Goal: Task Accomplishment & Management: Use online tool/utility

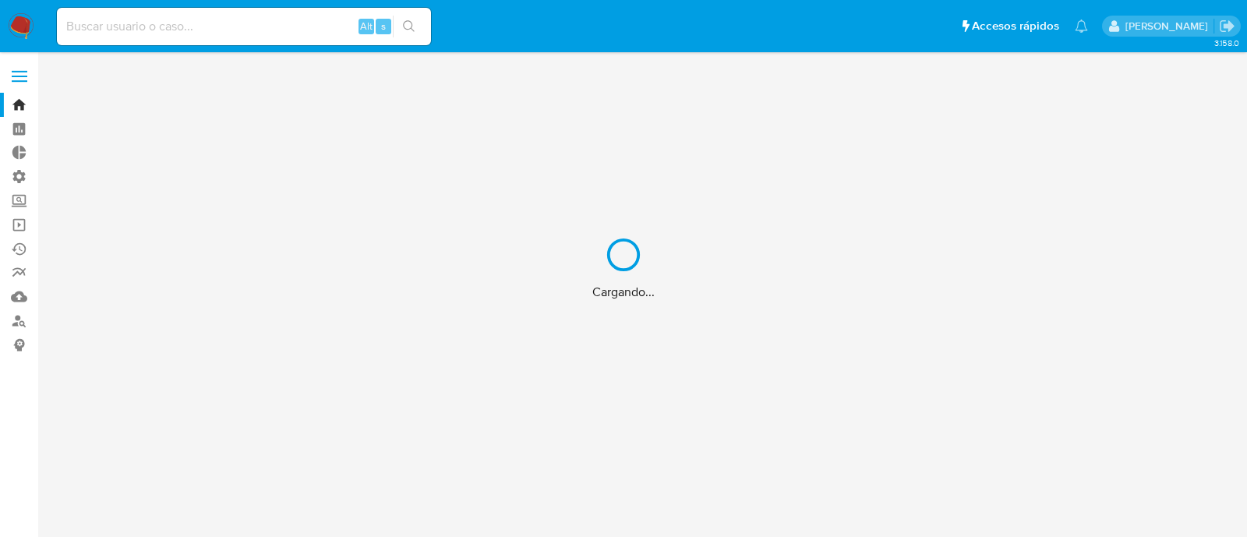
click at [173, 29] on div "Cargando..." at bounding box center [623, 268] width 1247 height 537
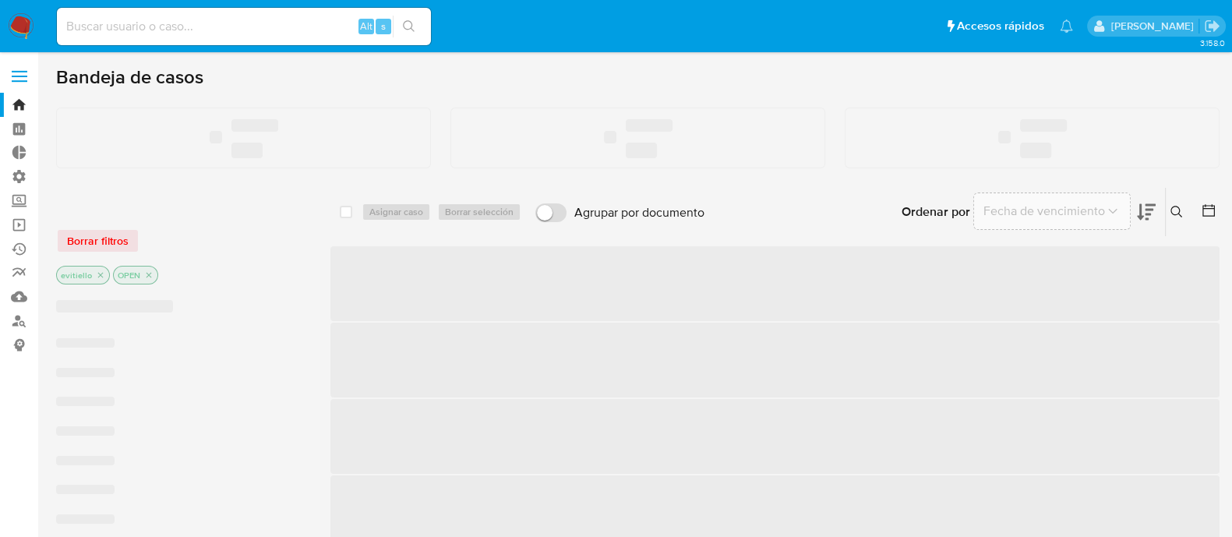
click at [173, 29] on input at bounding box center [244, 26] width 374 height 20
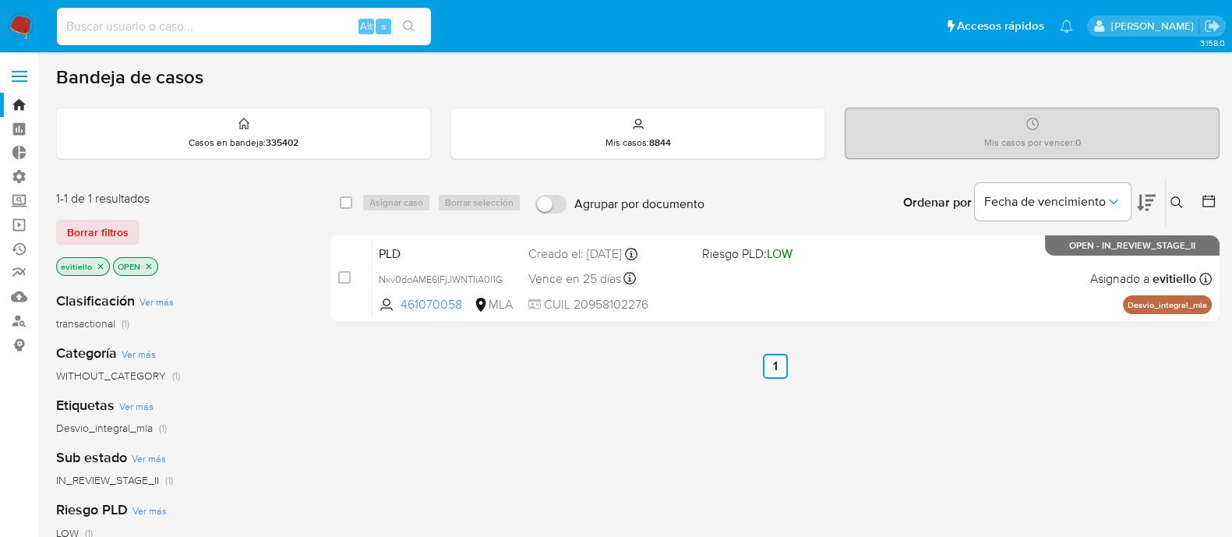
paste input "2004968438"
type input "2004968438"
click at [413, 28] on icon "search-icon" at bounding box center [409, 26] width 12 height 12
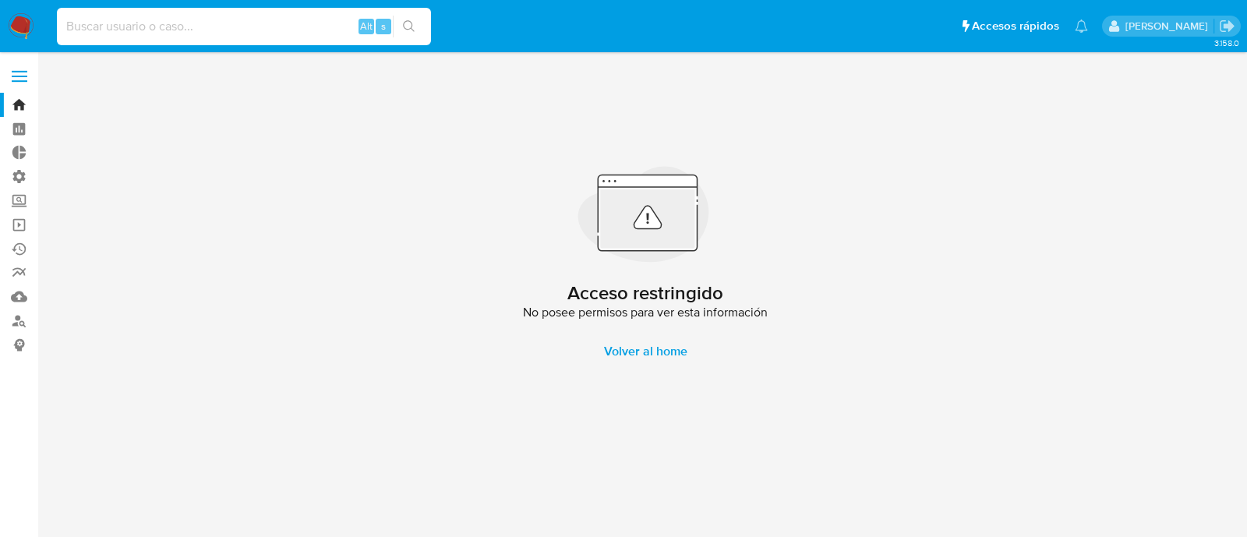
click at [170, 20] on input at bounding box center [244, 26] width 374 height 20
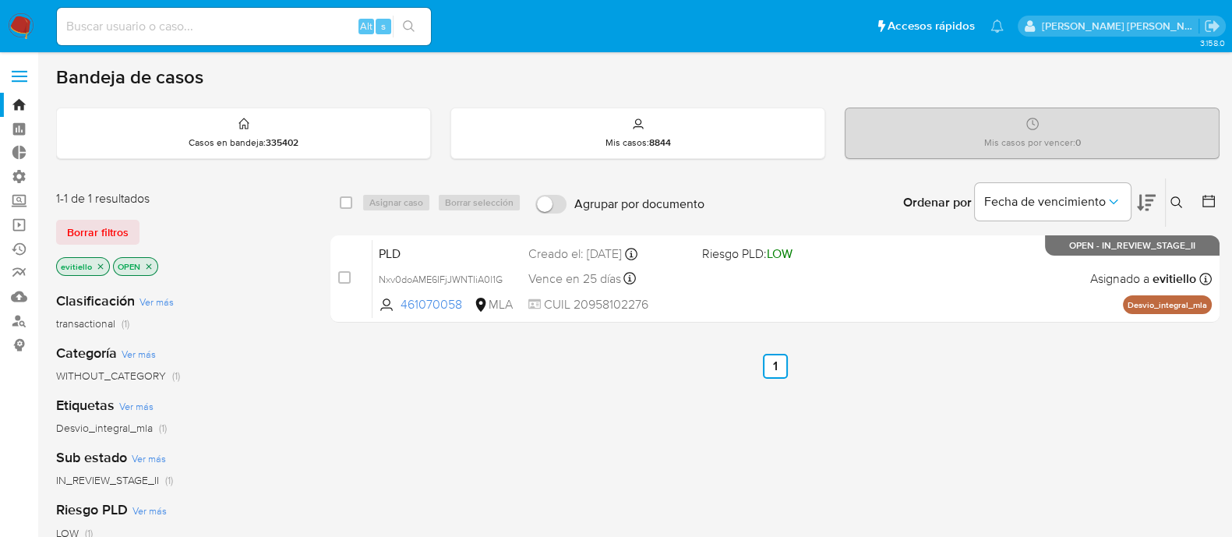
click at [257, 18] on input at bounding box center [244, 26] width 374 height 20
paste input "EIyD0niCclENJ9GbTPNJiWp5"
type input "EIyD0niCclENJ9GbTPNJiWp5"
click at [408, 21] on icon "search-icon" at bounding box center [409, 26] width 12 height 12
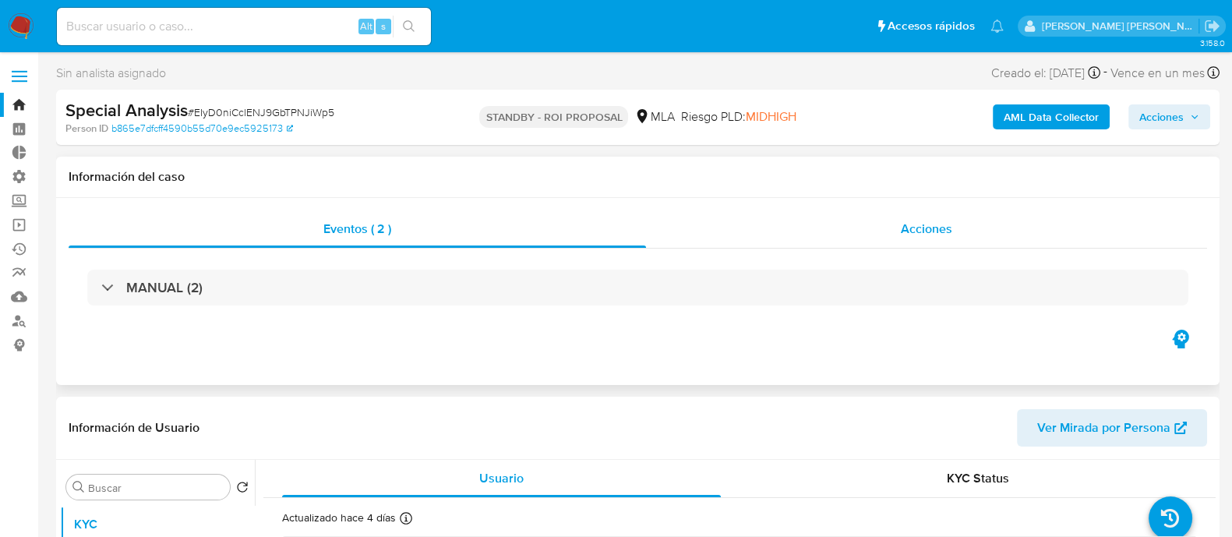
click at [851, 221] on div "Acciones" at bounding box center [926, 228] width 561 height 37
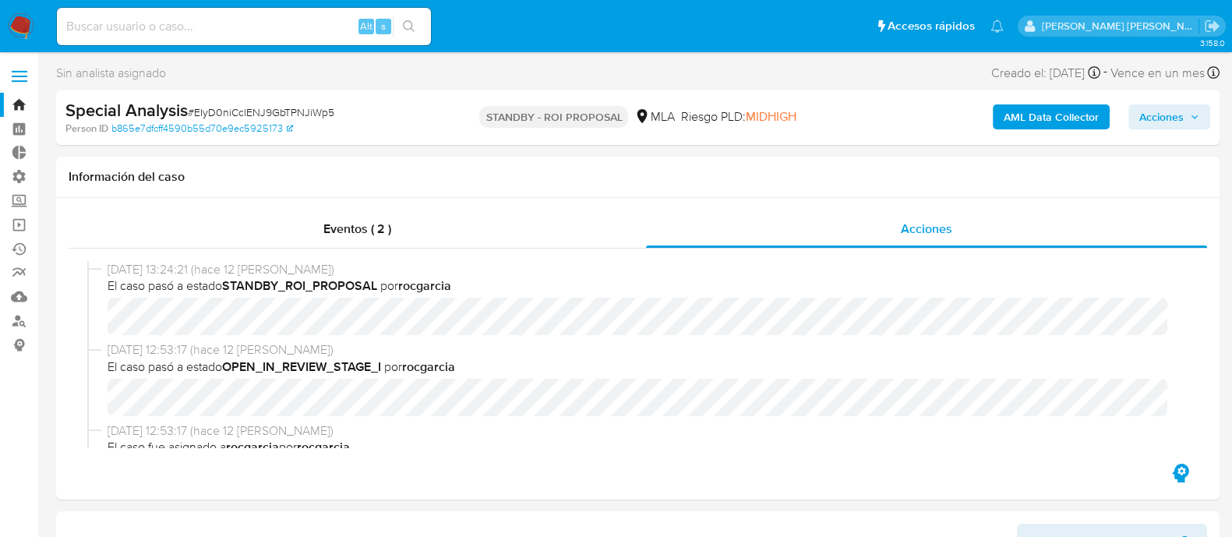
select select "10"
click at [242, 16] on input at bounding box center [244, 26] width 374 height 20
paste input "oDzx2YYSSisopgjK4TtwhV8O"
type input "oDzx2YYSSisopgjK4TtwhV8O"
click at [413, 18] on button "search-icon" at bounding box center [409, 27] width 32 height 22
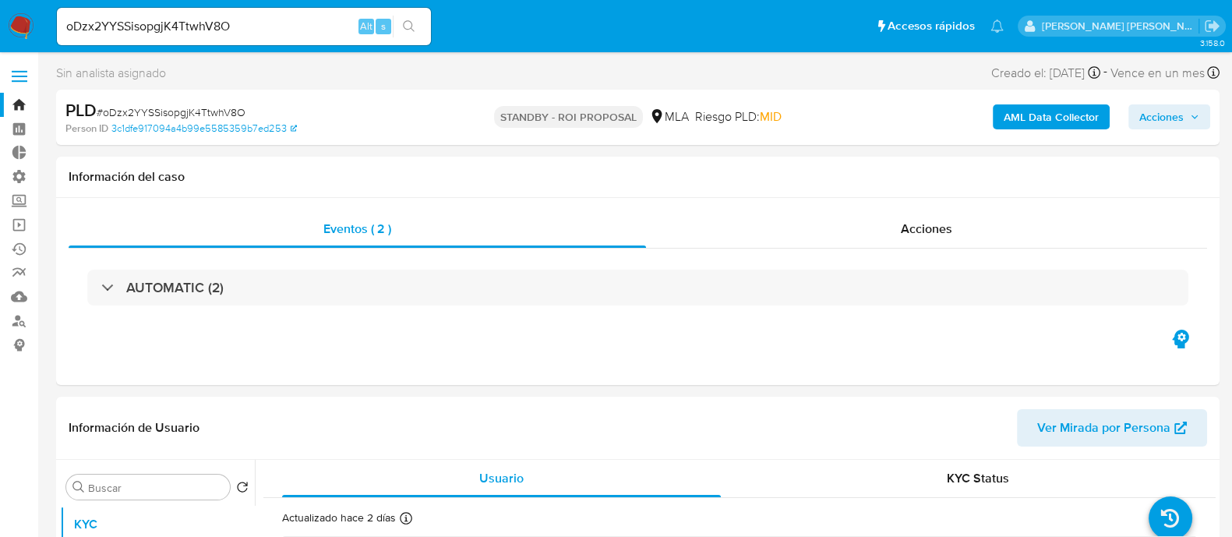
select select "10"
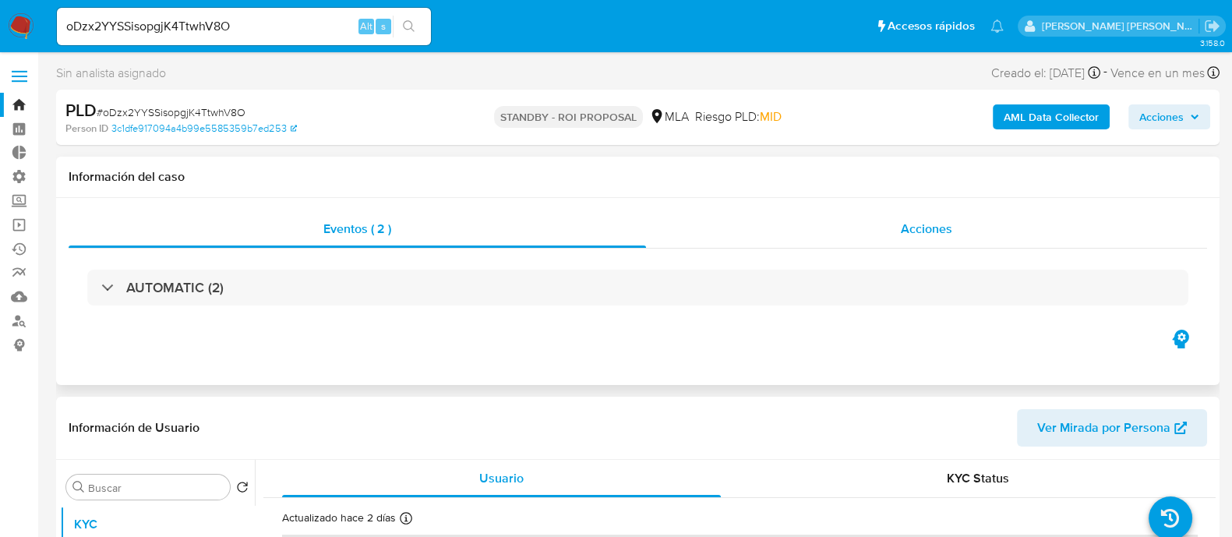
click at [960, 217] on div "Acciones" at bounding box center [926, 228] width 561 height 37
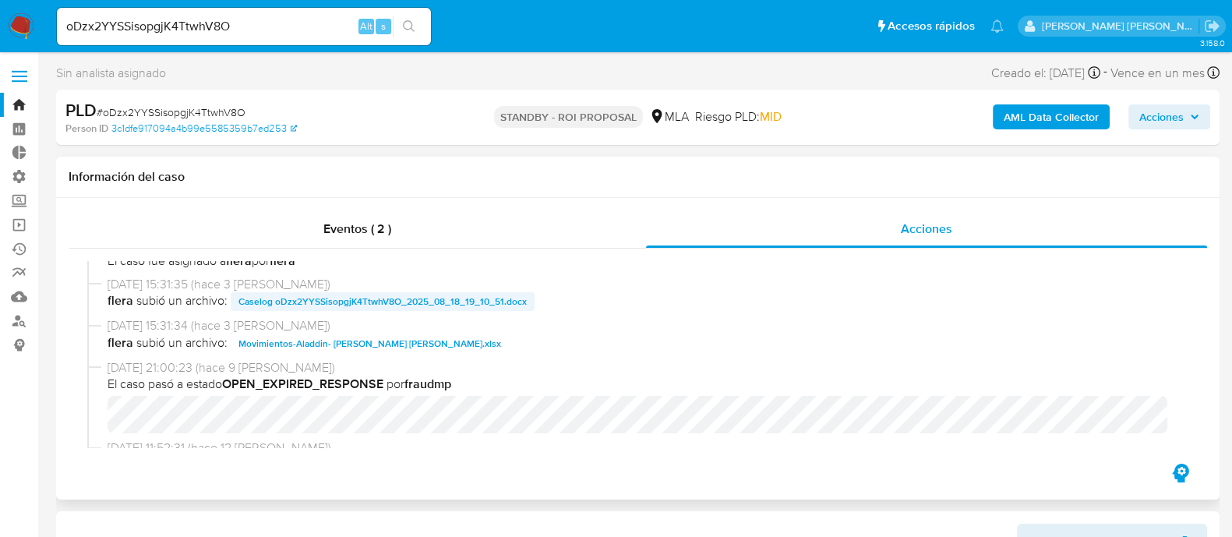
scroll to position [292, 0]
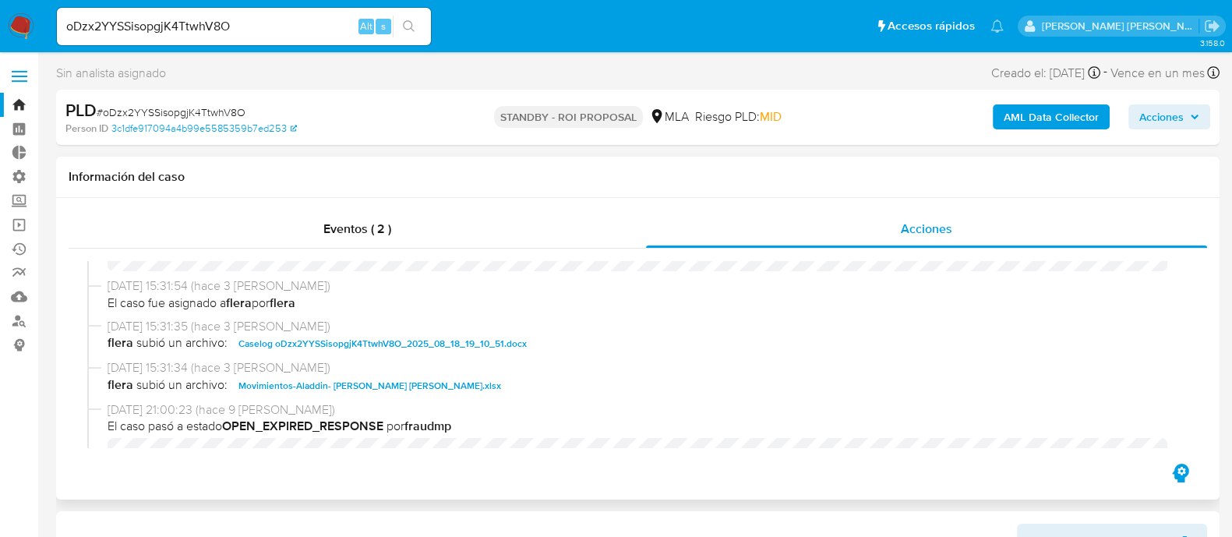
click at [346, 321] on span "12/09/2025 15:31:35 (hace 3 días)" at bounding box center [645, 326] width 1075 height 17
click at [346, 331] on span "12/09/2025 15:31:35 (hace 3 días)" at bounding box center [645, 326] width 1075 height 17
click at [343, 345] on span "Caselog oDzx2YYSSisopgjK4TtwhV8O_2025_08_18_19_10_51.docx" at bounding box center [383, 343] width 288 height 19
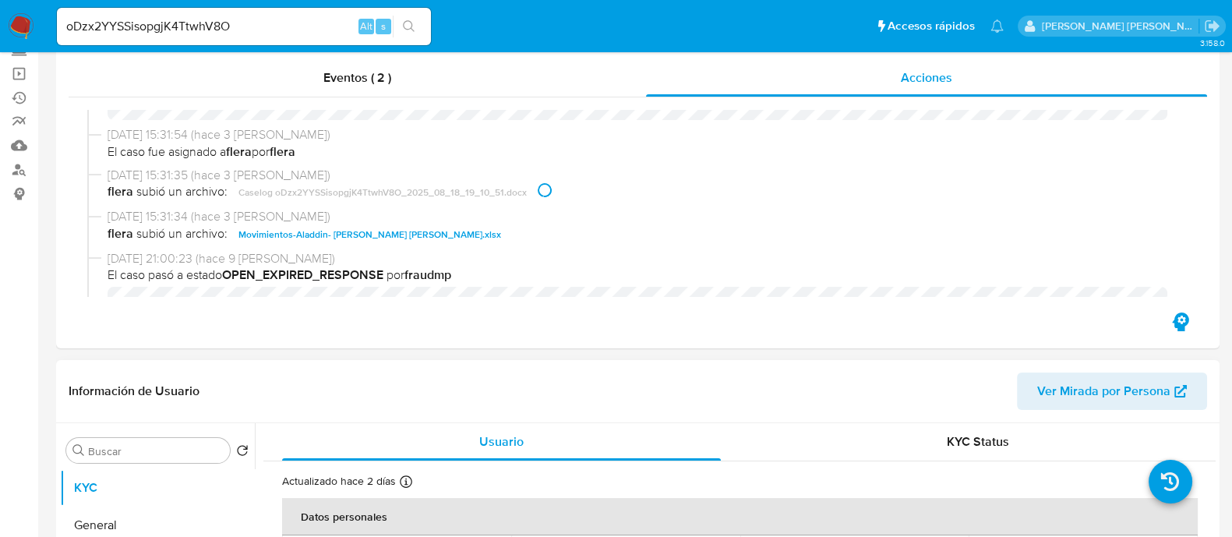
scroll to position [389, 0]
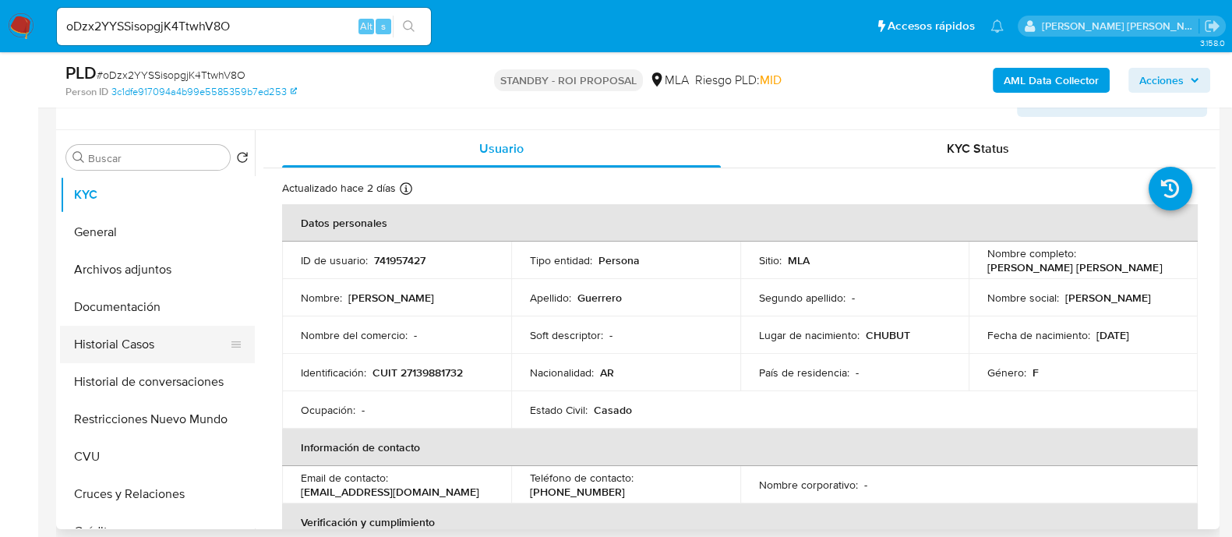
click at [196, 343] on button "Historial Casos" at bounding box center [151, 344] width 182 height 37
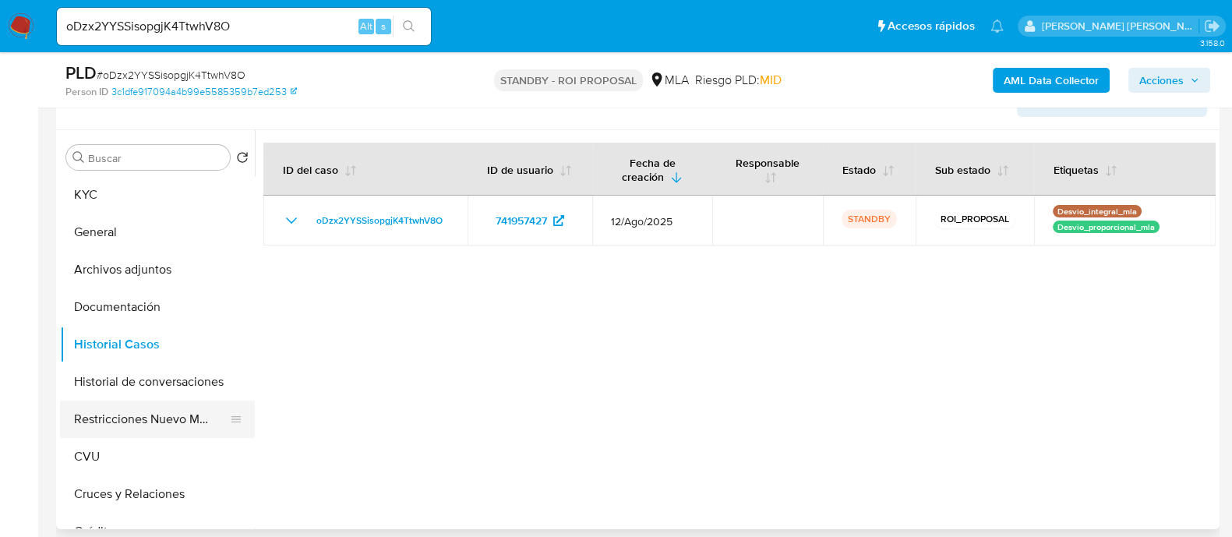
click at [168, 413] on button "Restricciones Nuevo Mundo" at bounding box center [151, 419] width 182 height 37
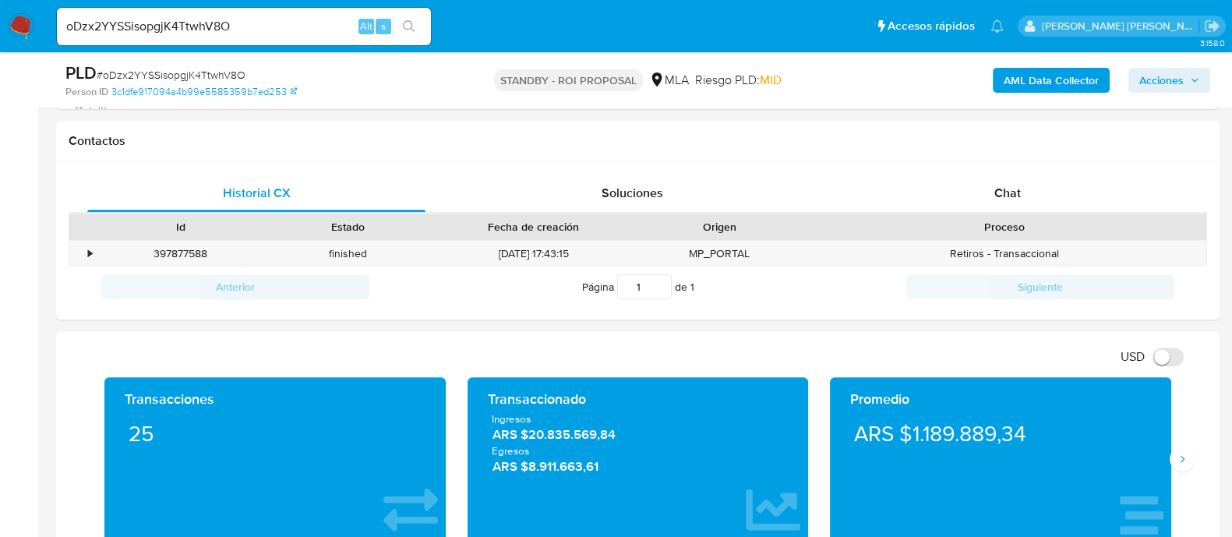
scroll to position [292, 0]
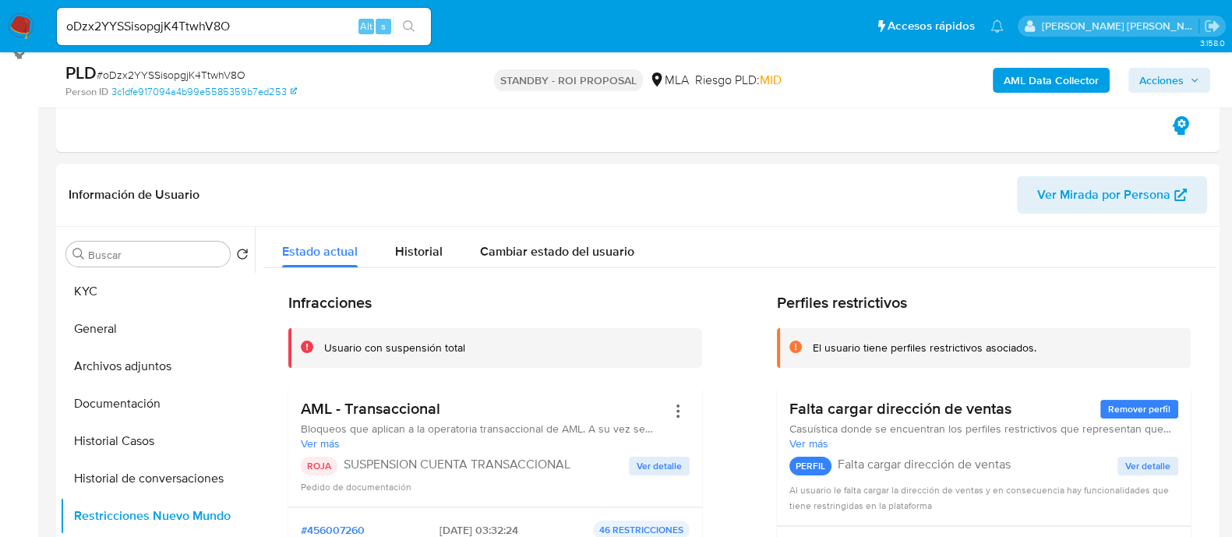
click at [221, 23] on input "oDzx2YYSSisopgjK4TtwhV8O" at bounding box center [244, 26] width 374 height 20
paste input "tvMG72dREhBZ6oEzZEUS66qp"
type input "tvMG72dREhBZ6oEzZEUS66qp"
click at [406, 23] on icon "search-icon" at bounding box center [409, 26] width 12 height 12
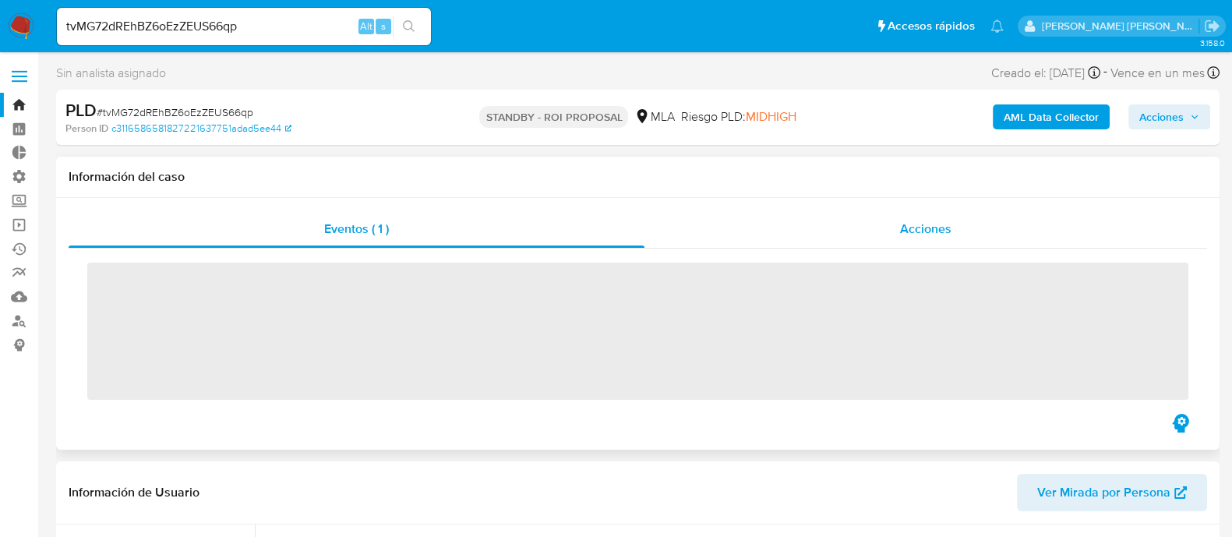
click at [939, 232] on span "Acciones" at bounding box center [925, 229] width 51 height 18
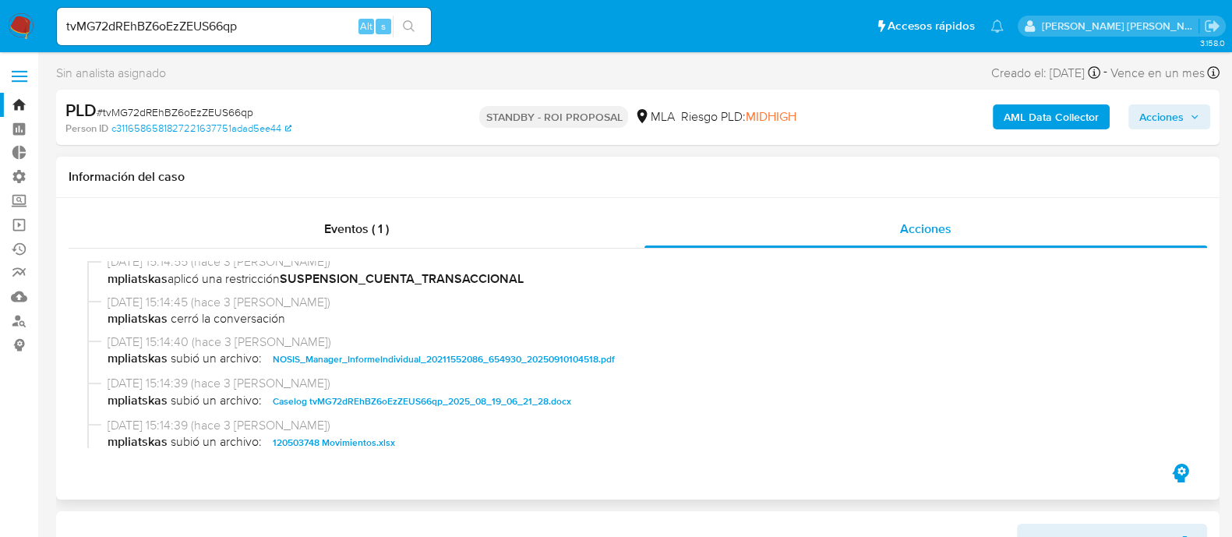
scroll to position [97, 0]
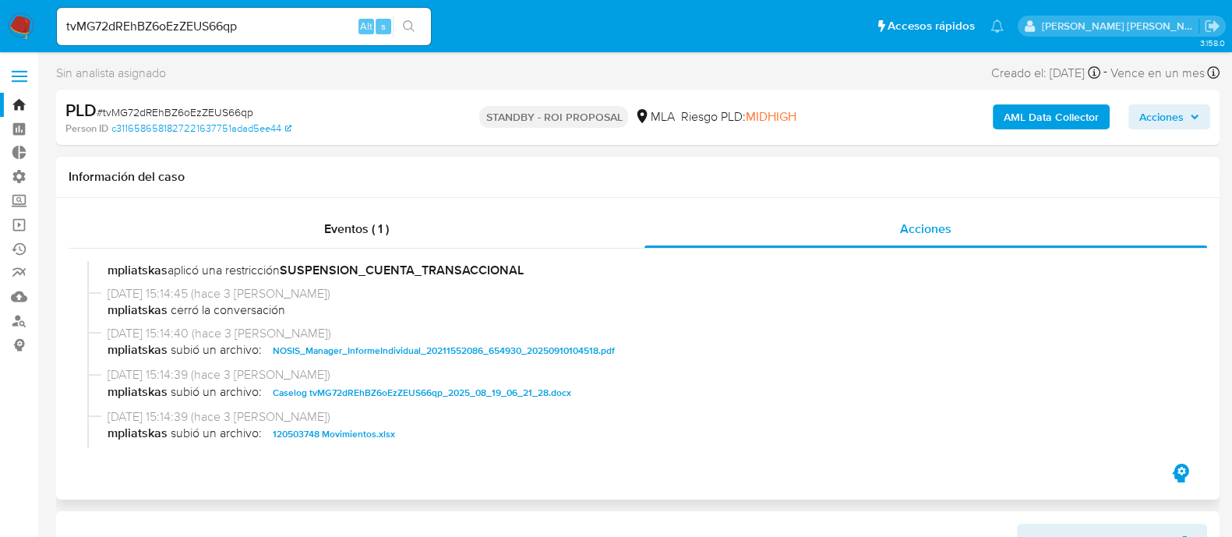
select select "10"
click at [362, 394] on span "Caselog tvMG72dREhBZ6oEzZEUS66qp_2025_08_19_06_21_28.docx" at bounding box center [422, 393] width 299 height 19
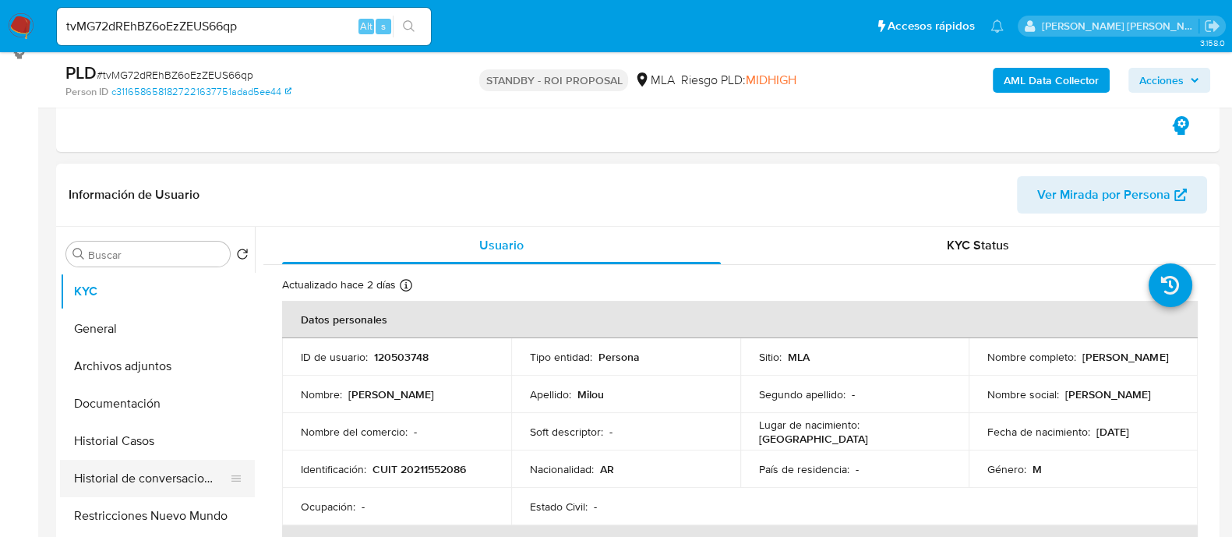
drag, startPoint x: 140, startPoint y: 444, endPoint x: 90, endPoint y: 465, distance: 54.9
click at [140, 444] on button "Historial Casos" at bounding box center [157, 441] width 195 height 37
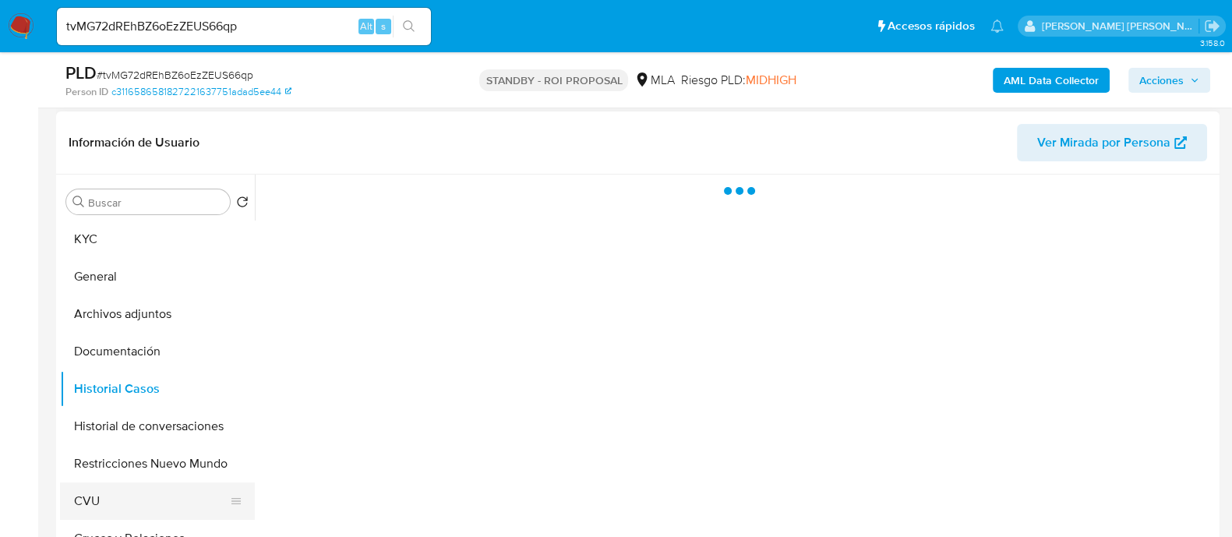
scroll to position [389, 0]
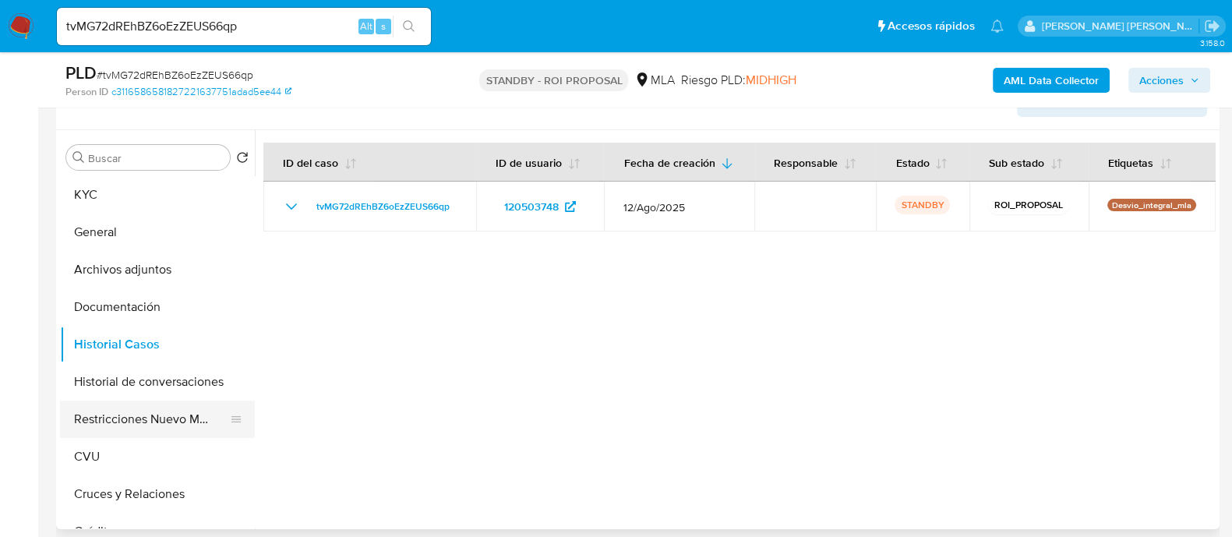
click at [143, 430] on button "Restricciones Nuevo Mundo" at bounding box center [151, 419] width 182 height 37
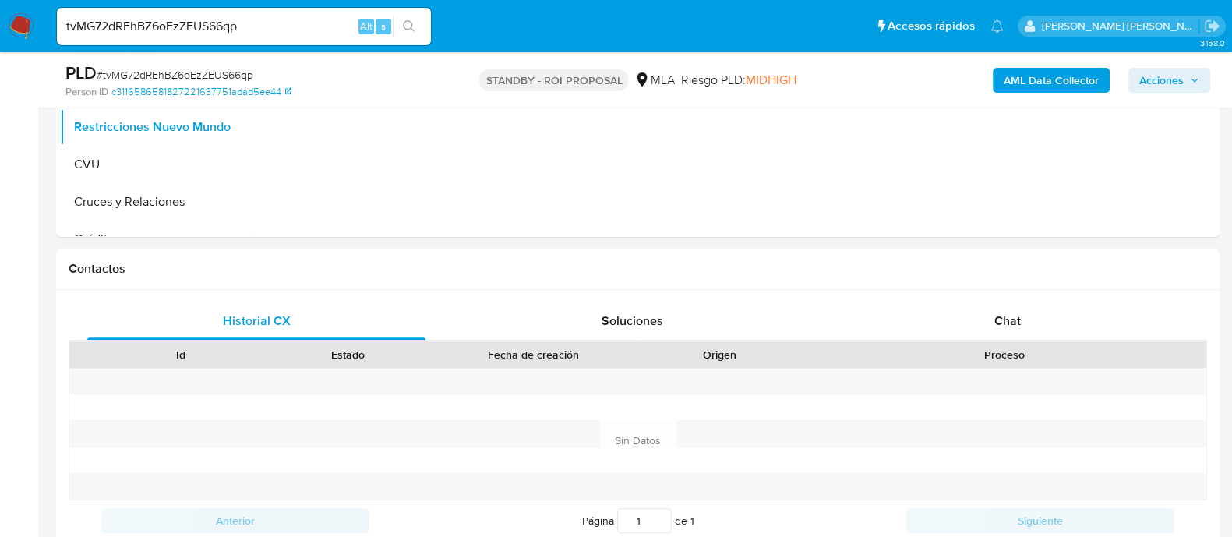
scroll to position [194, 0]
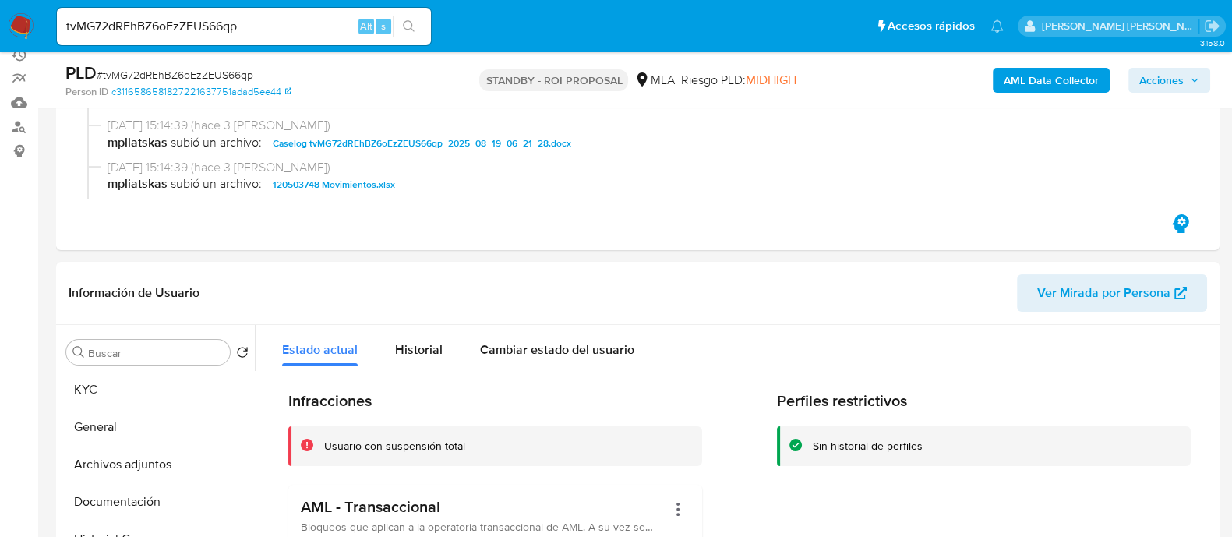
click at [218, 29] on input "tvMG72dREhBZ6oEzZEUS66qp" at bounding box center [244, 26] width 374 height 20
paste input "ahzAhRdUtx31gjuqAXaD0f2i"
type input "ahzAhRdUtx31gjuqAXaD0f2i"
click at [416, 34] on button "search-icon" at bounding box center [409, 27] width 32 height 22
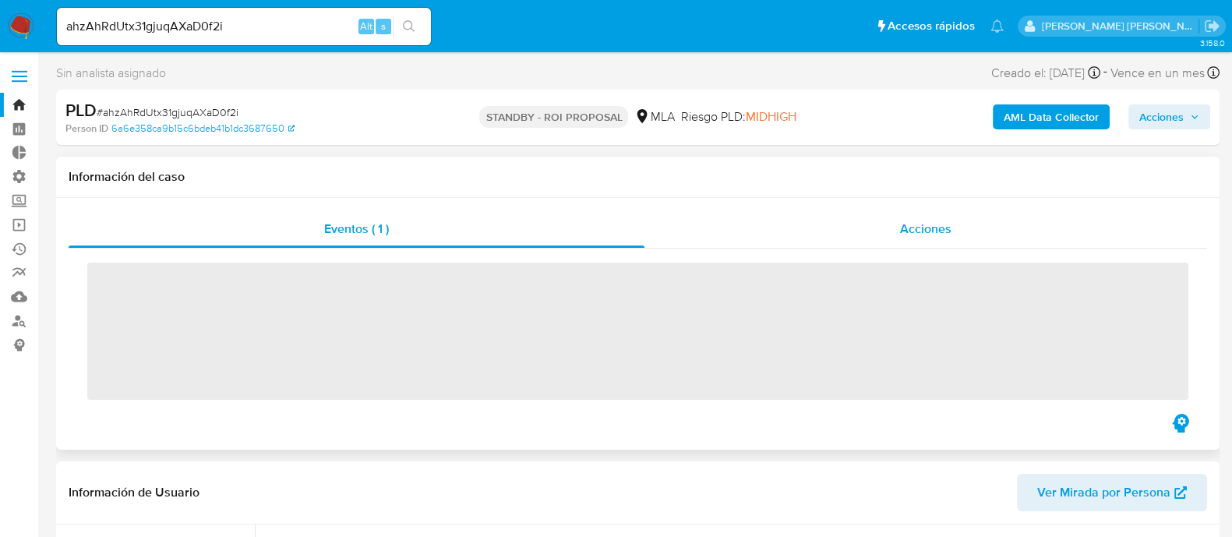
drag, startPoint x: 892, startPoint y: 259, endPoint x: 912, endPoint y: 246, distance: 23.8
click at [922, 231] on span "Acciones" at bounding box center [925, 229] width 51 height 18
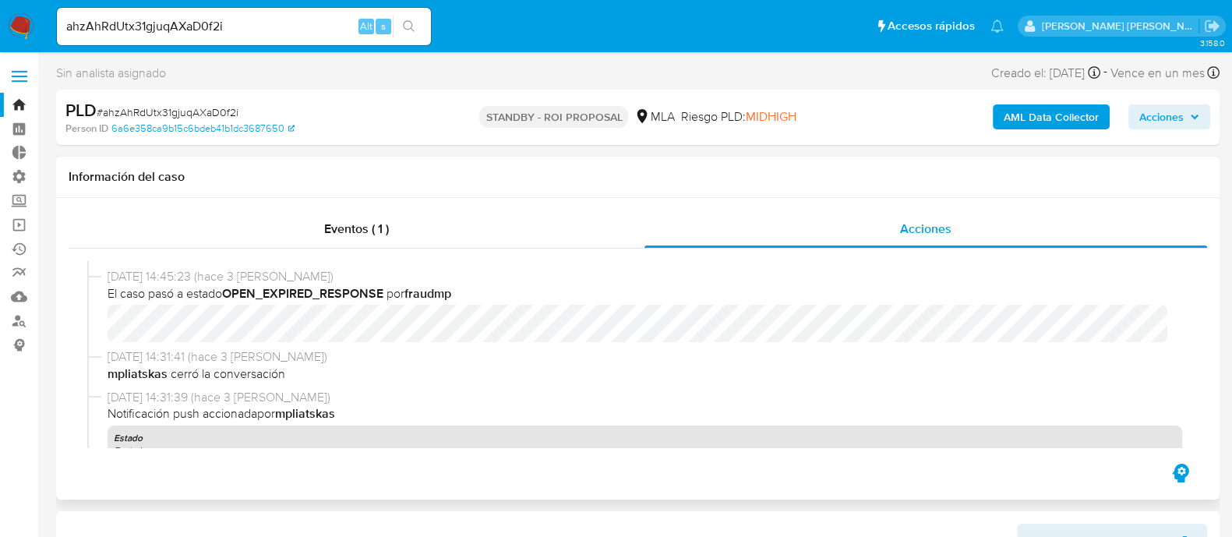
select select "10"
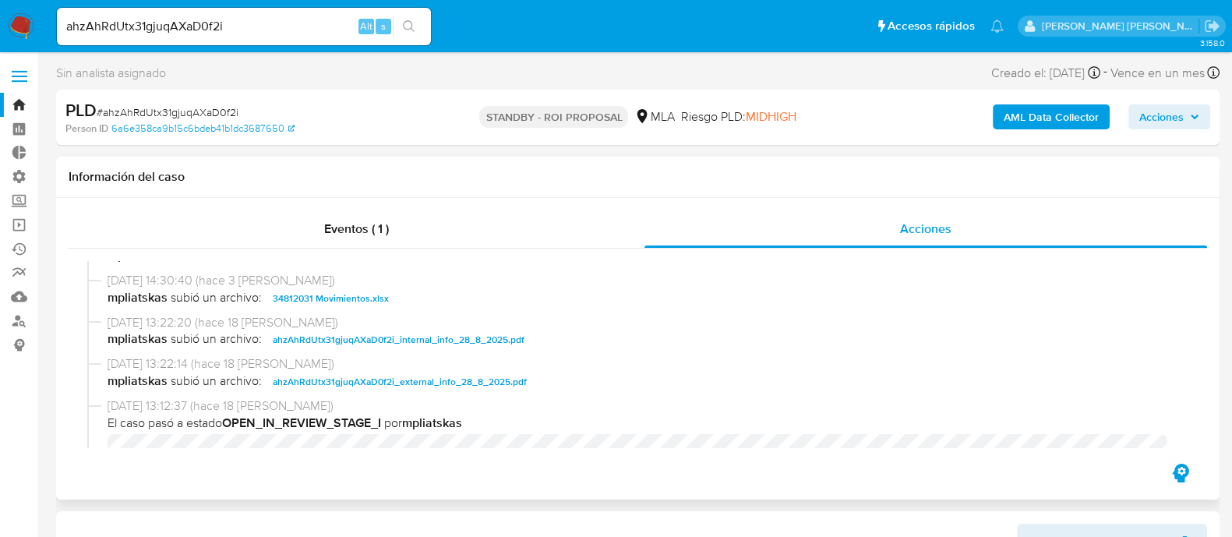
scroll to position [681, 0]
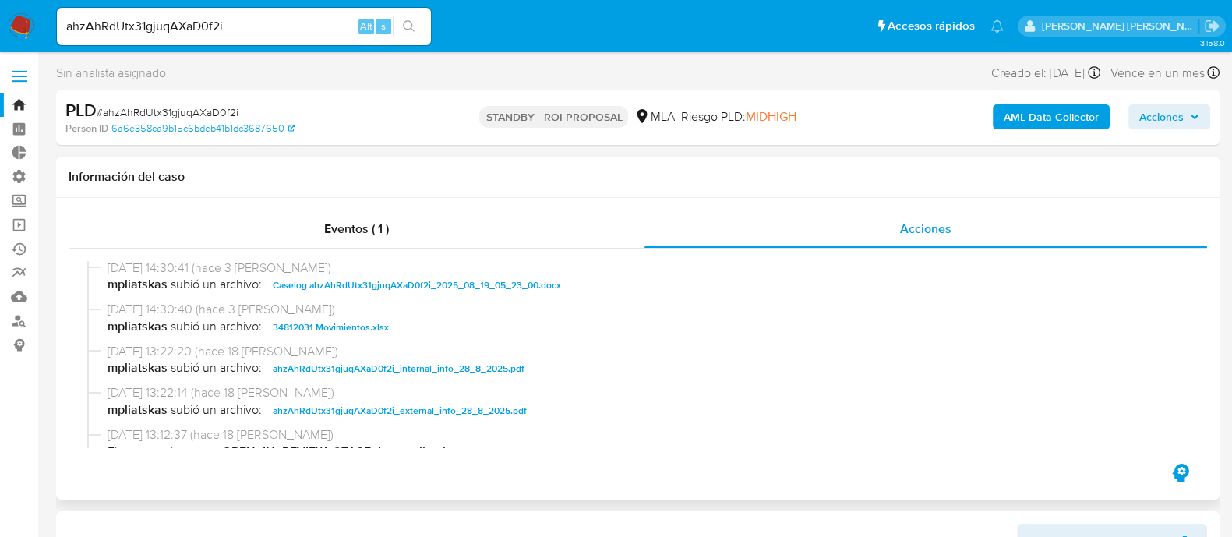
click at [357, 281] on span "Caselog ahzAhRdUtx31gjuqAXaD0f2i_2025_08_19_05_23_00.docx" at bounding box center [417, 285] width 288 height 19
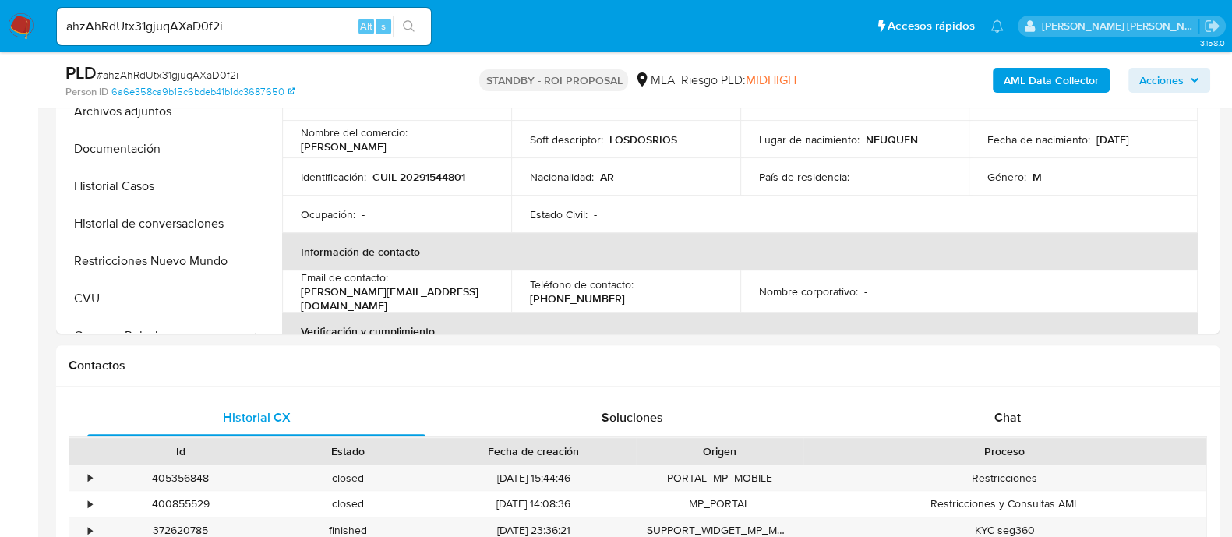
drag, startPoint x: 144, startPoint y: 262, endPoint x: 0, endPoint y: 254, distance: 144.4
click at [144, 262] on button "Restricciones Nuevo Mundo" at bounding box center [157, 260] width 195 height 37
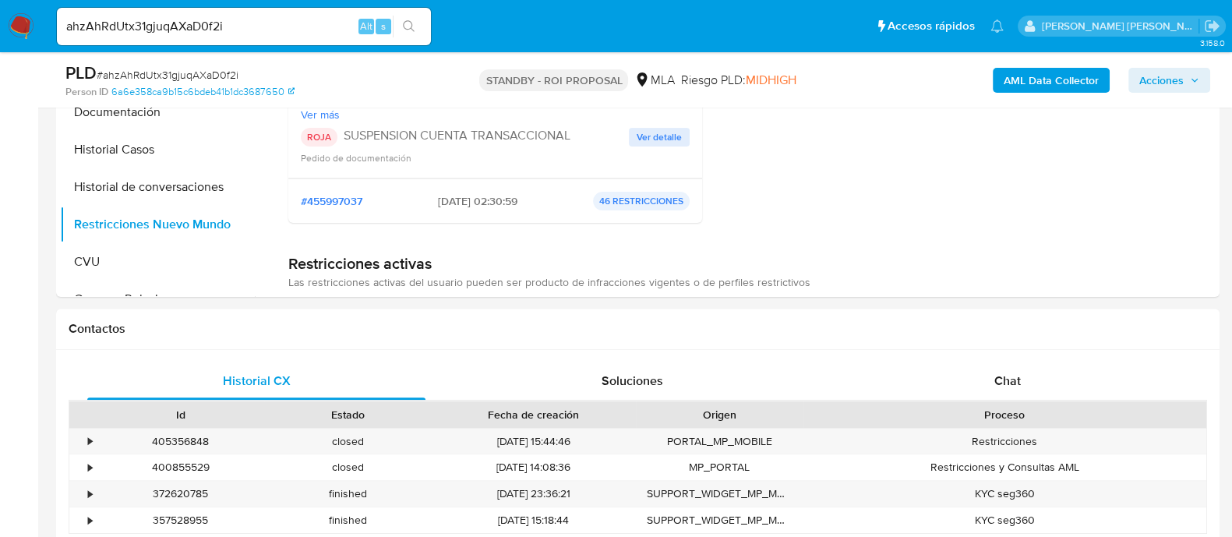
scroll to position [487, 0]
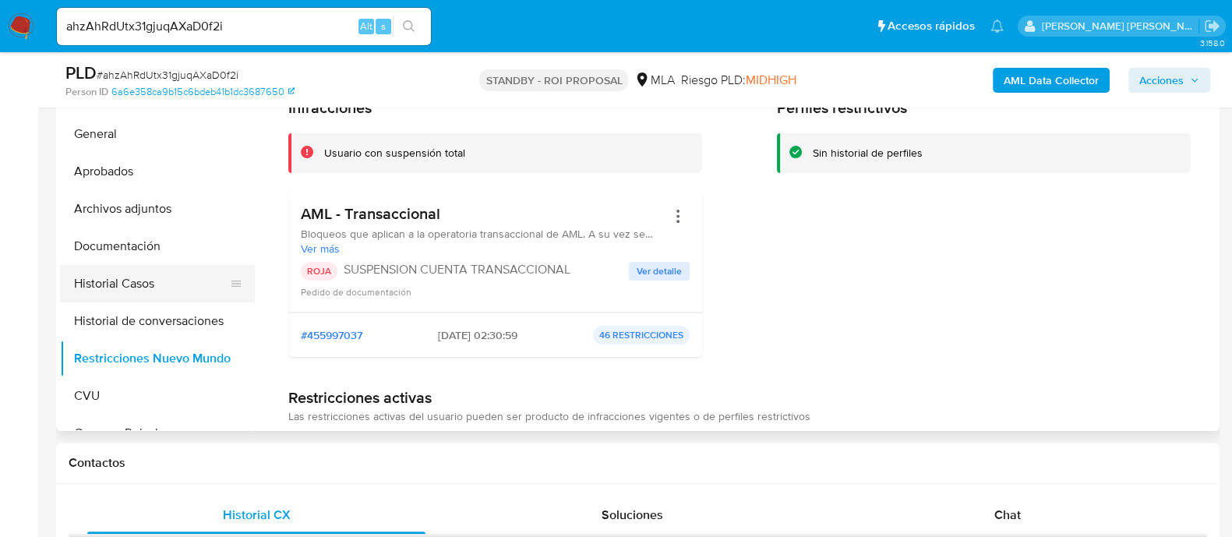
click at [169, 279] on button "Historial Casos" at bounding box center [151, 283] width 182 height 37
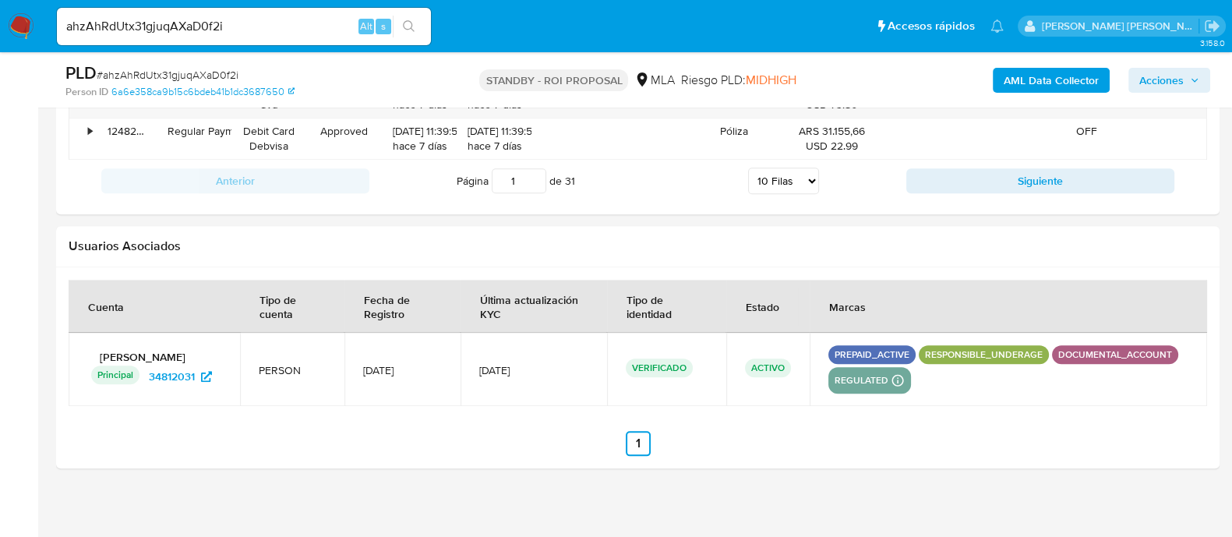
scroll to position [2261, 0]
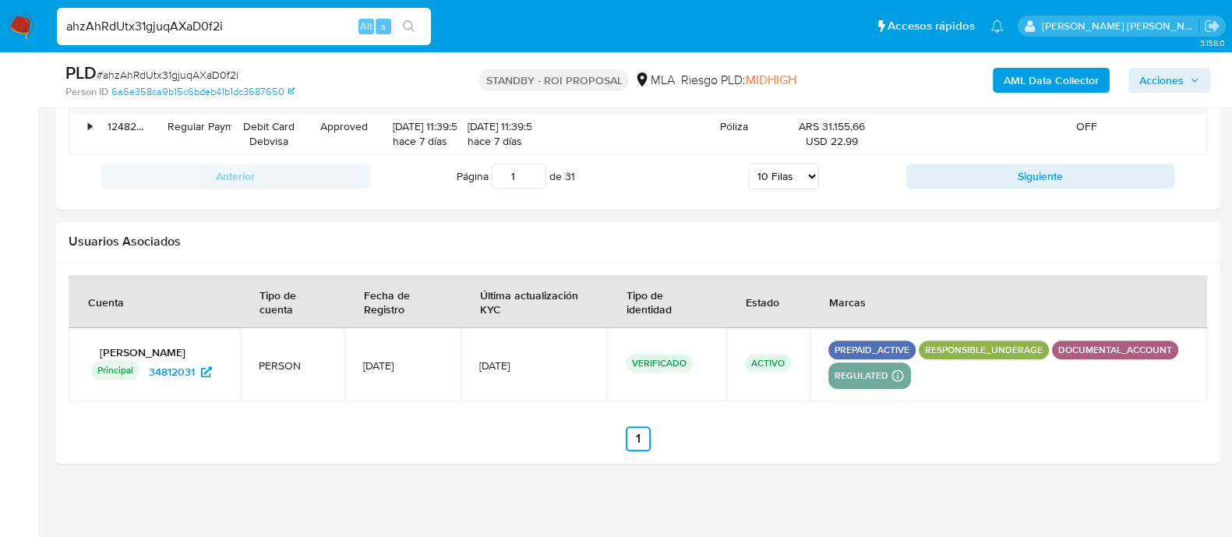
click at [197, 17] on input "ahzAhRdUtx31gjuqAXaD0f2i" at bounding box center [244, 26] width 374 height 20
paste input "6eHipGVzxs3MKwJ3qHz4Ko45"
type input "6eHipGVzxs3MKwJ3qHz4Ko45"
click at [411, 29] on icon "search-icon" at bounding box center [409, 26] width 12 height 12
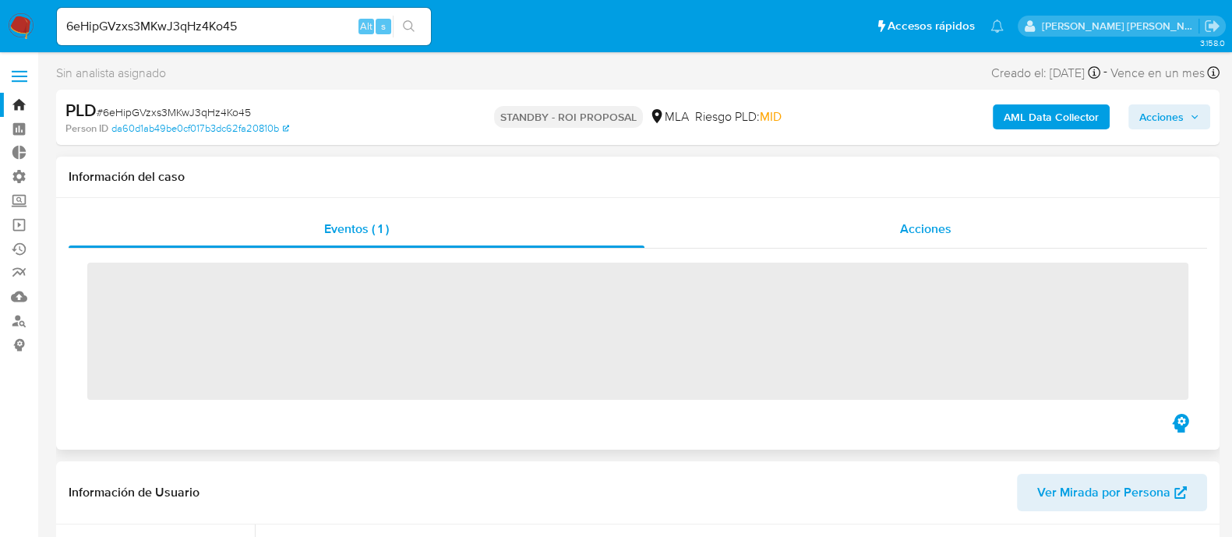
click at [861, 230] on div "Acciones" at bounding box center [926, 228] width 563 height 37
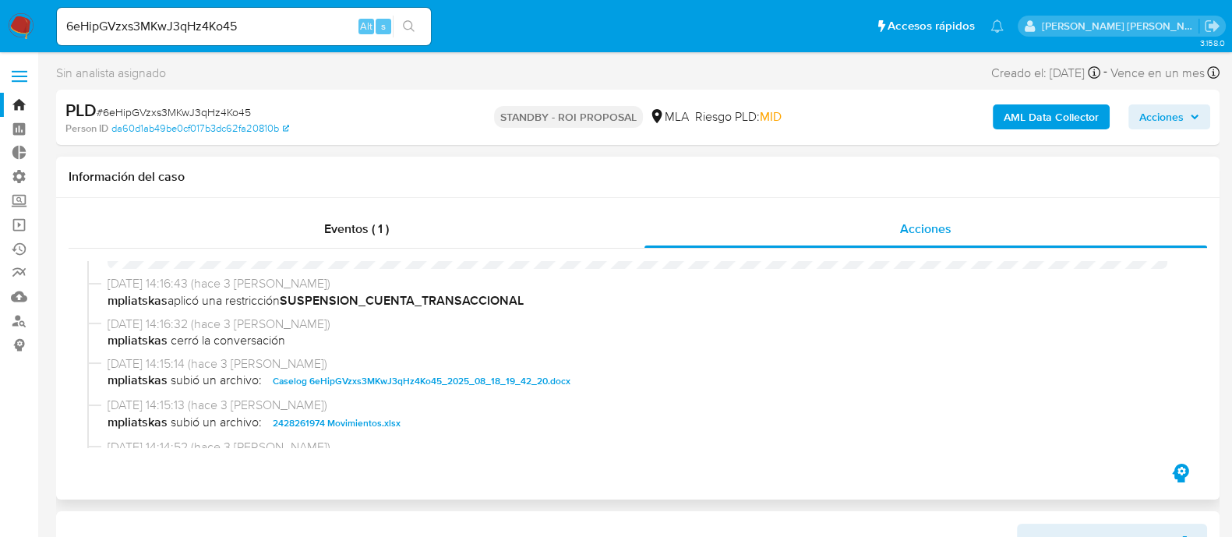
scroll to position [97, 0]
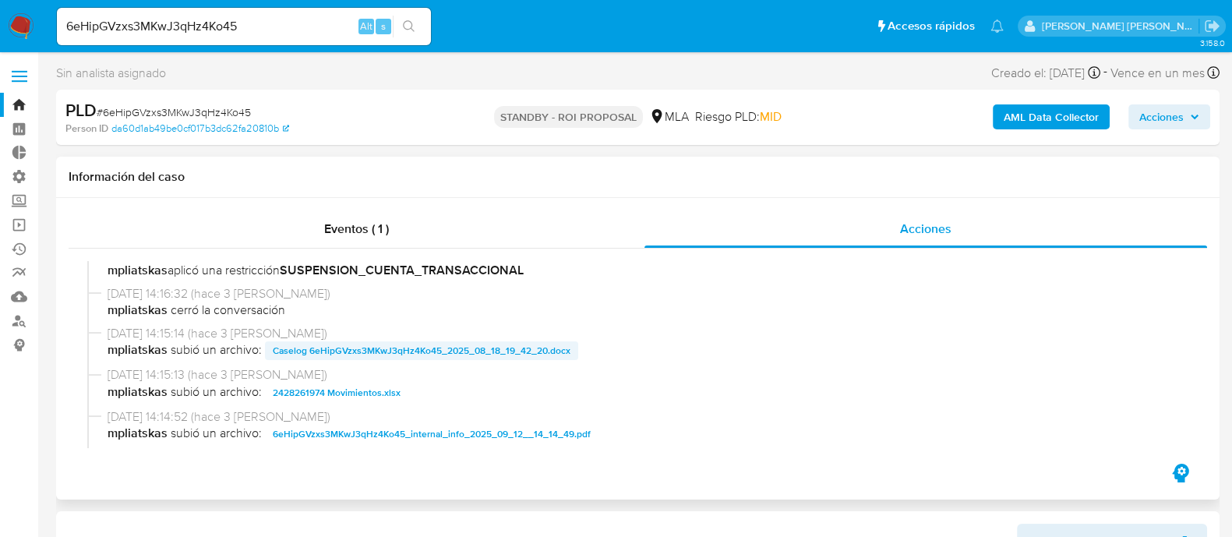
select select "10"
click at [393, 352] on span "Caselog 6eHipGVzxs3MKwJ3qHz4Ko45_2025_08_18_19_42_20.docx" at bounding box center [422, 350] width 298 height 19
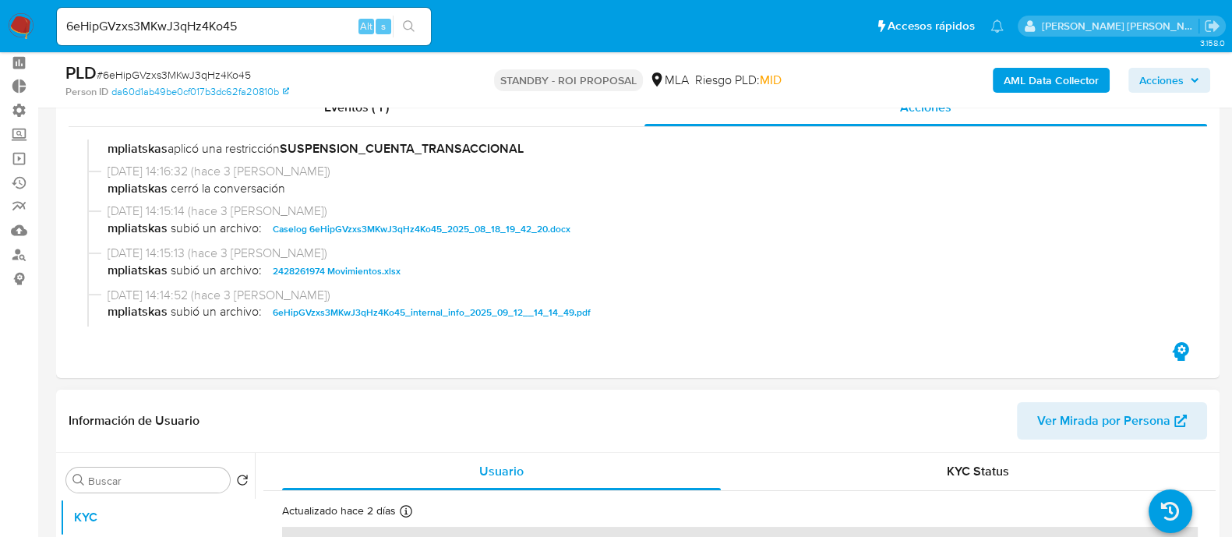
scroll to position [389, 0]
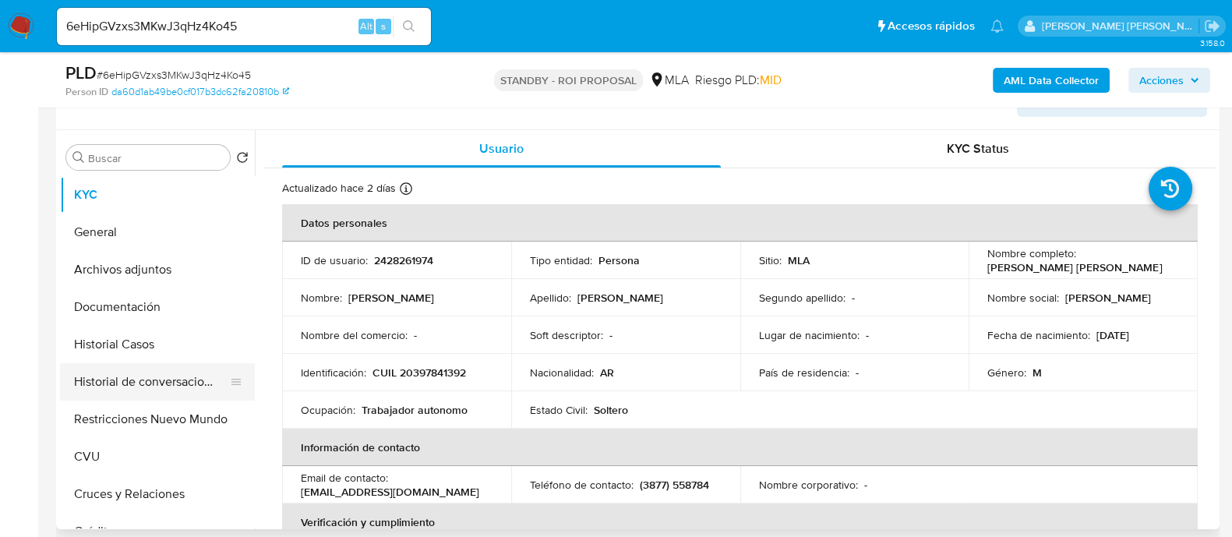
drag, startPoint x: 163, startPoint y: 327, endPoint x: 164, endPoint y: 366, distance: 39.8
click at [163, 327] on button "Historial Casos" at bounding box center [157, 344] width 195 height 37
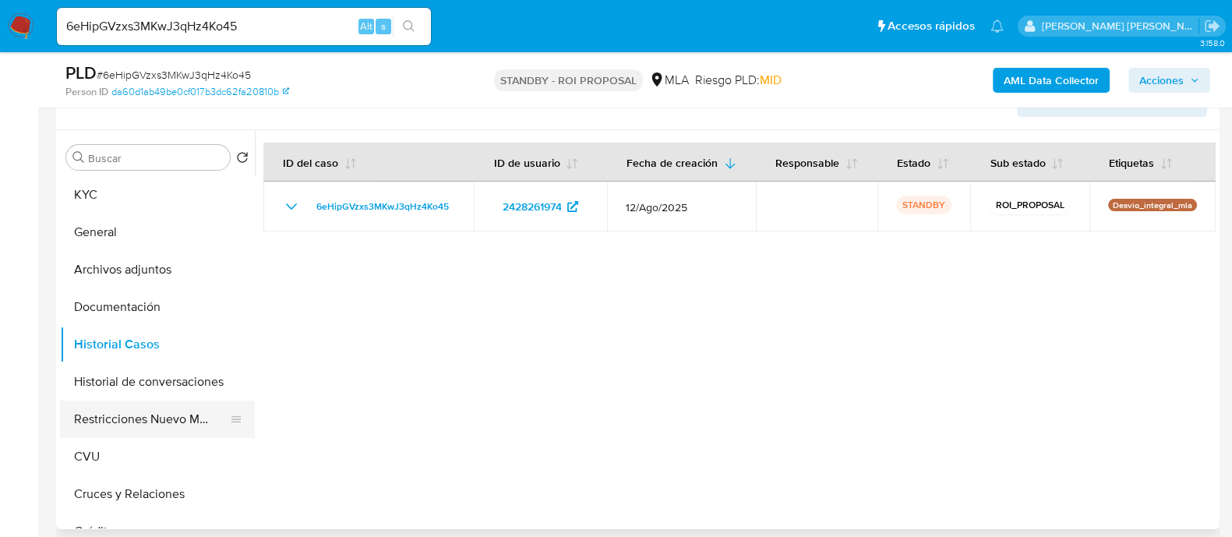
click at [165, 423] on button "Restricciones Nuevo Mundo" at bounding box center [151, 419] width 182 height 37
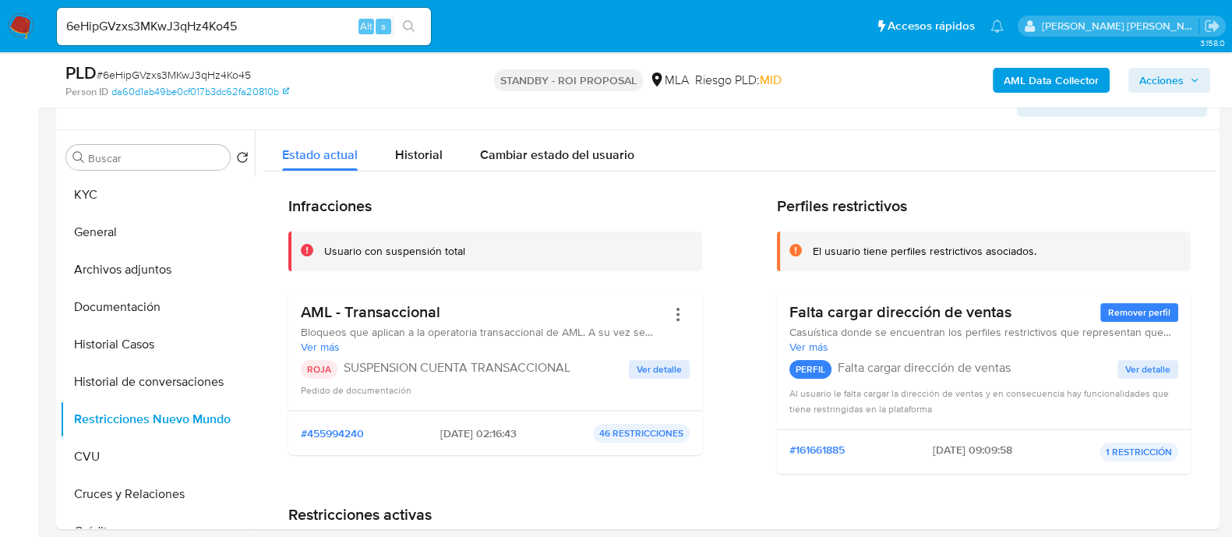
click at [211, 37] on div "6eHipGVzxs3MKwJ3qHz4Ko45 Alt s" at bounding box center [244, 26] width 374 height 37
click at [214, 34] on input "6eHipGVzxs3MKwJ3qHz4Ko45" at bounding box center [244, 26] width 374 height 20
paste input "rROYzvp6nTZiuPBdhJ849yRo"
type input "rROYzvp6nTZiuPBdhJ849yRo"
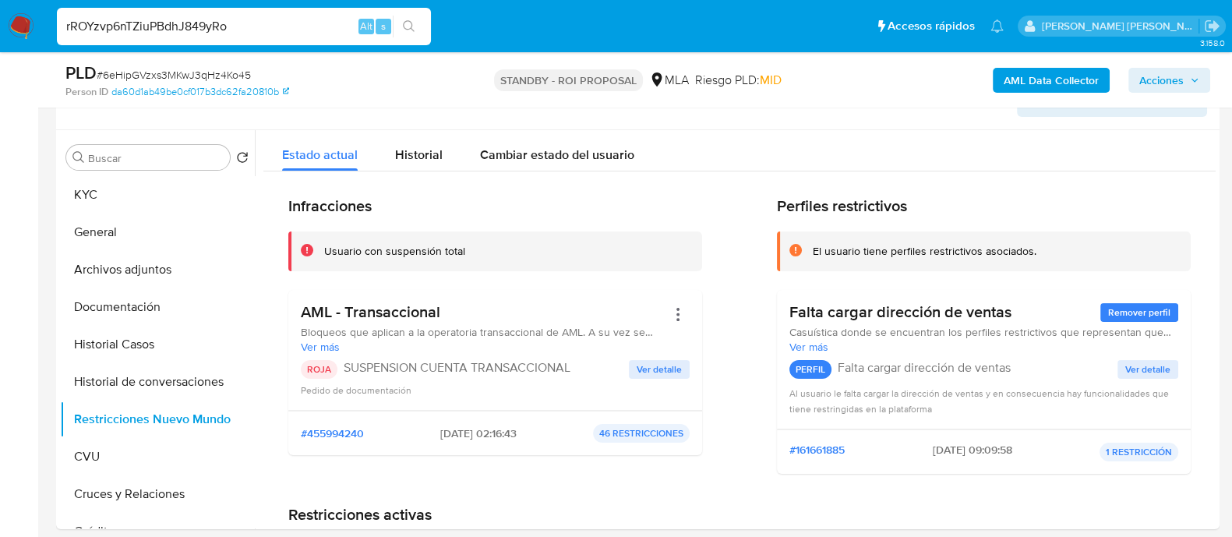
click at [417, 25] on button "search-icon" at bounding box center [409, 27] width 32 height 22
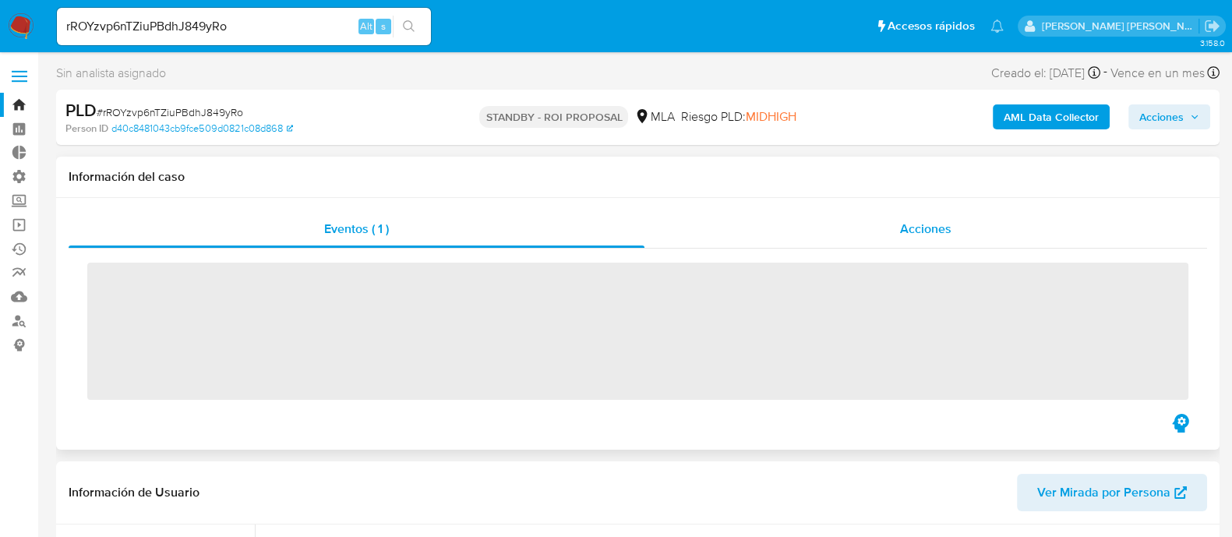
drag, startPoint x: 942, startPoint y: 225, endPoint x: 942, endPoint y: 216, distance: 9.4
click at [942, 223] on span "Acciones" at bounding box center [925, 229] width 51 height 18
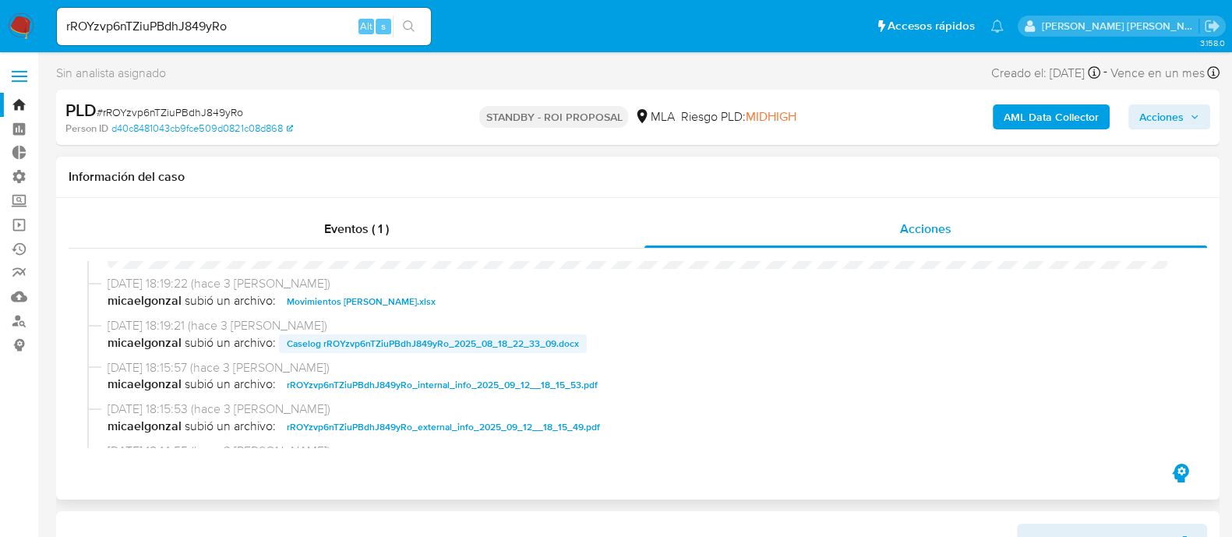
scroll to position [97, 0]
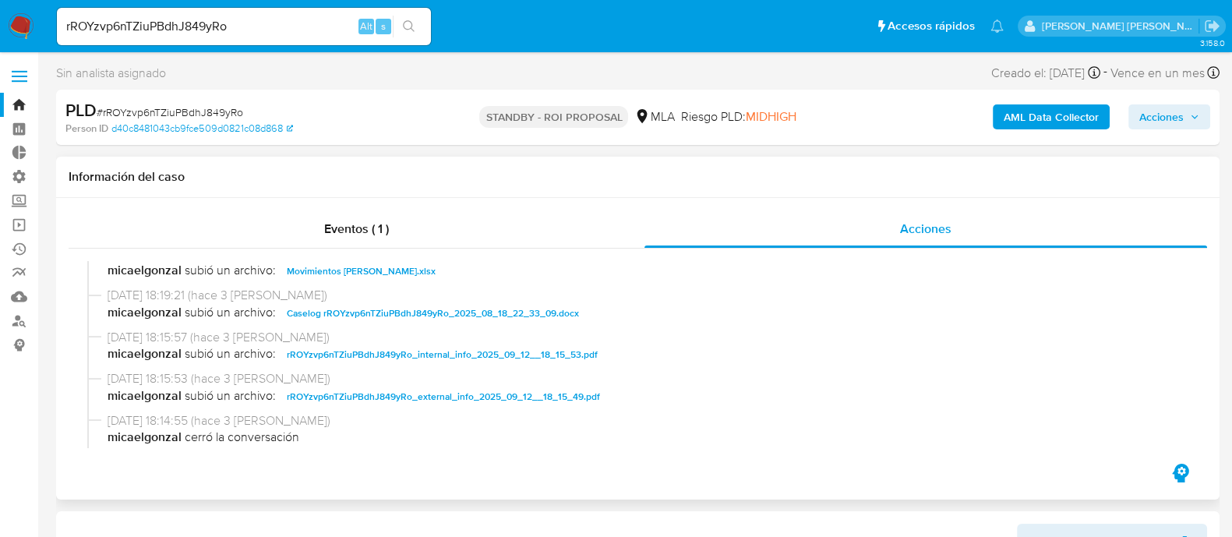
click at [391, 306] on span "Caselog rROYzvp6nTZiuPBdhJ849yRo_2025_08_18_22_33_09.docx" at bounding box center [433, 313] width 292 height 19
select select "10"
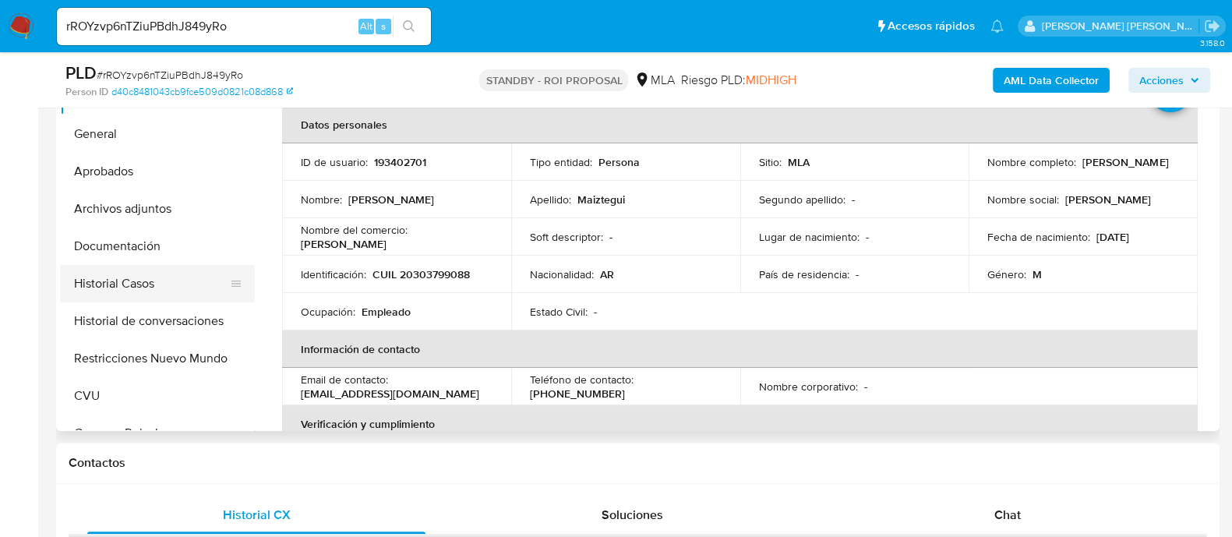
click at [127, 290] on button "Historial Casos" at bounding box center [151, 283] width 182 height 37
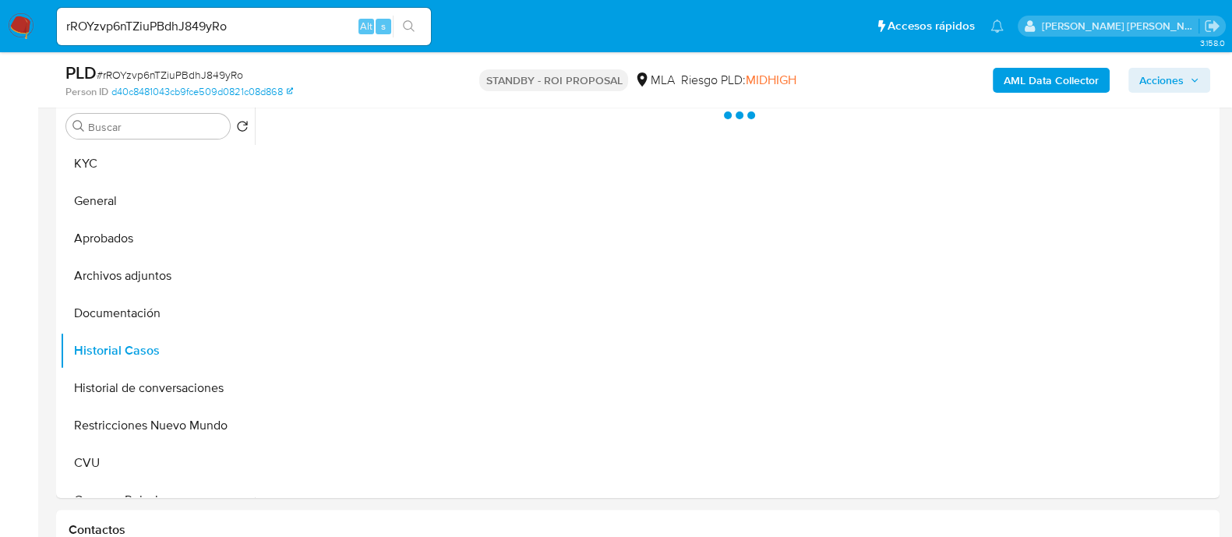
scroll to position [389, 0]
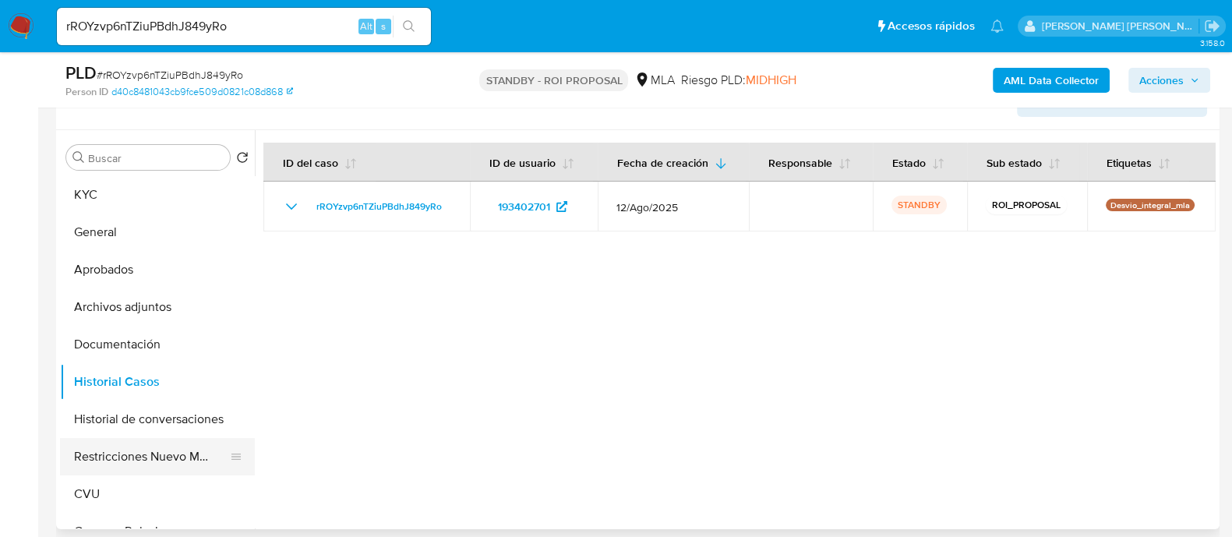
click at [123, 461] on button "Restricciones Nuevo Mundo" at bounding box center [151, 456] width 182 height 37
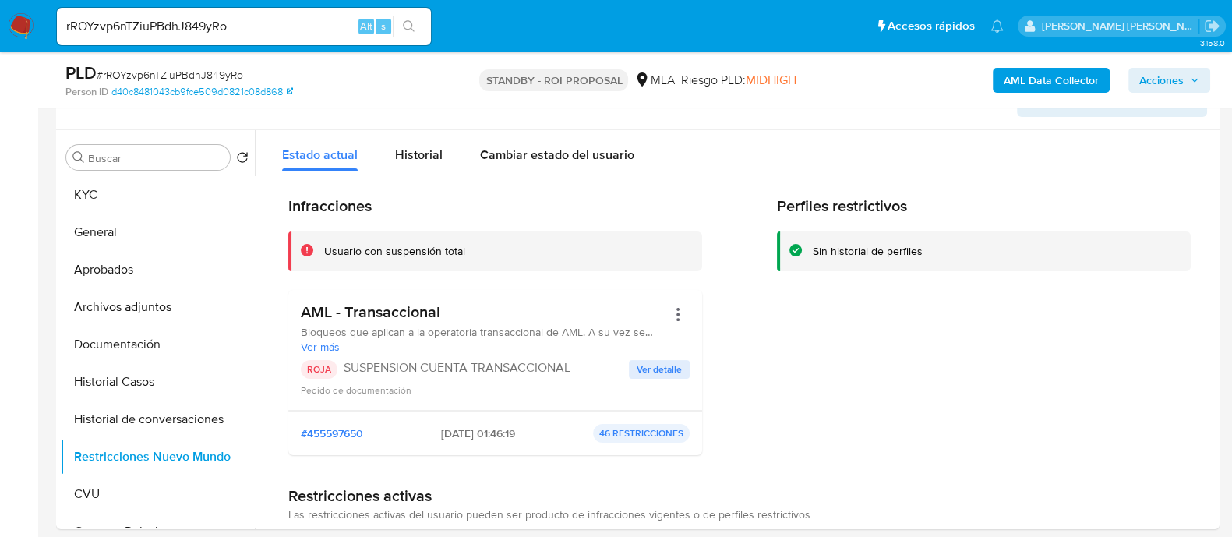
click at [25, 22] on img at bounding box center [21, 26] width 27 height 27
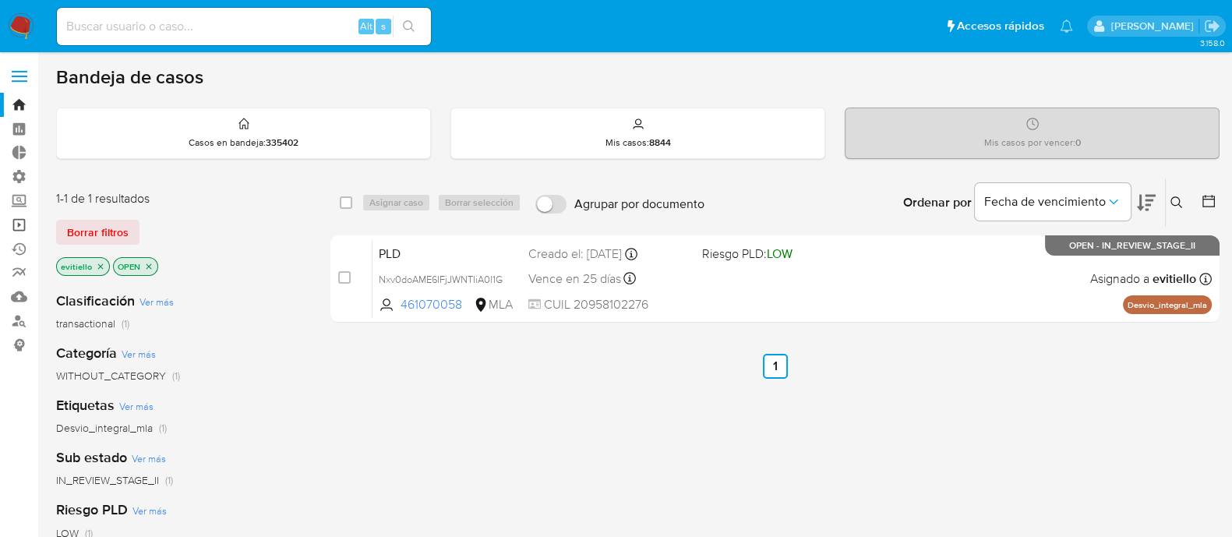
click at [27, 233] on link "Operaciones masivas" at bounding box center [93, 225] width 186 height 24
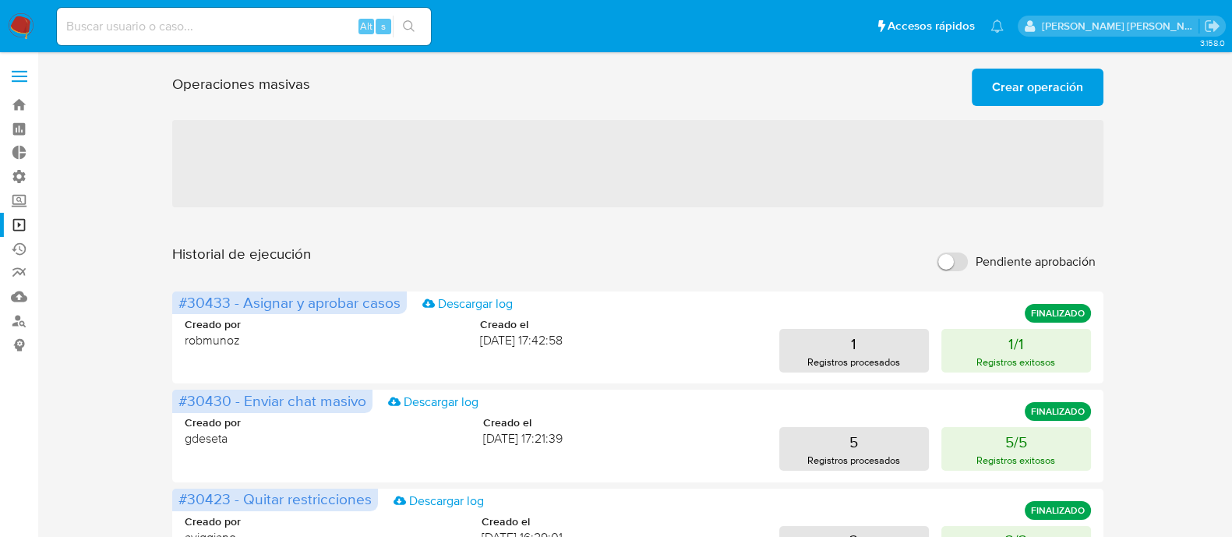
click at [1019, 93] on span "Crear operación" at bounding box center [1037, 87] width 91 height 34
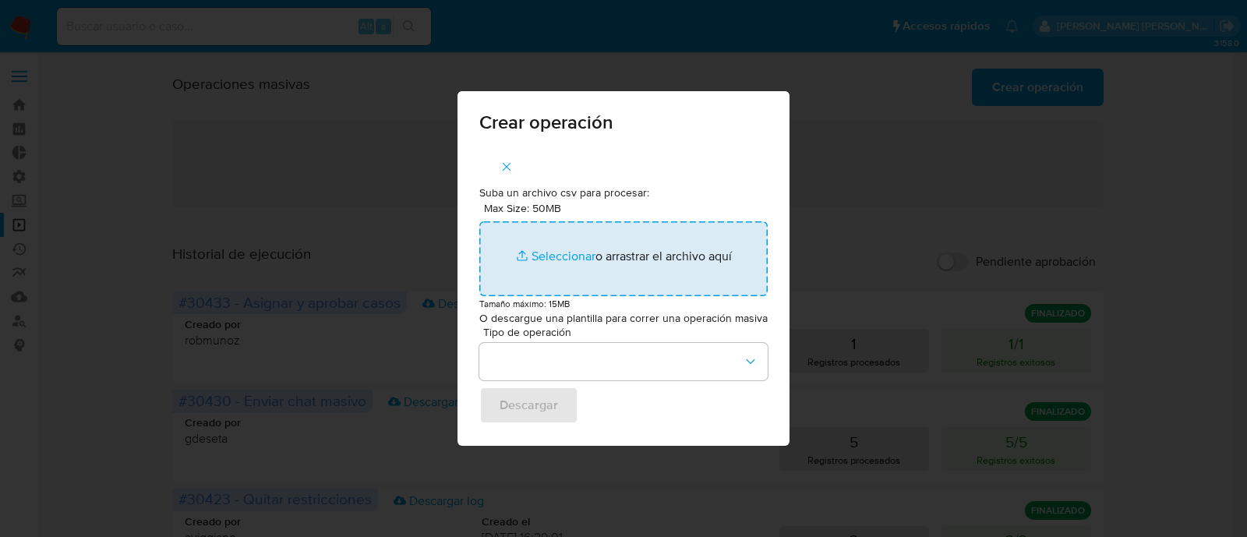
click at [568, 266] on input "Max Size: 50MB Seleccionar archivos" at bounding box center [623, 258] width 288 height 75
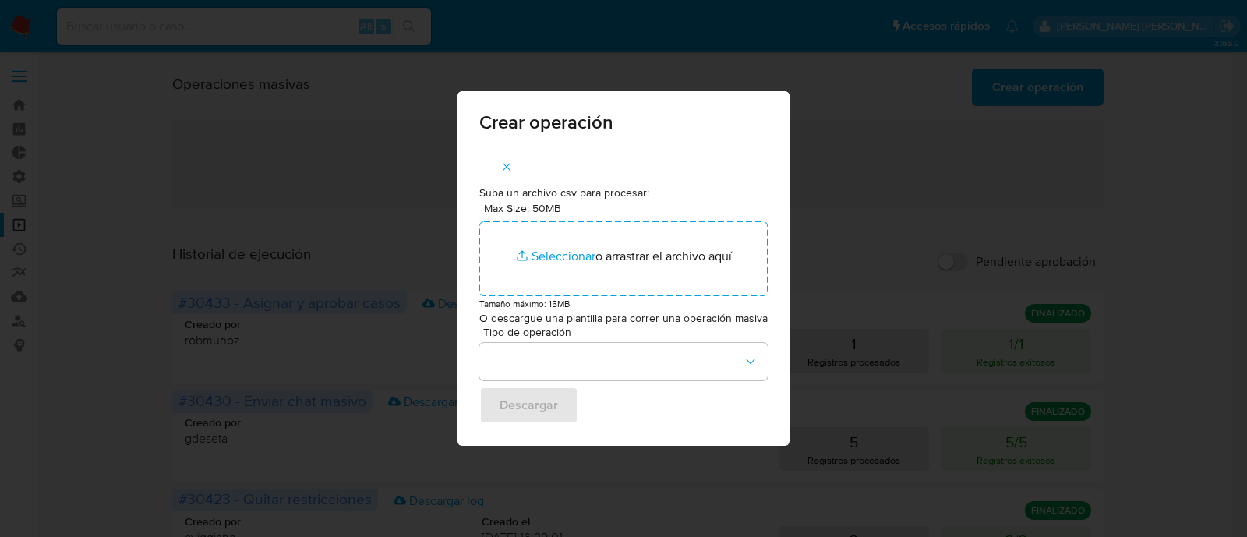
click at [822, 157] on div "Crear operación Suba un archivo csv para procesar: Max Size: 50MB Seleccionar a…" at bounding box center [623, 268] width 1247 height 537
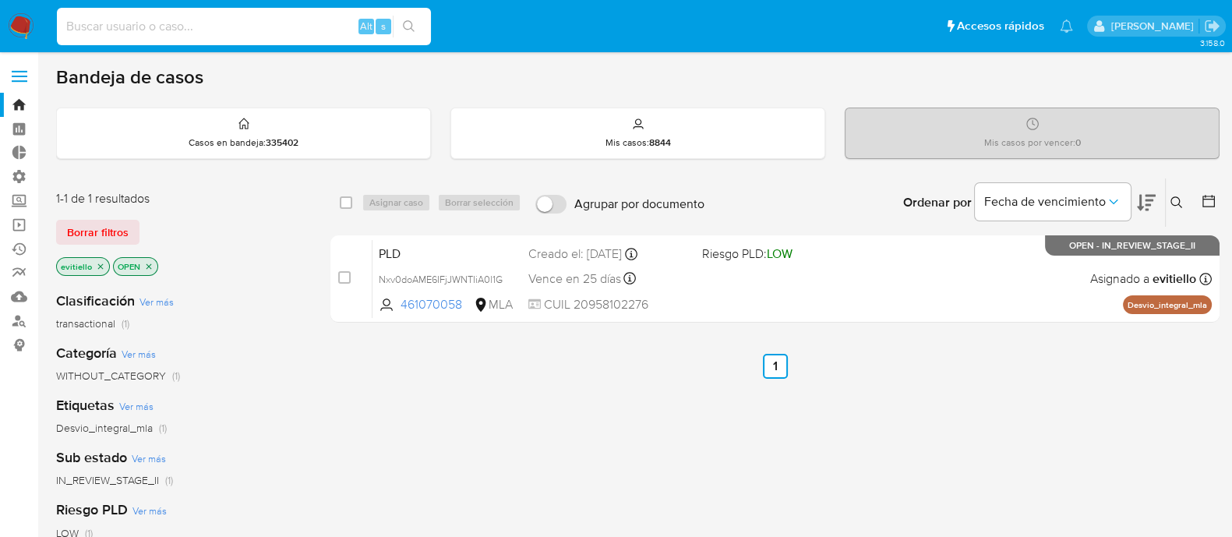
click at [271, 17] on input at bounding box center [244, 26] width 374 height 20
paste input "mZSfMoyslFwS17Xx9m3l7Tq7"
type input "mZSfMoyslFwS17Xx9m3l7Tq7"
click at [416, 28] on button "search-icon" at bounding box center [409, 27] width 32 height 22
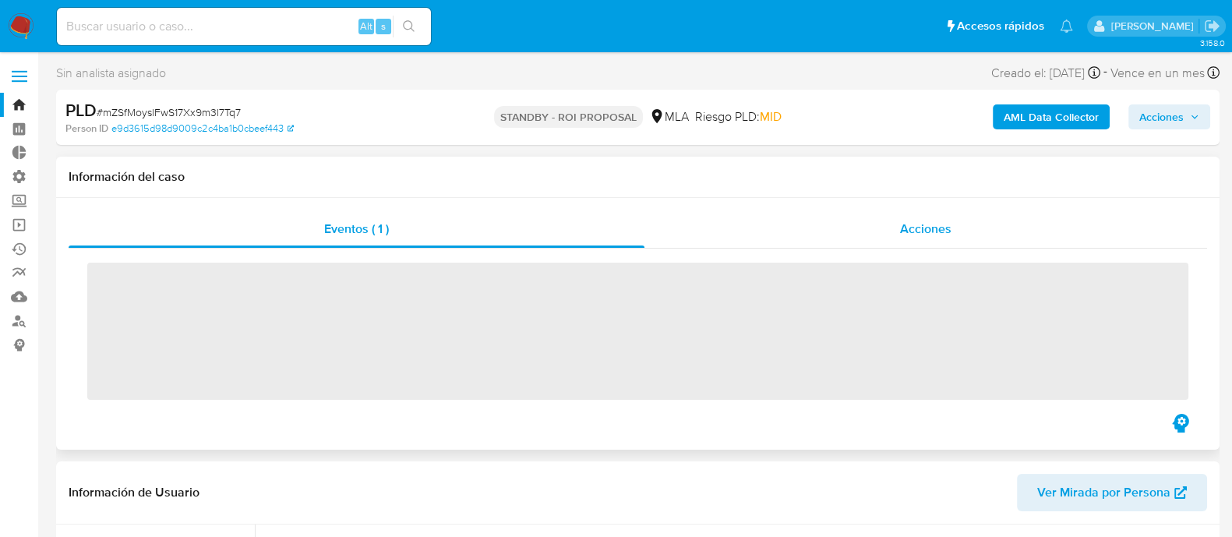
click at [921, 228] on span "Acciones" at bounding box center [925, 229] width 51 height 18
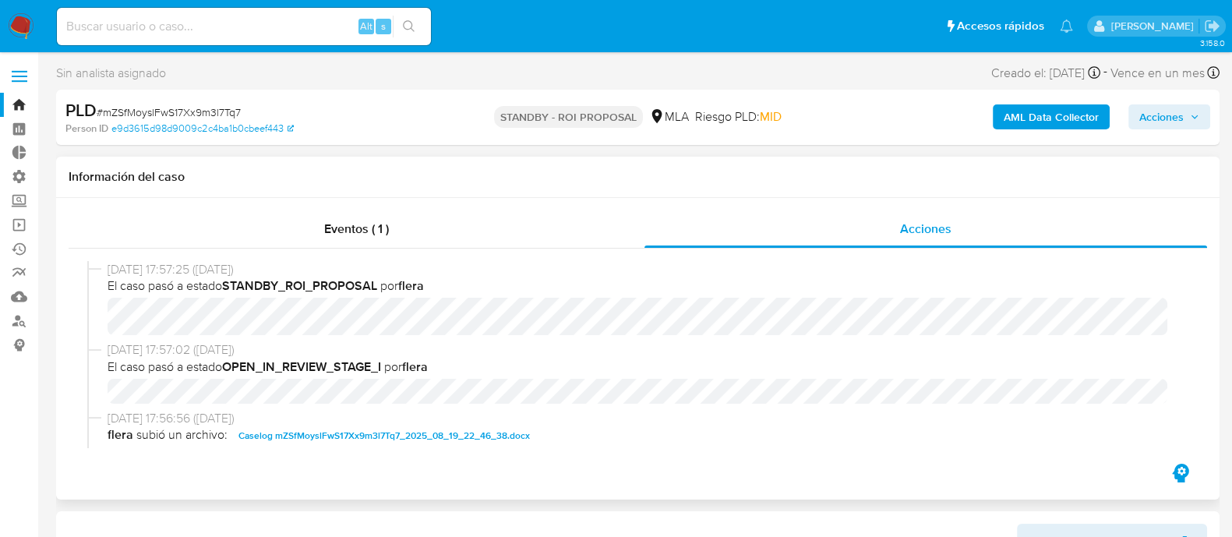
scroll to position [97, 0]
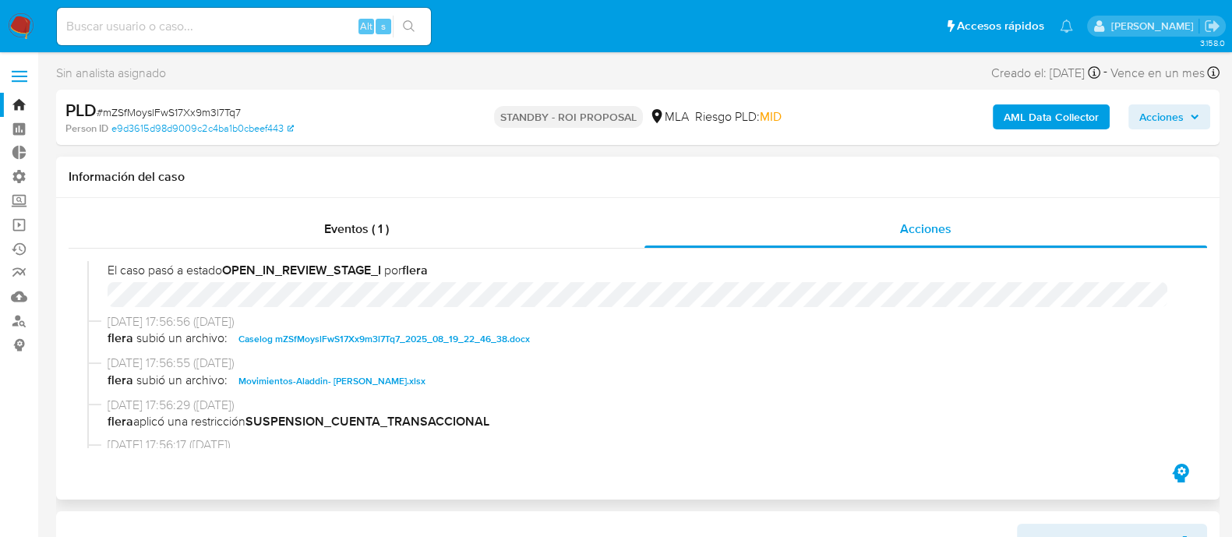
click at [347, 341] on span "Caselog mZSfMoyslFwS17Xx9m3l7Tq7_2025_08_19_22_46_38.docx" at bounding box center [385, 339] width 292 height 19
click at [334, 384] on span "Movimientos-Aladdin- Fausto Hernandez.xlsx" at bounding box center [332, 381] width 187 height 19
select select "10"
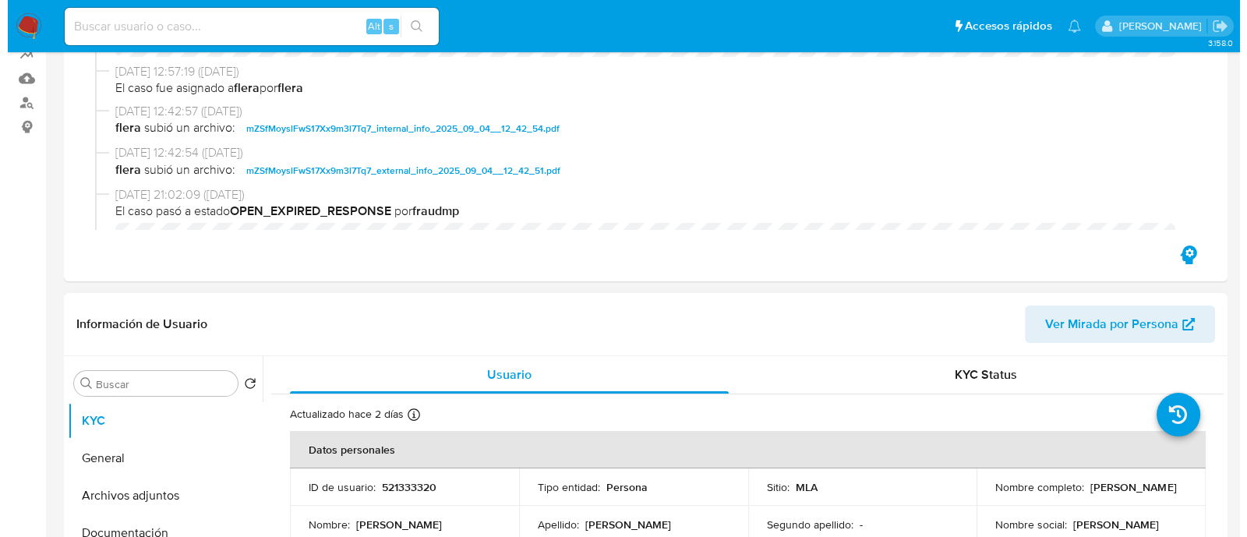
scroll to position [389, 0]
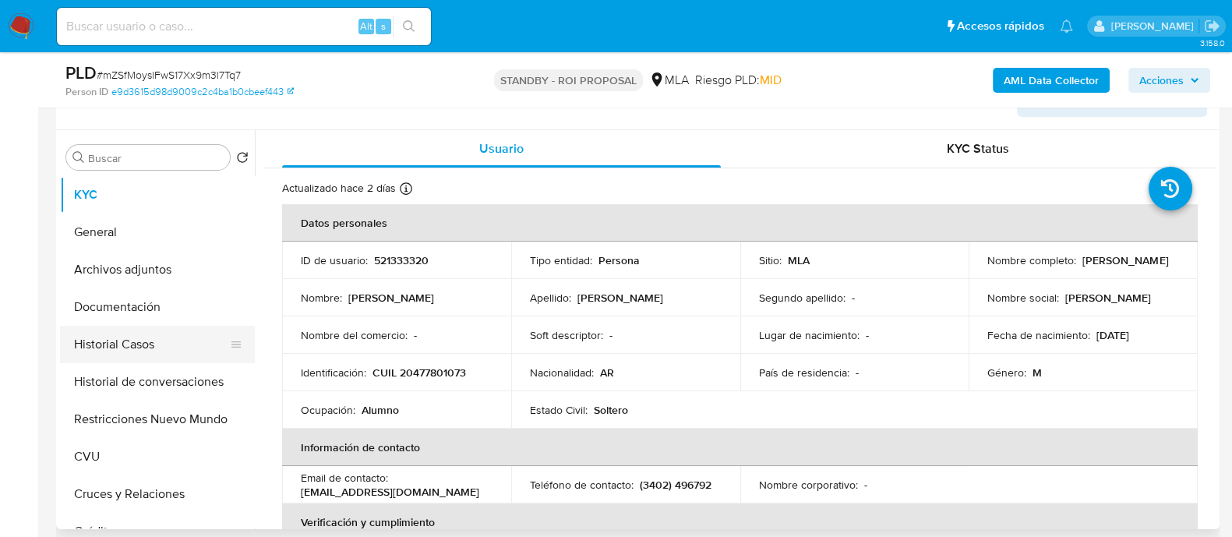
click at [166, 333] on button "Historial Casos" at bounding box center [151, 344] width 182 height 37
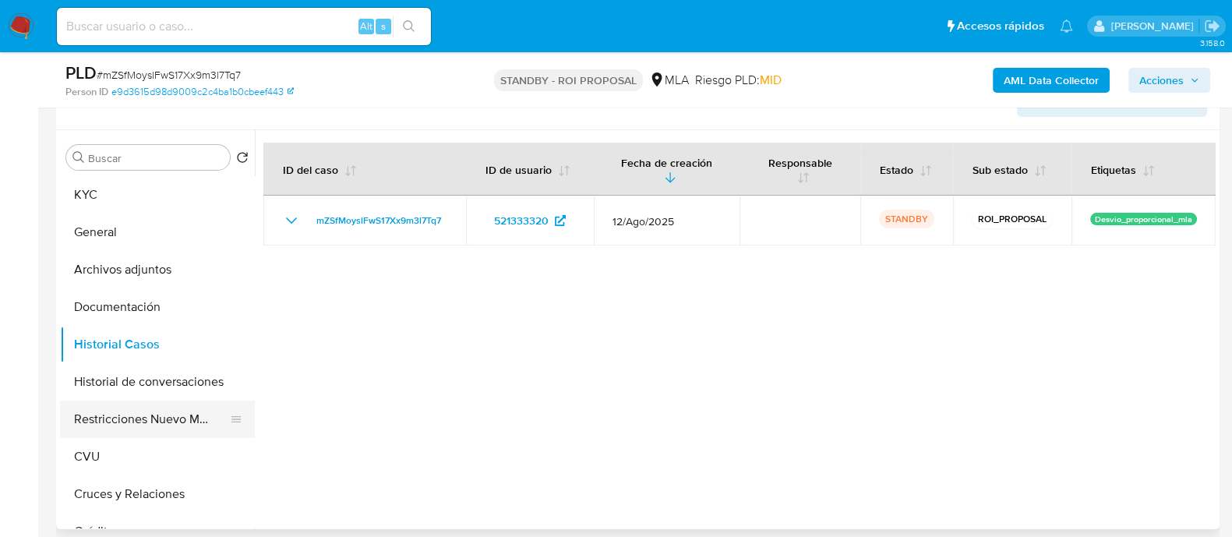
click at [155, 423] on button "Restricciones Nuevo Mundo" at bounding box center [151, 419] width 182 height 37
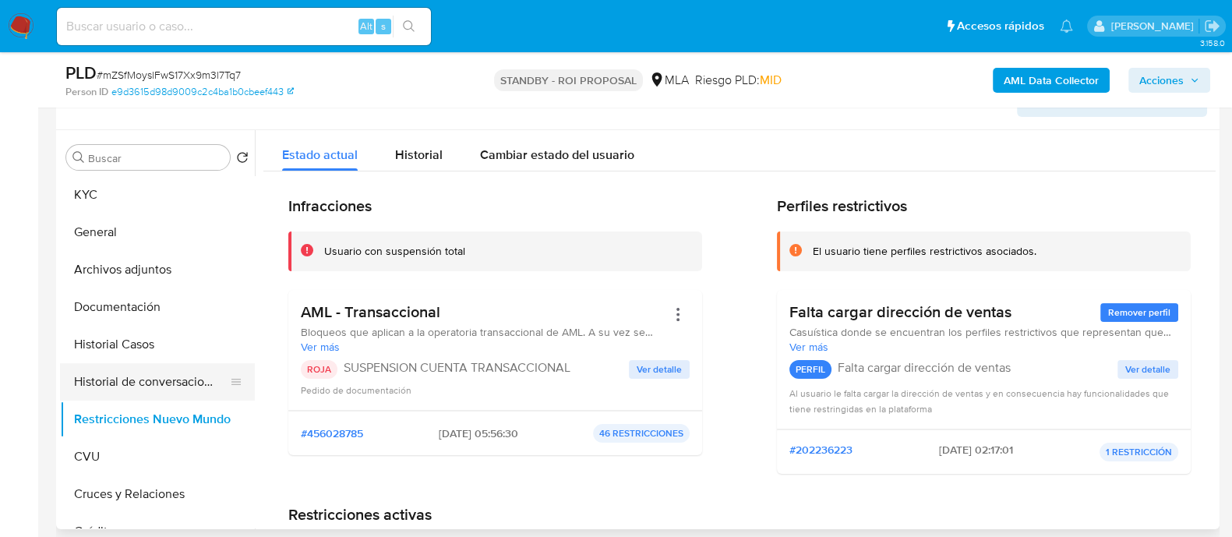
click at [175, 372] on button "Historial de conversaciones" at bounding box center [151, 381] width 182 height 37
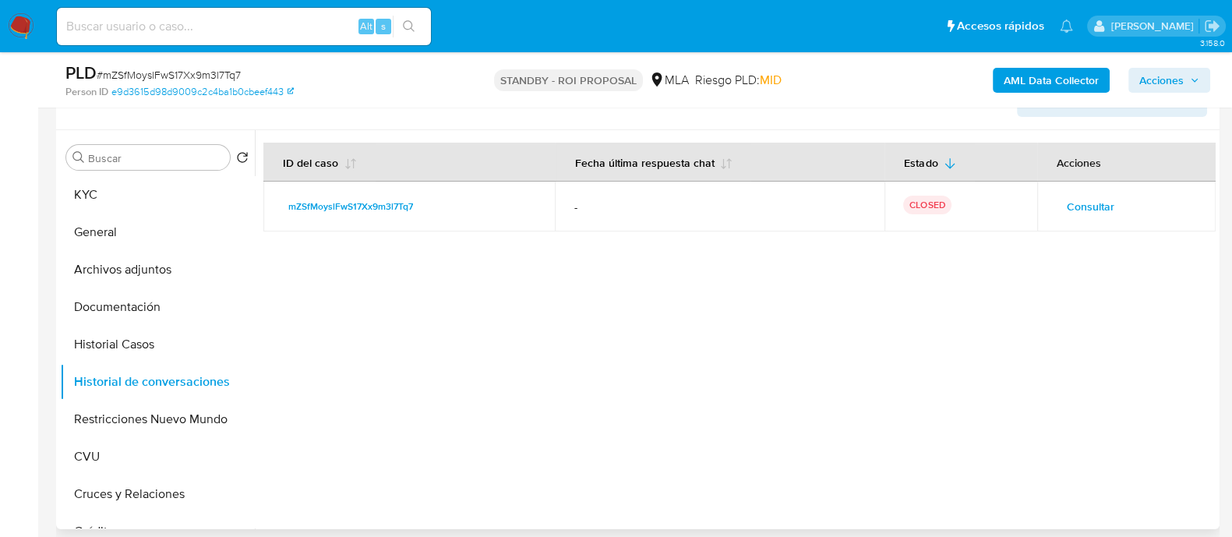
click at [1101, 200] on span "Consultar" at bounding box center [1091, 207] width 48 height 22
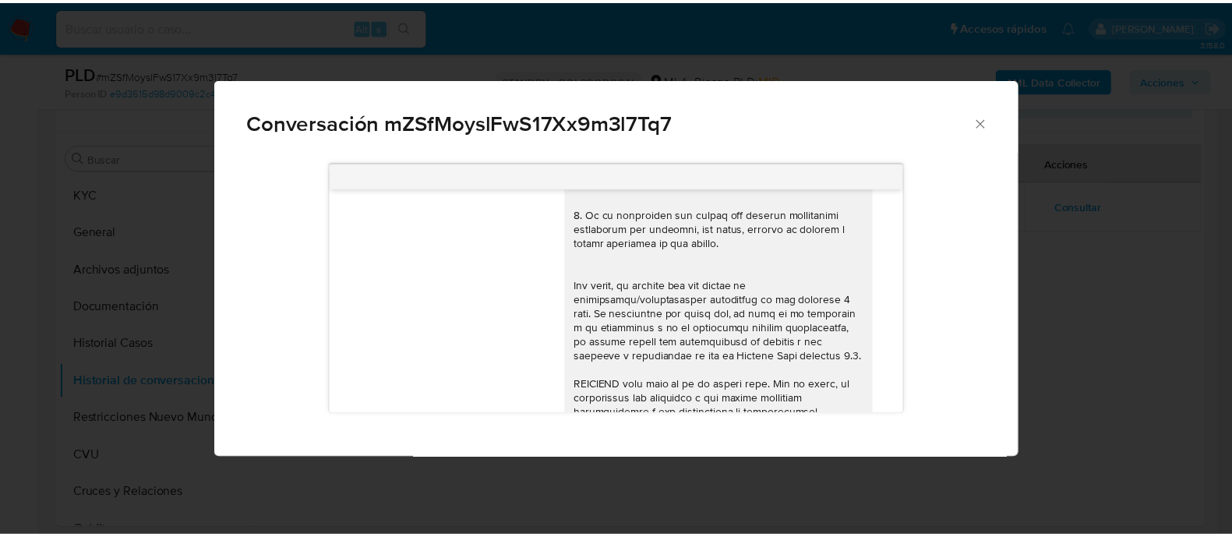
scroll to position [370, 0]
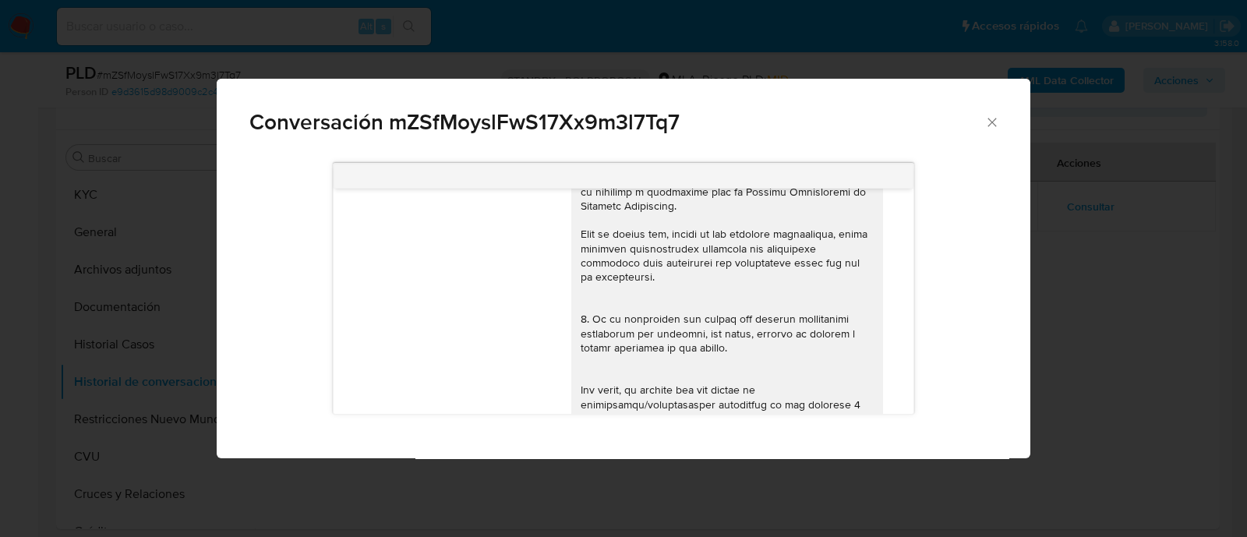
click at [1084, 321] on div "Conversación mZSfMoyslFwS17Xx9m3l7Tq7 18/08/2025 17:26:29 Hola, Esperamos que t…" at bounding box center [623, 268] width 1247 height 537
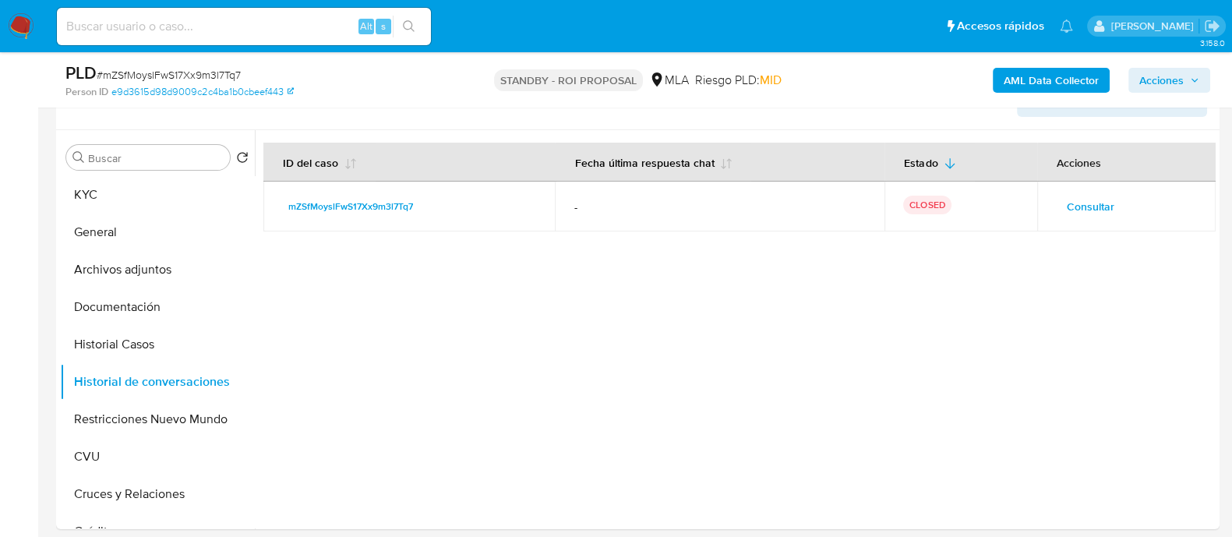
click at [238, 30] on input at bounding box center [244, 26] width 374 height 20
paste input "CEXu8LrrxEbRPp4Y0fjzZjeT"
type input "CEXu8LrrxEbRPp4Y0fjzZjeT"
click at [409, 21] on icon "search-icon" at bounding box center [409, 26] width 12 height 12
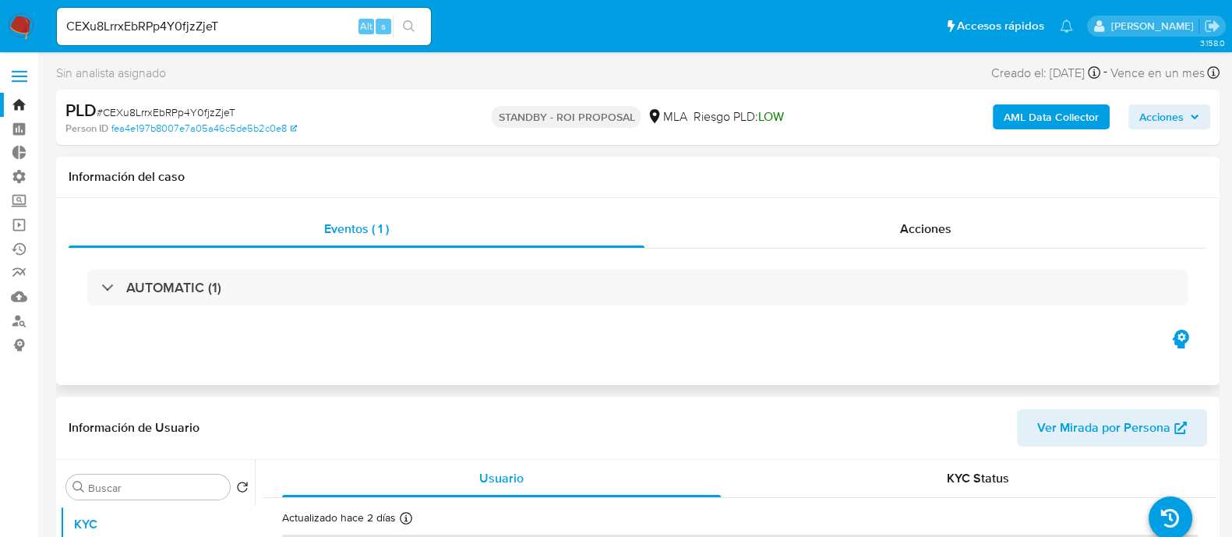
click at [947, 204] on div "Eventos ( 1 ) Acciones AUTOMATIC (1)" at bounding box center [638, 291] width 1164 height 187
select select "10"
click at [934, 218] on div "Acciones" at bounding box center [926, 228] width 563 height 37
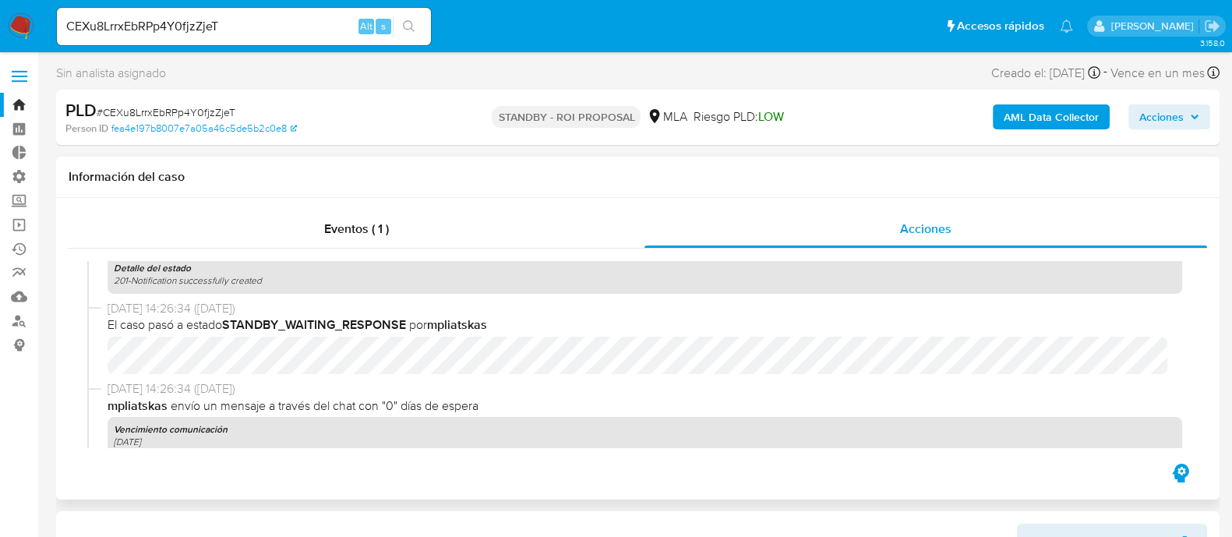
scroll to position [585, 0]
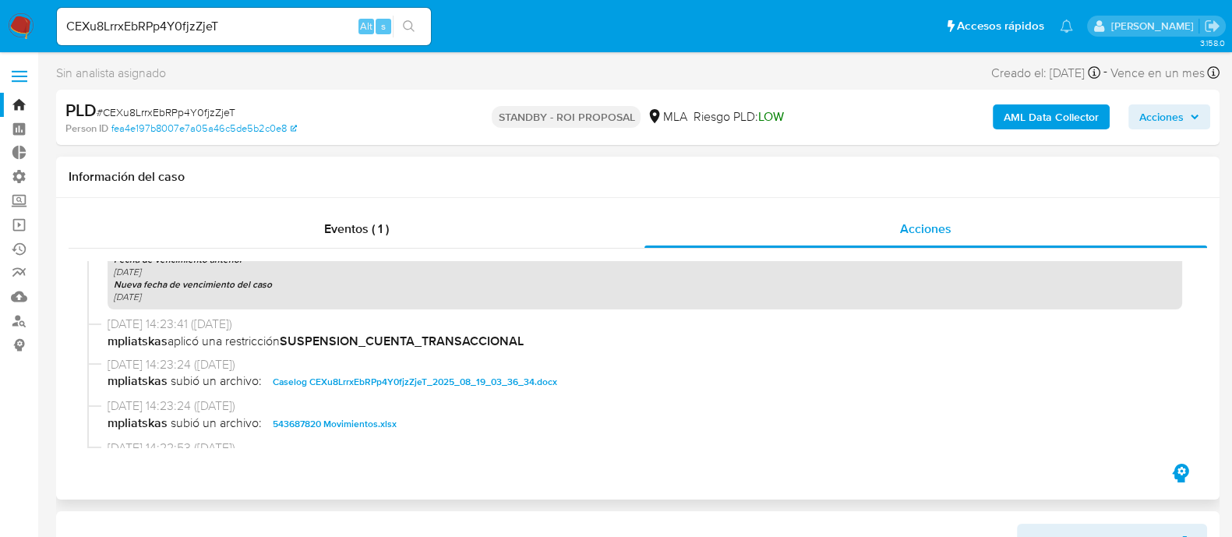
drag, startPoint x: 331, startPoint y: 374, endPoint x: 339, endPoint y: 409, distance: 36.1
click at [331, 375] on span "Caselog CEXu8LrrxEbRPp4Y0fjzZjeT_2025_08_19_03_36_34.docx" at bounding box center [415, 382] width 285 height 19
click at [347, 424] on span "543687820 Movimientos.xlsx" at bounding box center [335, 424] width 124 height 19
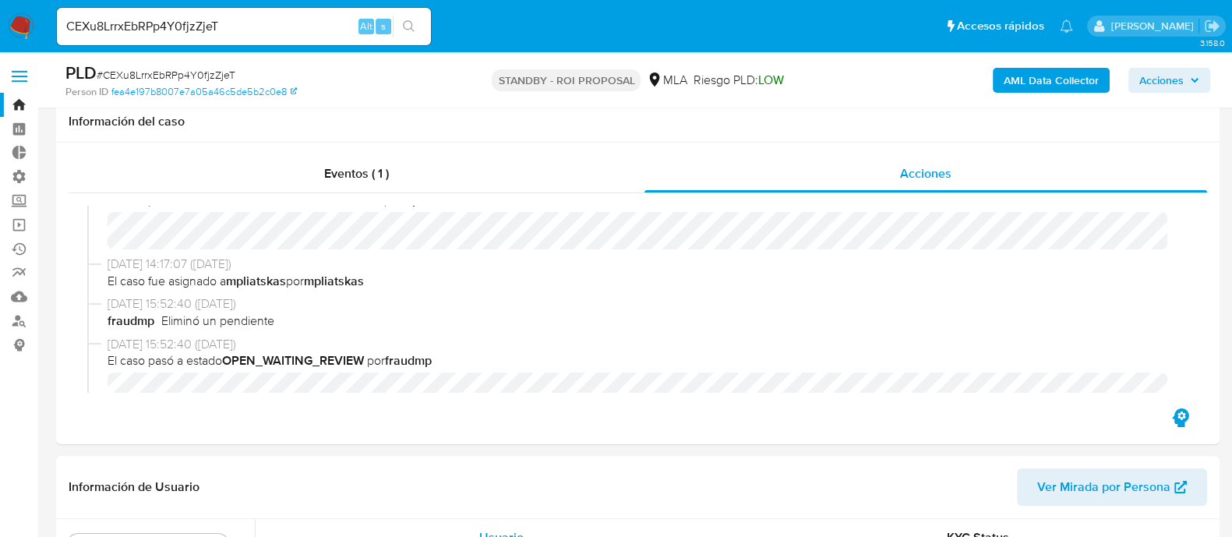
scroll to position [487, 0]
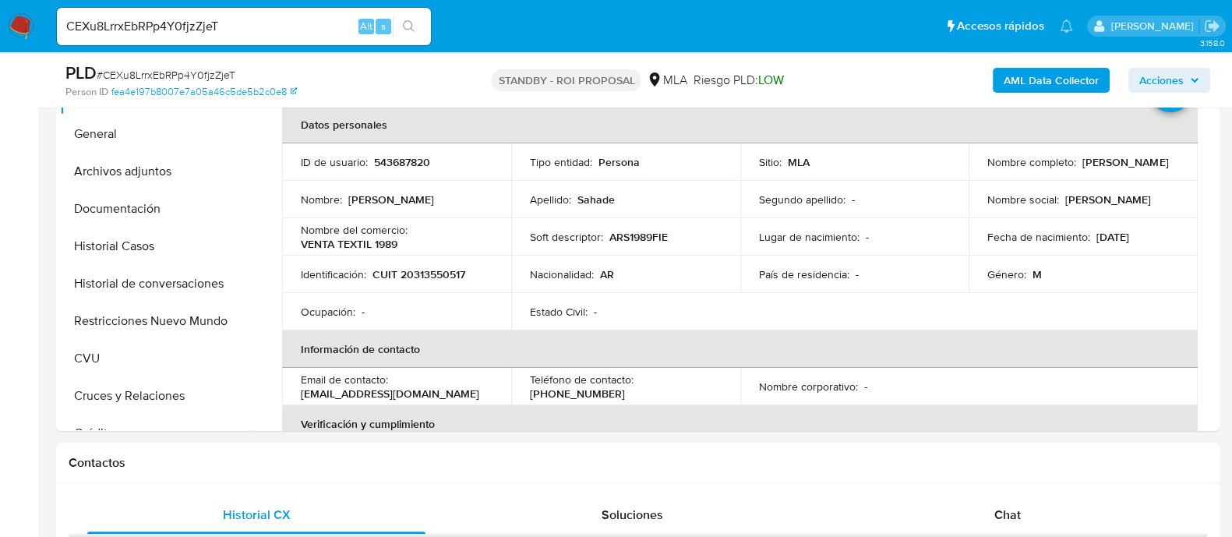
drag, startPoint x: 178, startPoint y: 257, endPoint x: 10, endPoint y: 309, distance: 175.6
click at [178, 257] on button "Historial Casos" at bounding box center [157, 246] width 195 height 37
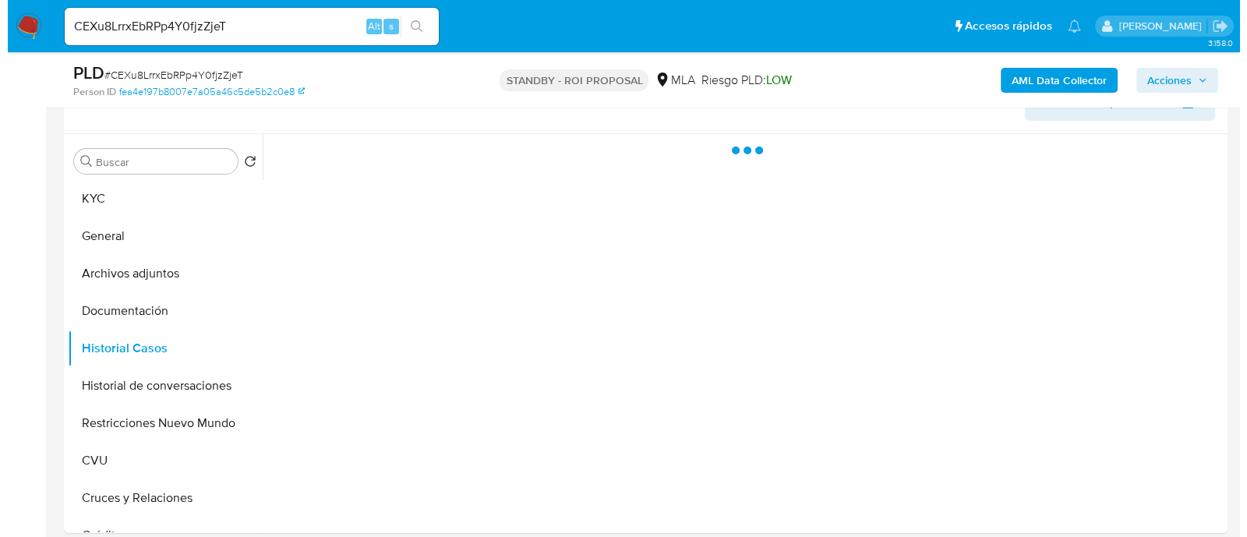
scroll to position [292, 0]
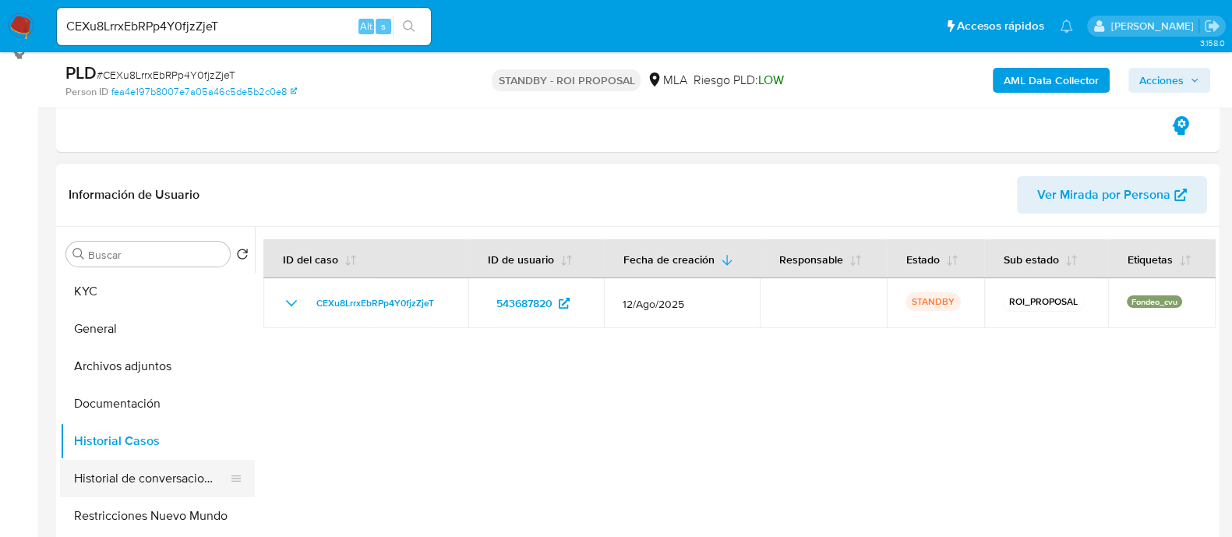
click at [144, 475] on button "Historial de conversaciones" at bounding box center [151, 478] width 182 height 37
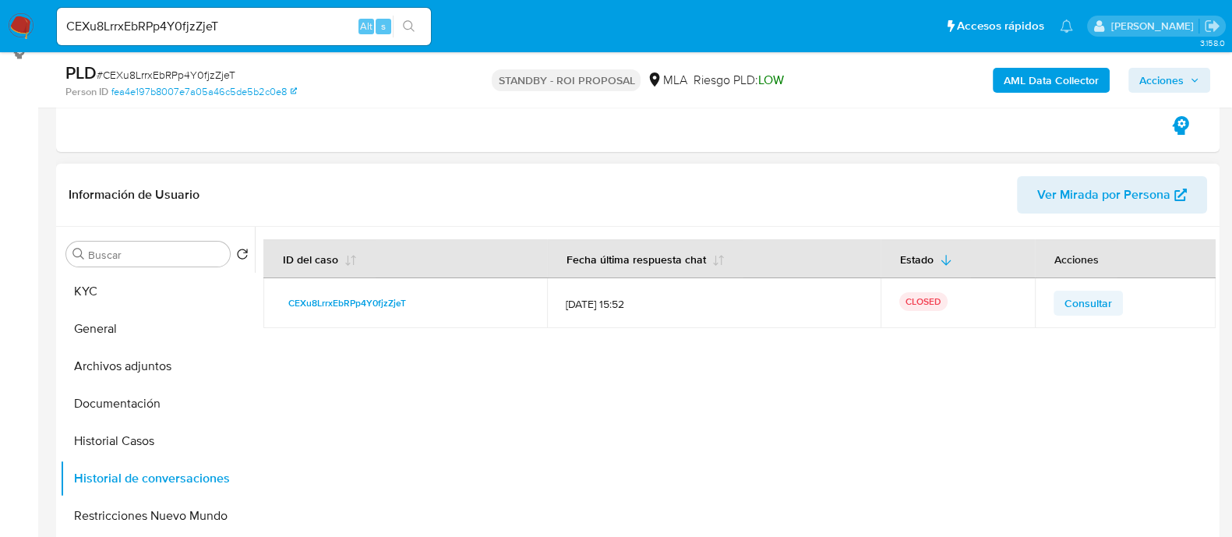
click at [1065, 288] on td "Consultar" at bounding box center [1125, 303] width 181 height 50
click at [1066, 299] on span "Consultar" at bounding box center [1089, 303] width 48 height 22
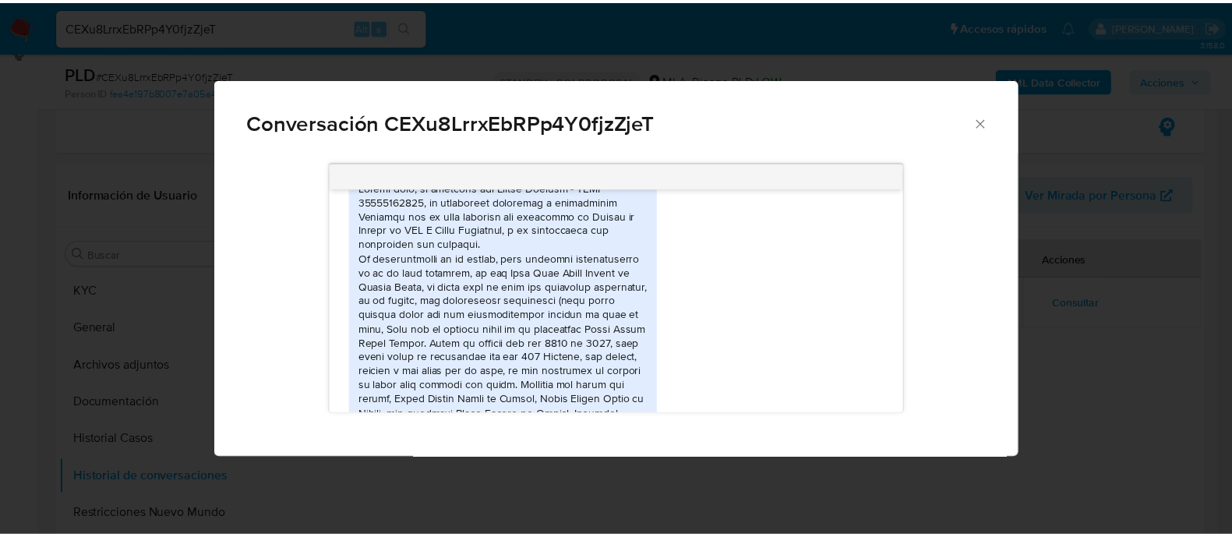
scroll to position [1264, 0]
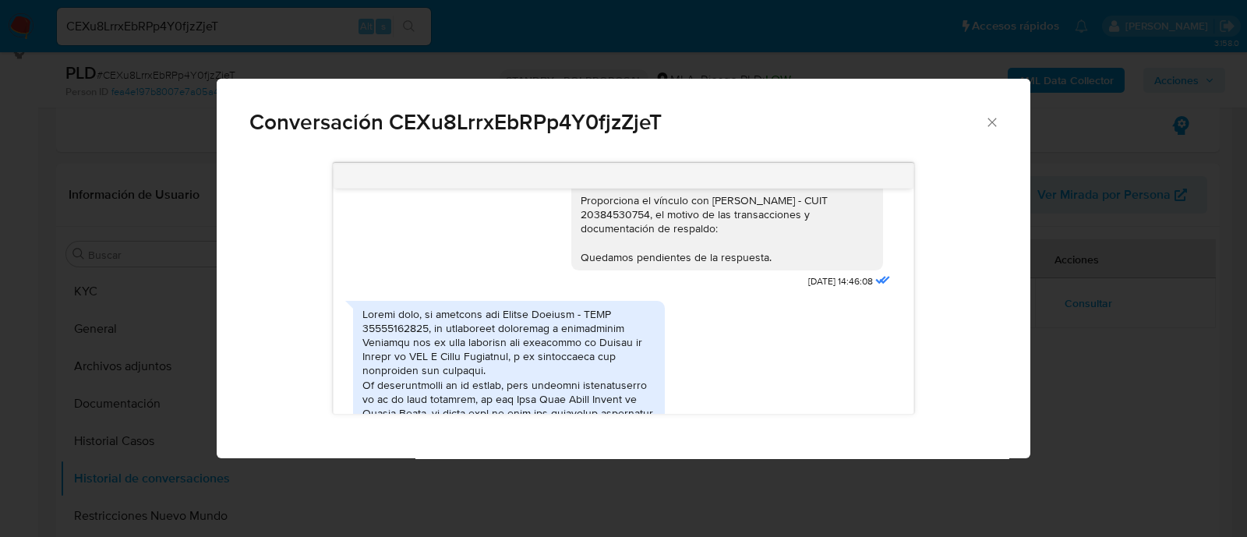
click at [79, 409] on div "Conversación CEXu8LrrxEbRPp4Y0fjzZjeT 18/08/2025 17:32:40 Hola, mi dinero provi…" at bounding box center [623, 268] width 1247 height 537
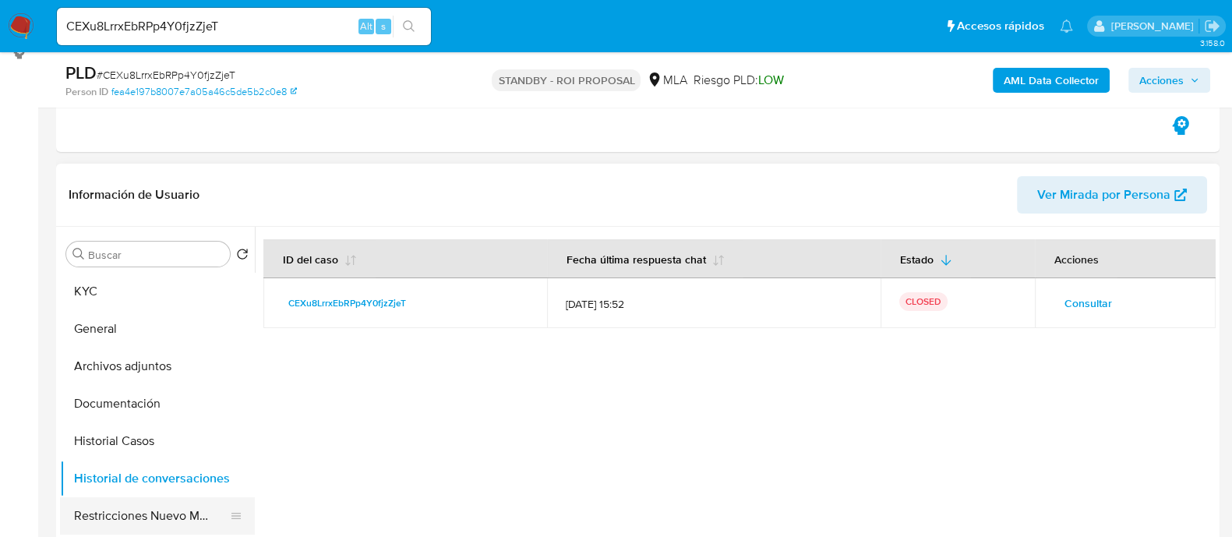
click at [138, 507] on button "Restricciones Nuevo Mundo" at bounding box center [151, 515] width 182 height 37
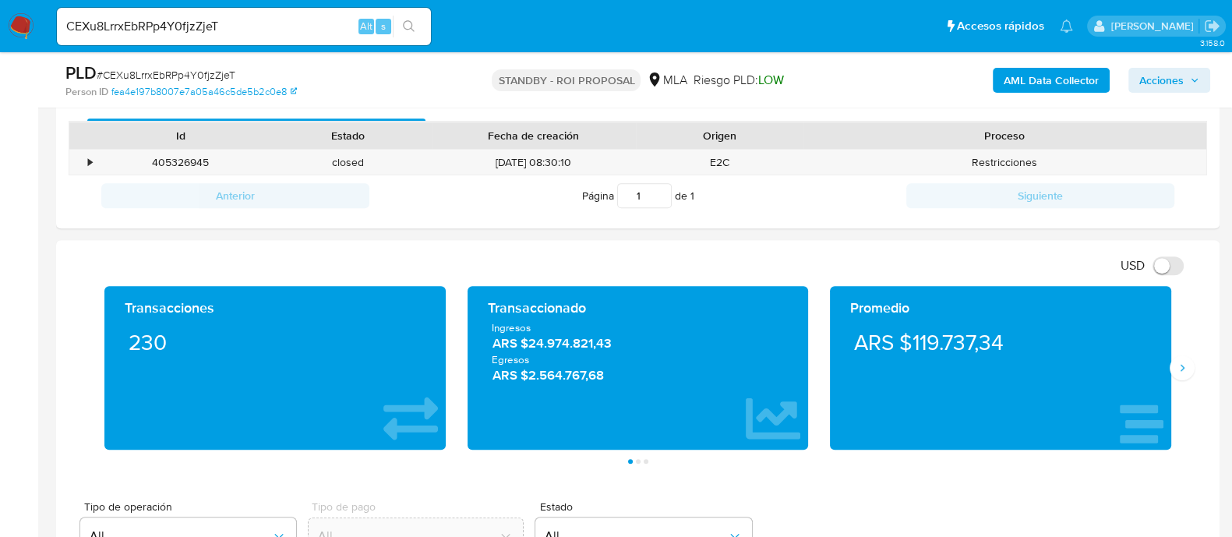
scroll to position [292, 0]
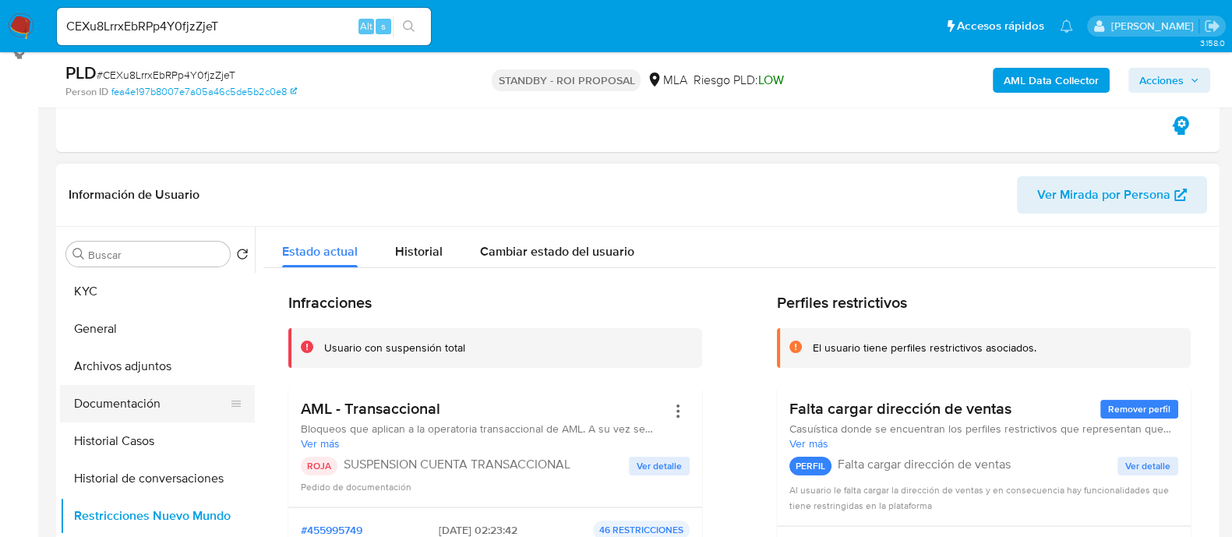
click at [138, 404] on button "Documentación" at bounding box center [151, 403] width 182 height 37
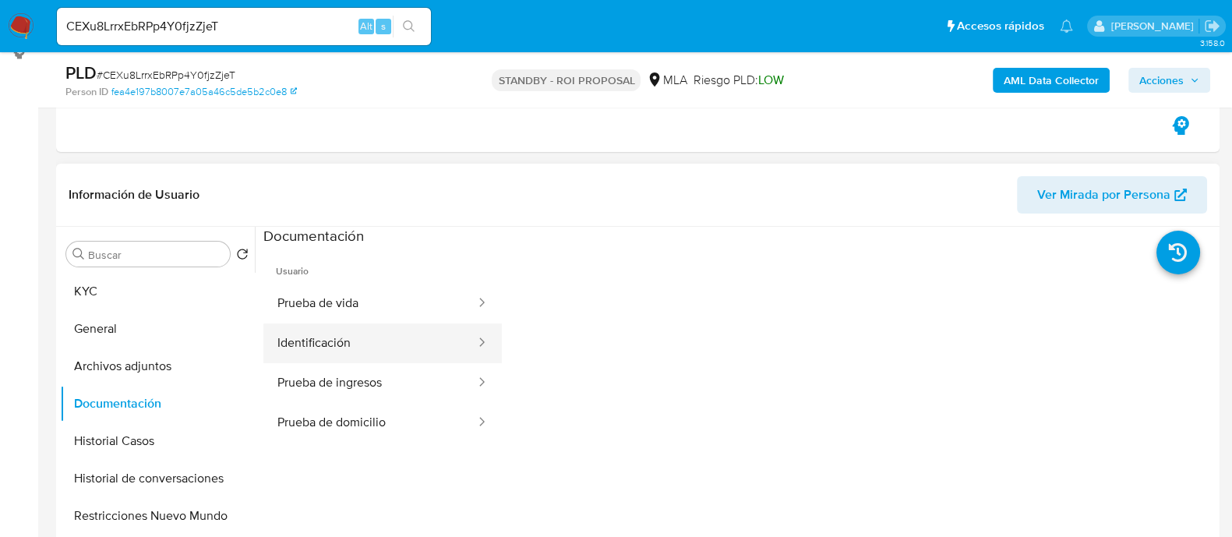
click at [397, 325] on button "Identificación" at bounding box center [370, 344] width 214 height 40
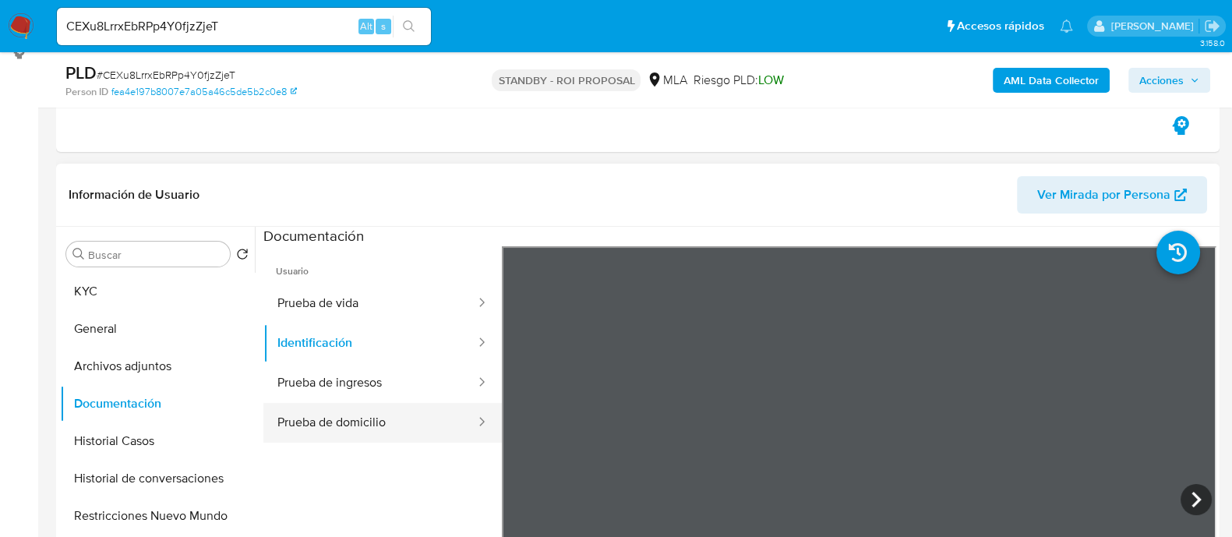
click at [401, 407] on button "Prueba de domicilio" at bounding box center [370, 423] width 214 height 40
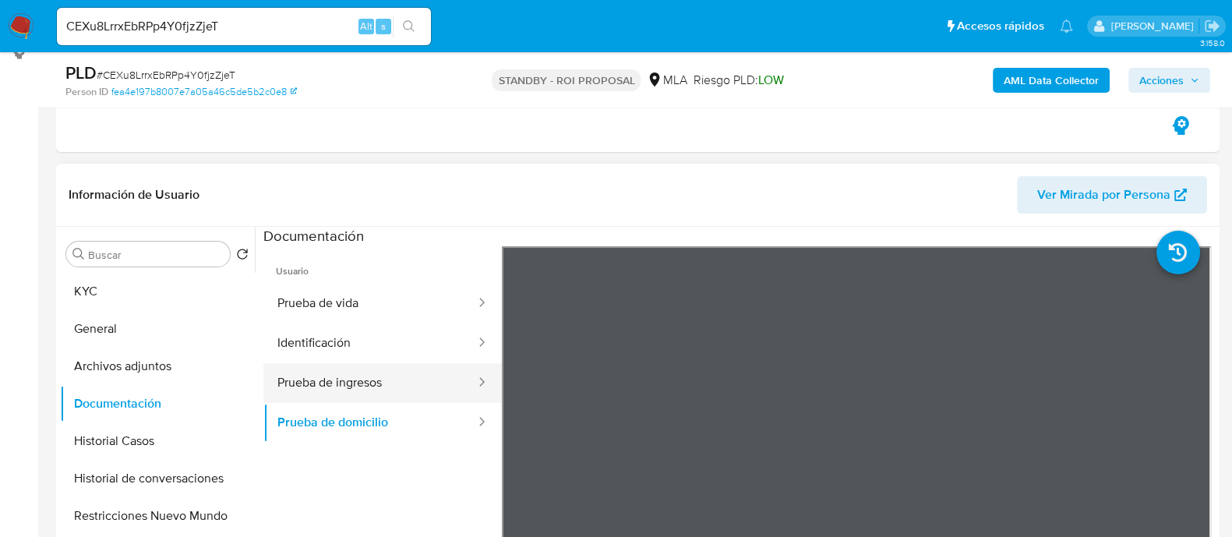
click at [408, 390] on button "Prueba de ingresos" at bounding box center [370, 383] width 214 height 40
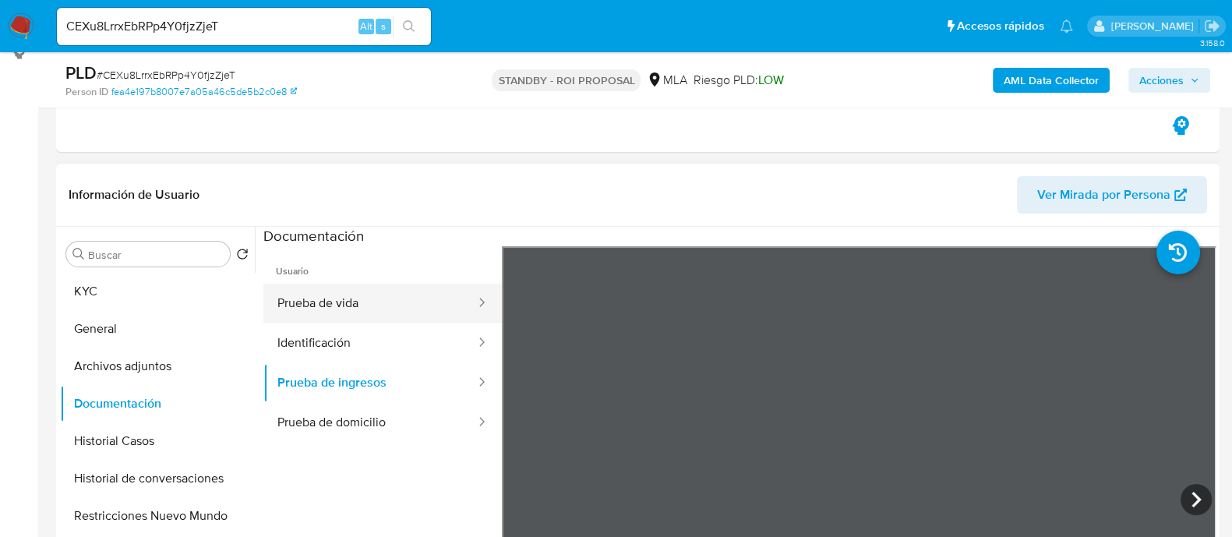
click at [377, 307] on button "Prueba de vida" at bounding box center [370, 304] width 214 height 40
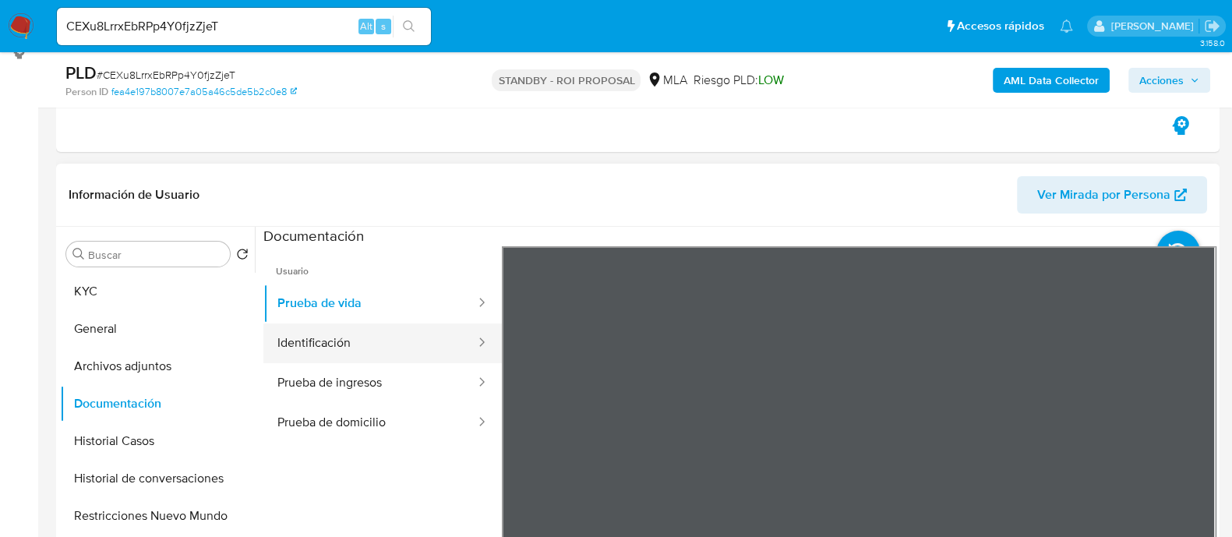
click at [268, 341] on button "Identificación" at bounding box center [370, 344] width 214 height 40
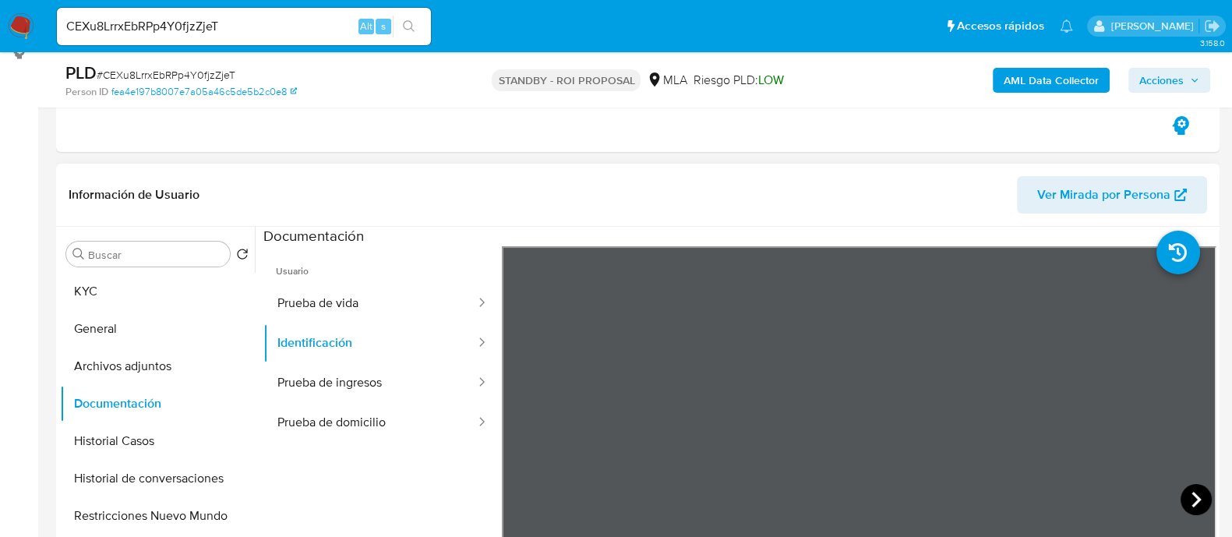
click at [1204, 495] on icon at bounding box center [1196, 499] width 31 height 31
click at [255, 30] on input "CEXu8LrrxEbRPp4Y0fjzZjeT" at bounding box center [244, 26] width 374 height 20
paste input "udjv2fu7ZHXLDLVXGnJhEyyY"
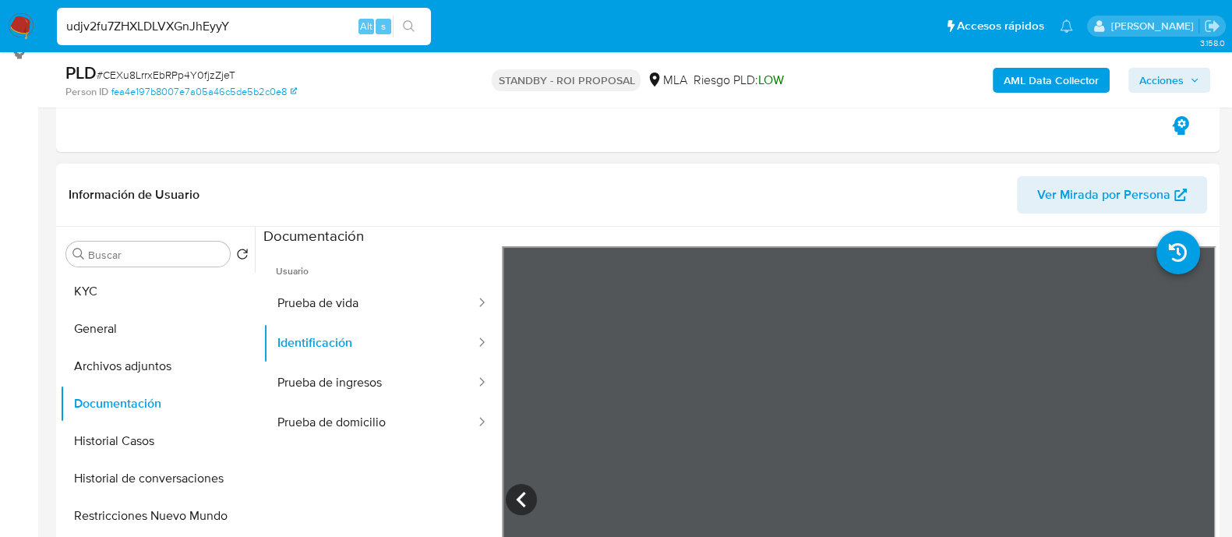
type input "udjv2fu7ZHXLDLVXGnJhEyyY"
click at [413, 26] on icon "search-icon" at bounding box center [409, 26] width 12 height 12
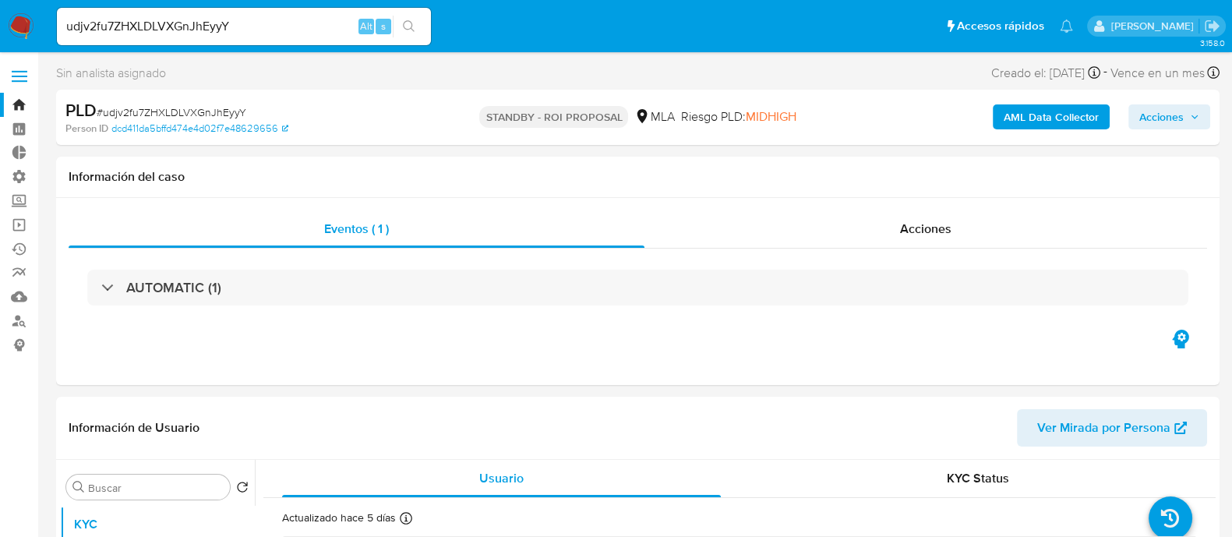
select select "10"
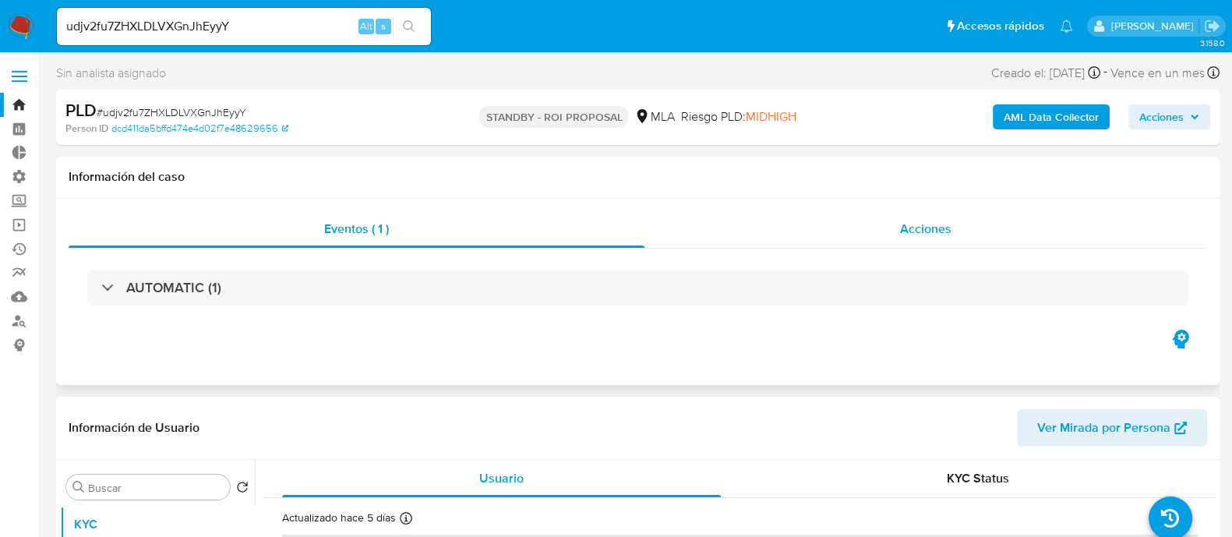
click at [966, 232] on div "Acciones" at bounding box center [926, 228] width 563 height 37
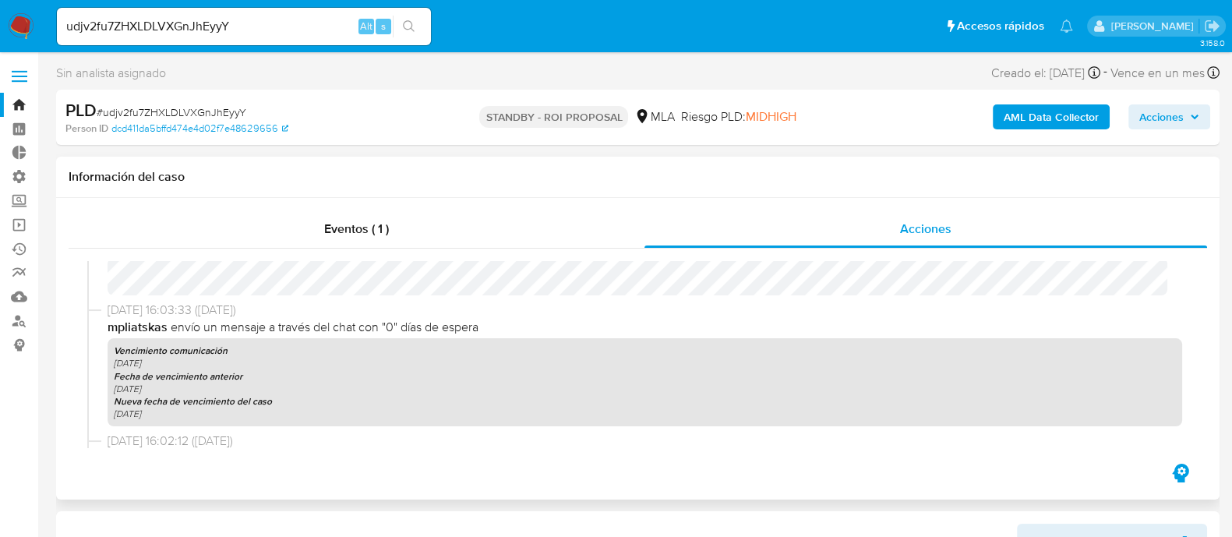
scroll to position [585, 0]
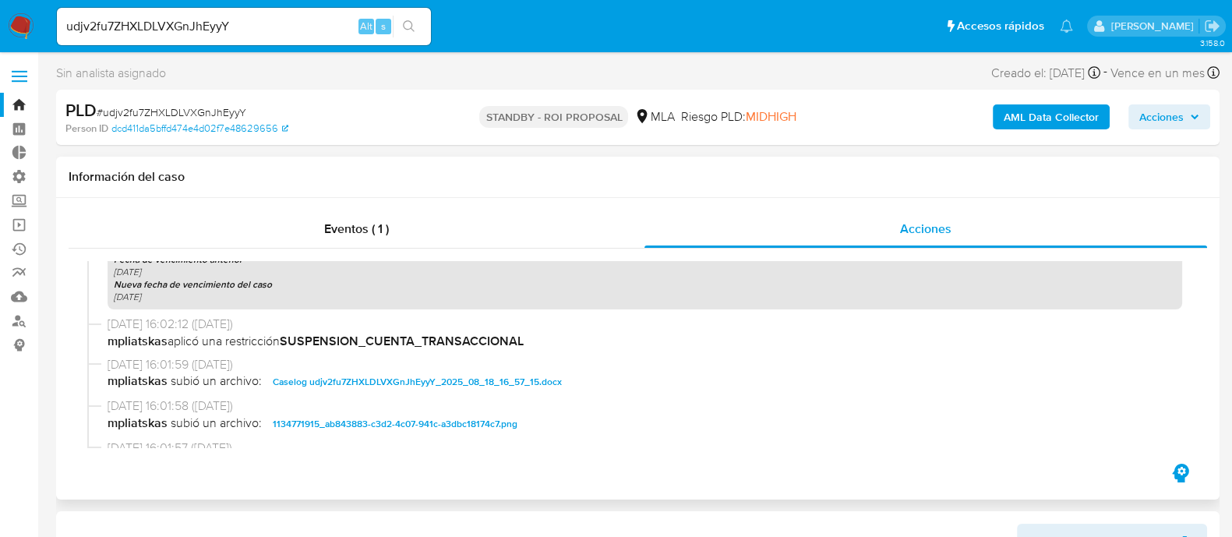
click at [352, 377] on span "Caselog udjv2fu7ZHXLDLVXGnJhEyyY_2025_08_18_16_57_15.docx" at bounding box center [417, 382] width 289 height 19
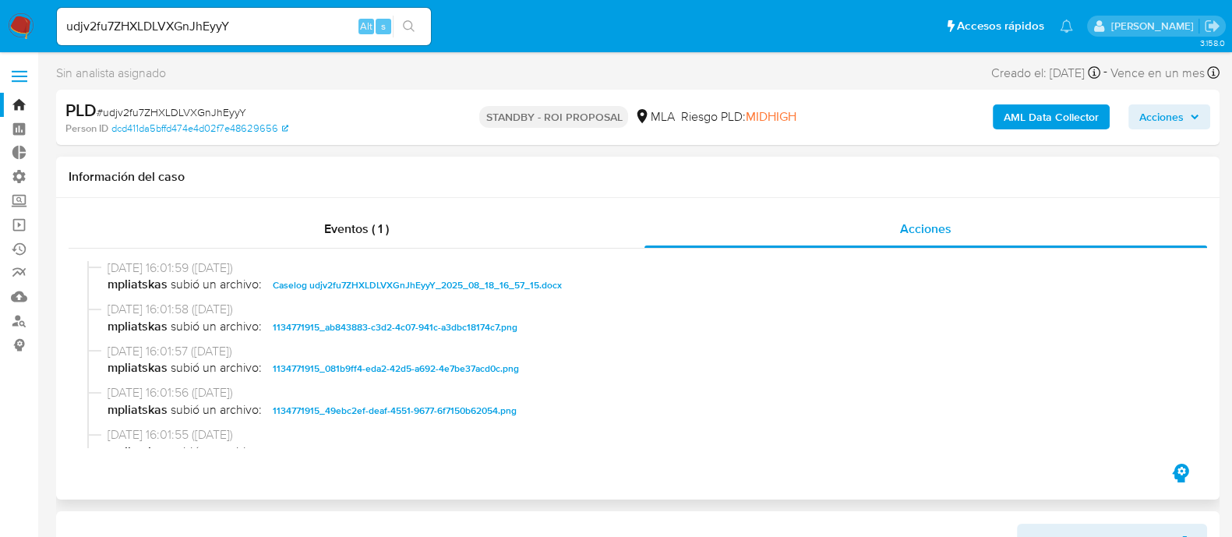
scroll to position [779, 0]
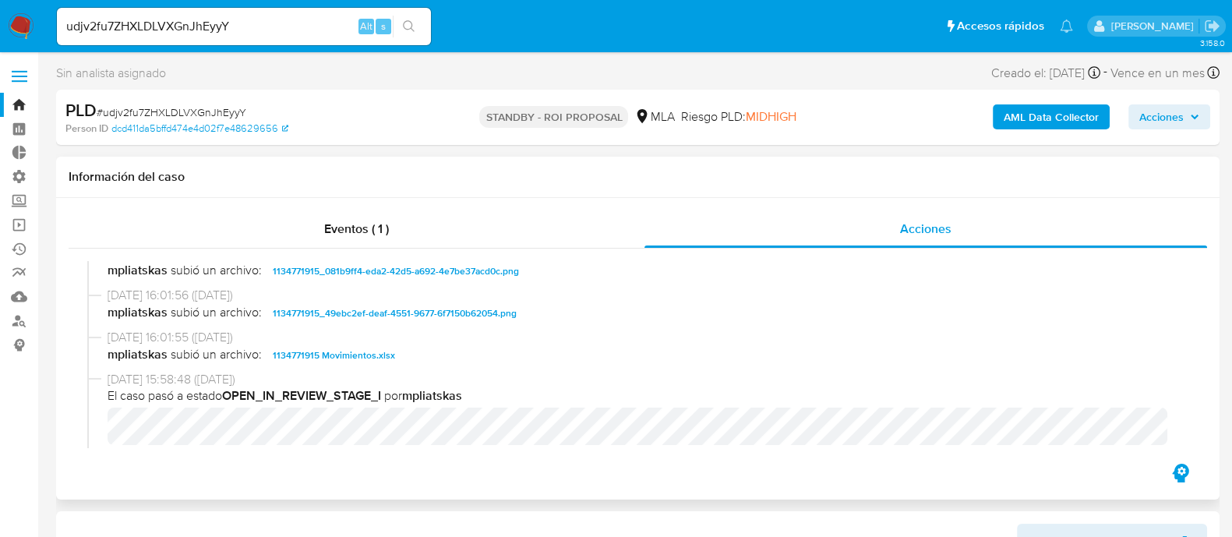
click at [378, 352] on span "1134771915 Movimientos.xlsx" at bounding box center [334, 355] width 122 height 19
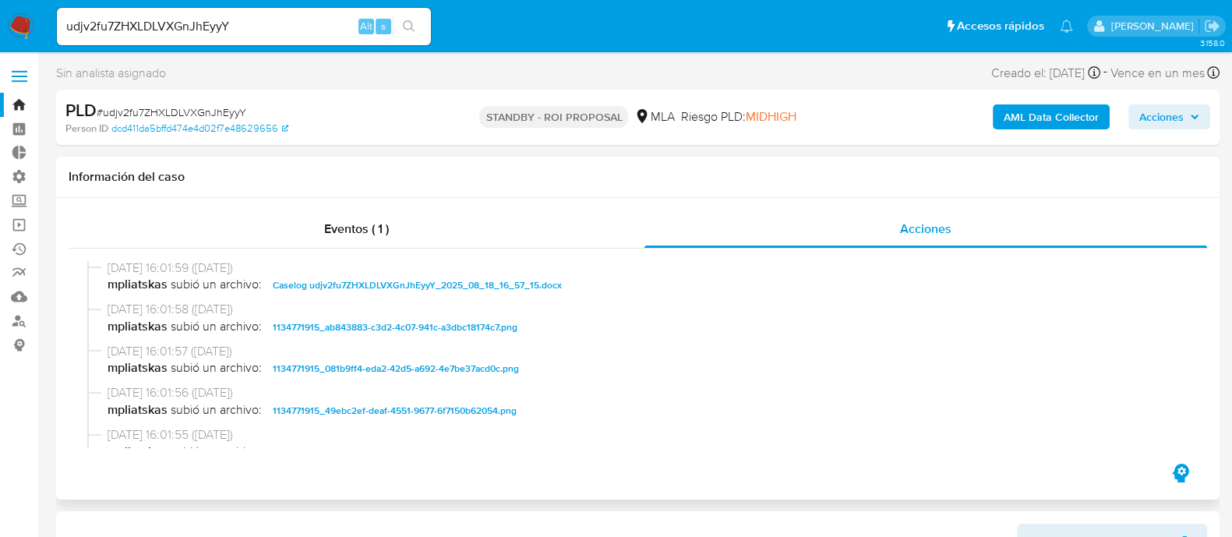
click at [503, 331] on span "1134771915_ab843883-c3d2-4c07-941c-a3dbc18174c7.png" at bounding box center [395, 327] width 245 height 19
click at [492, 370] on span "1134771915_081b9ff4-eda2-42d5-a692-4e7be37acd0c.png" at bounding box center [396, 368] width 246 height 19
click at [490, 401] on span "1134771915_49ebc2ef-deaf-4551-9677-6f7150b62054.png" at bounding box center [395, 410] width 244 height 19
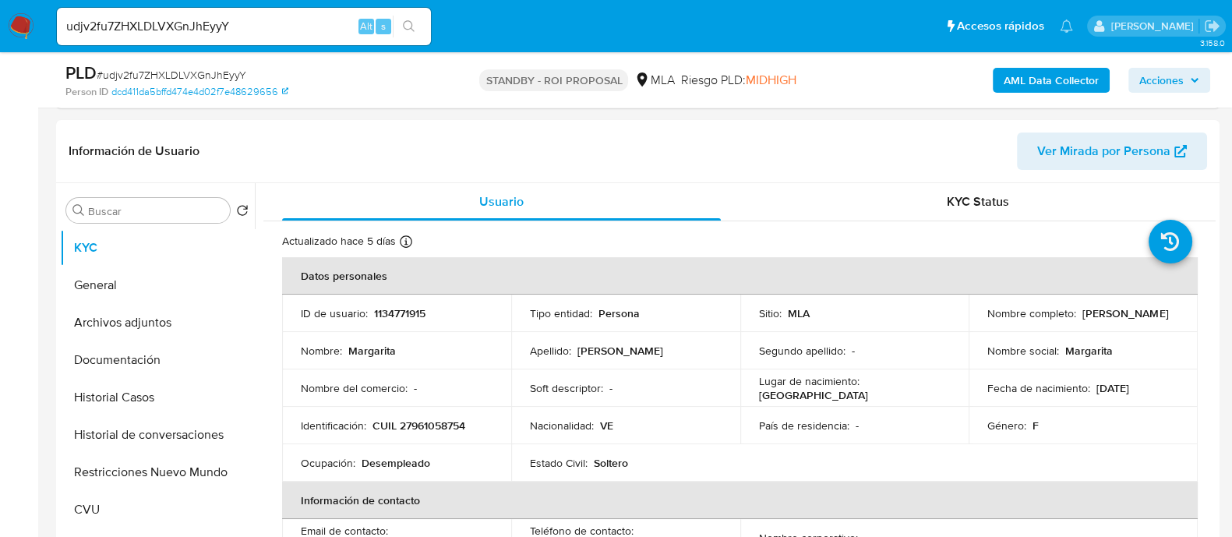
scroll to position [487, 0]
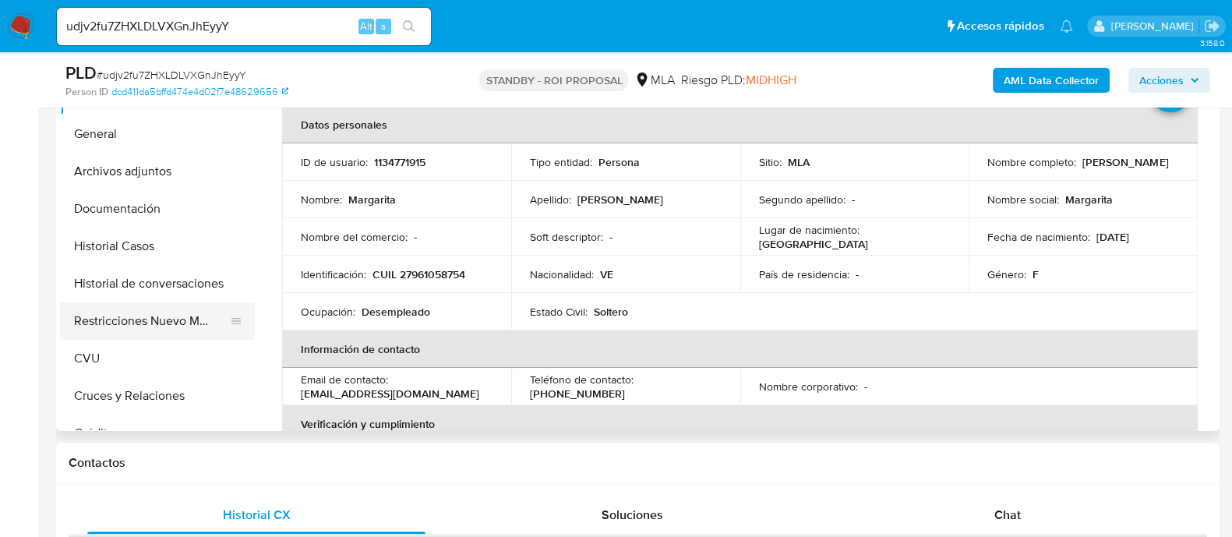
drag, startPoint x: 179, startPoint y: 256, endPoint x: 78, endPoint y: 302, distance: 111.6
click at [179, 256] on button "Historial Casos" at bounding box center [157, 246] width 195 height 37
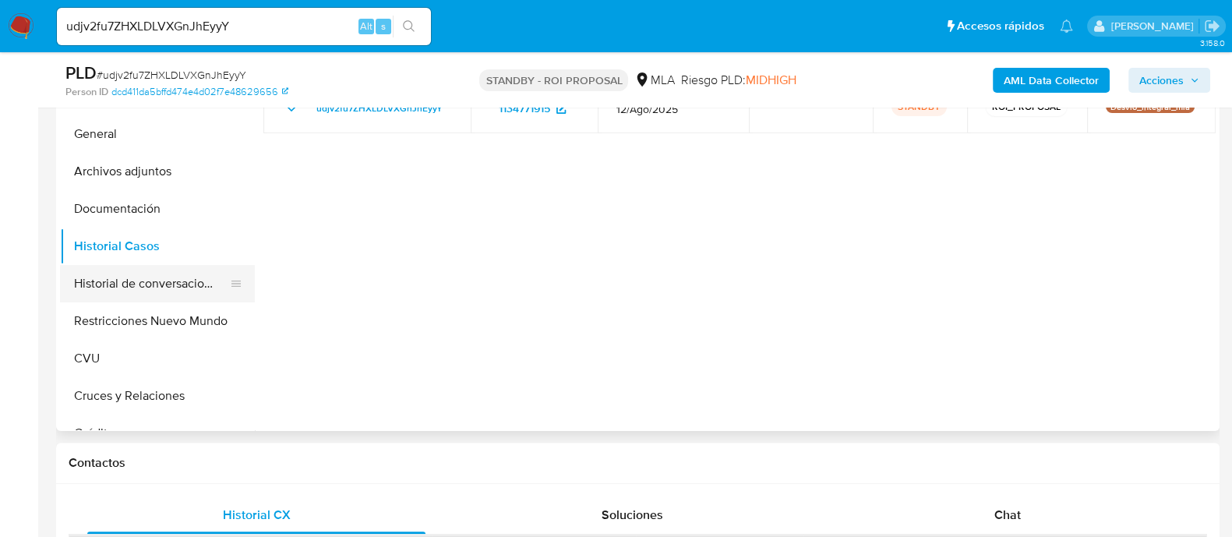
click at [135, 292] on button "Historial de conversaciones" at bounding box center [151, 283] width 182 height 37
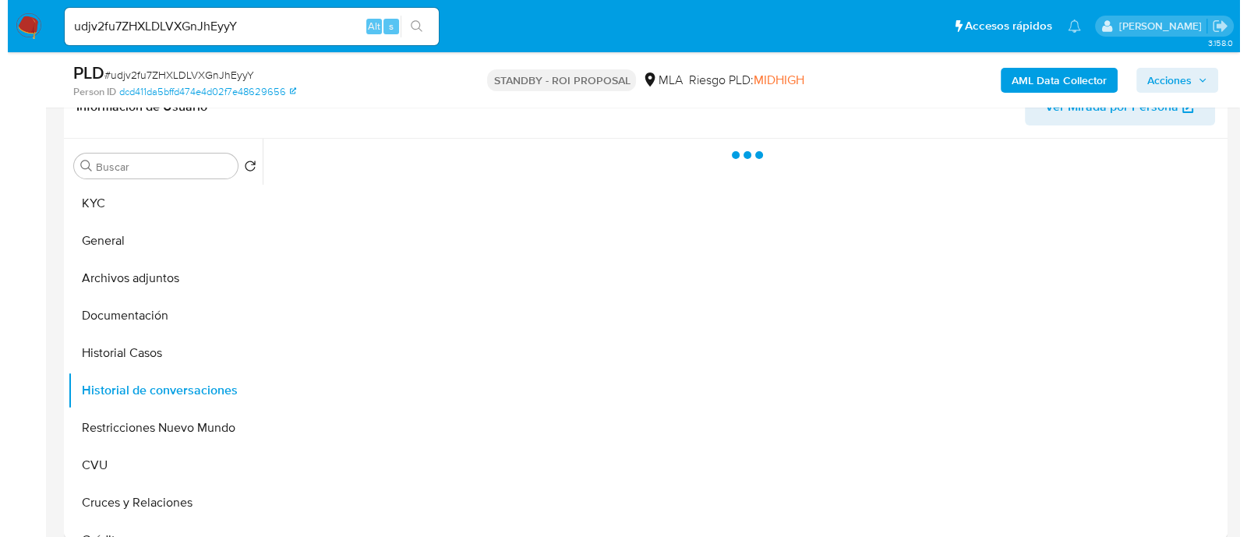
scroll to position [292, 0]
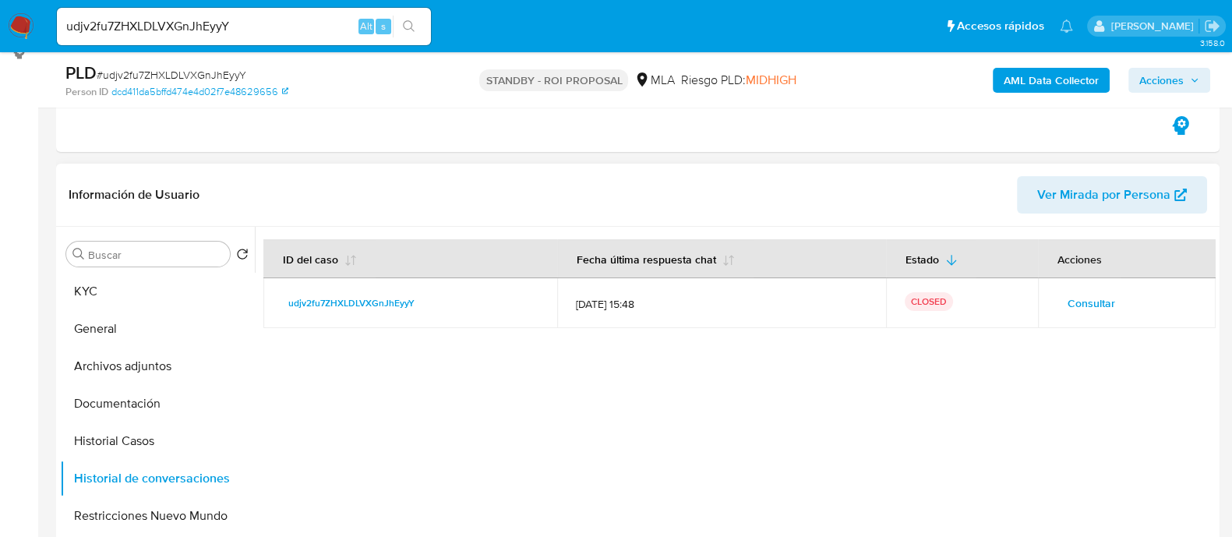
click at [1072, 314] on span "Consultar" at bounding box center [1092, 303] width 48 height 22
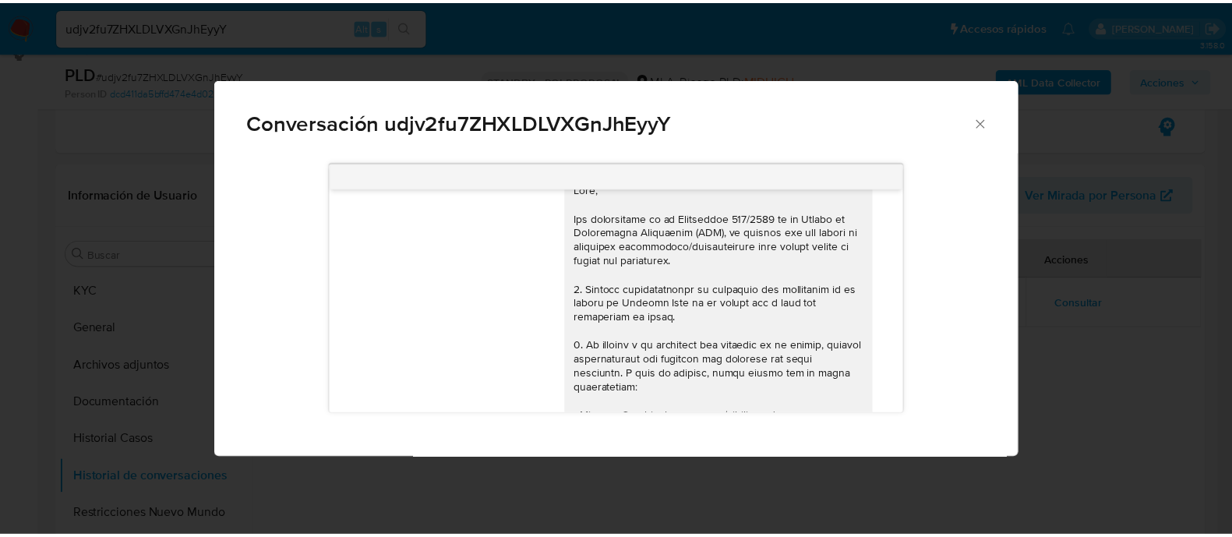
scroll to position [0, 0]
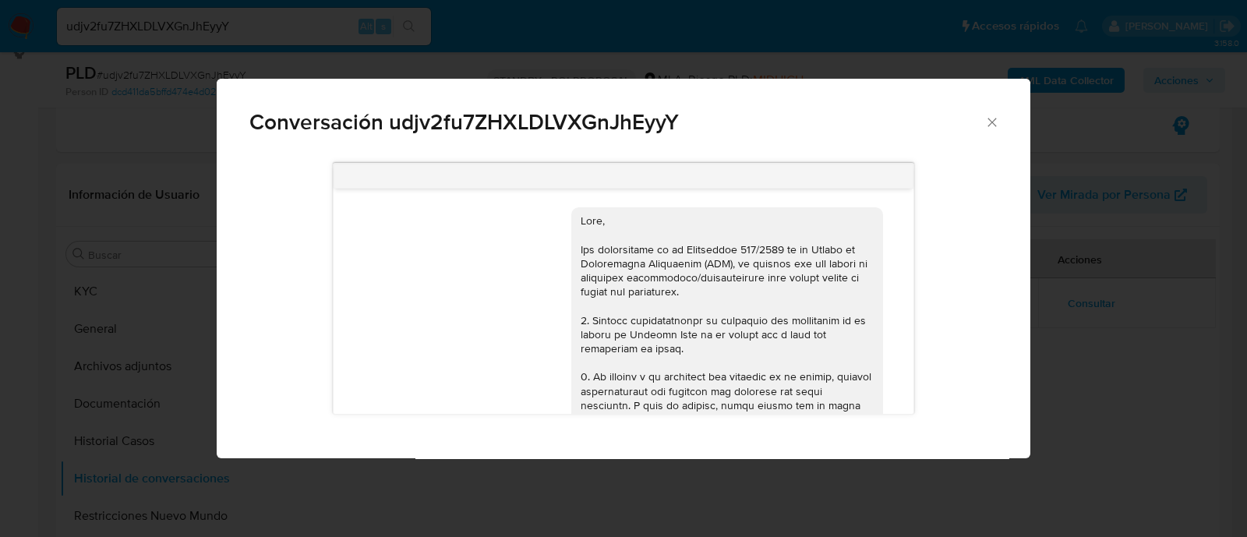
click at [993, 117] on icon "Cerrar" at bounding box center [993, 123] width 16 height 16
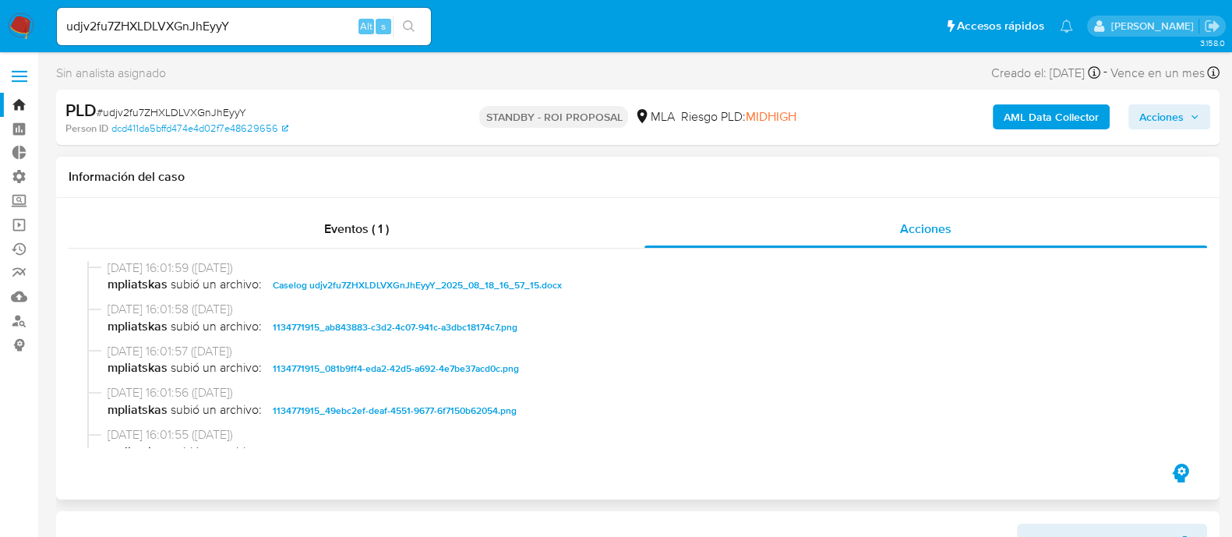
click at [380, 286] on span "Caselog udjv2fu7ZHXLDLVXGnJhEyyY_2025_08_18_16_57_15.docx" at bounding box center [417, 285] width 289 height 19
click at [420, 286] on span "Caselog udjv2fu7ZHXLDLVXGnJhEyyY_2025_08_18_16_57_15.docx" at bounding box center [417, 285] width 289 height 19
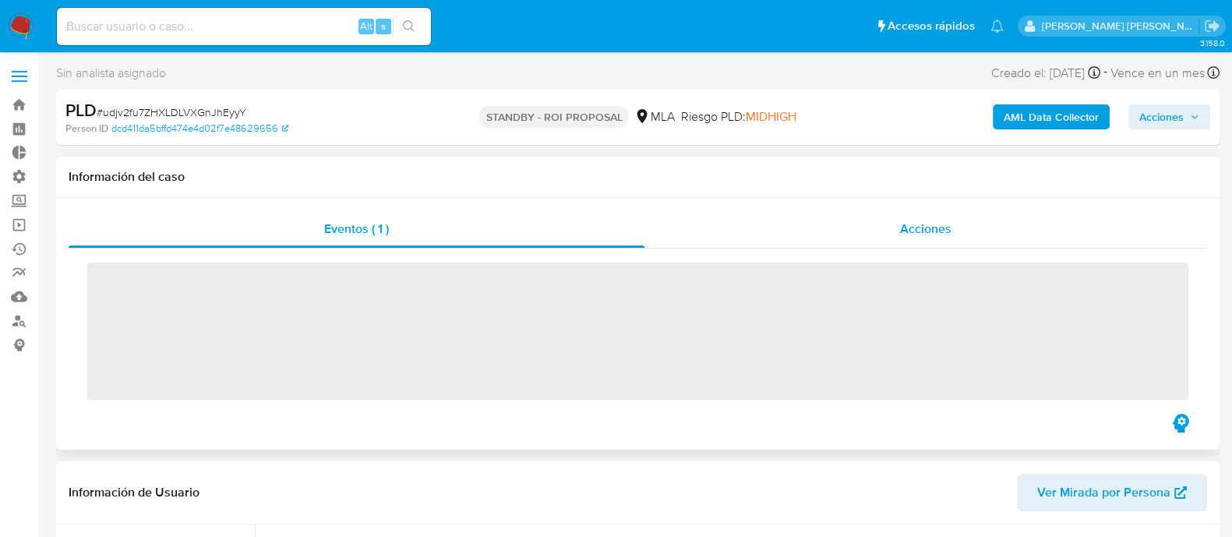
click at [902, 221] on span "Acciones" at bounding box center [925, 229] width 51 height 18
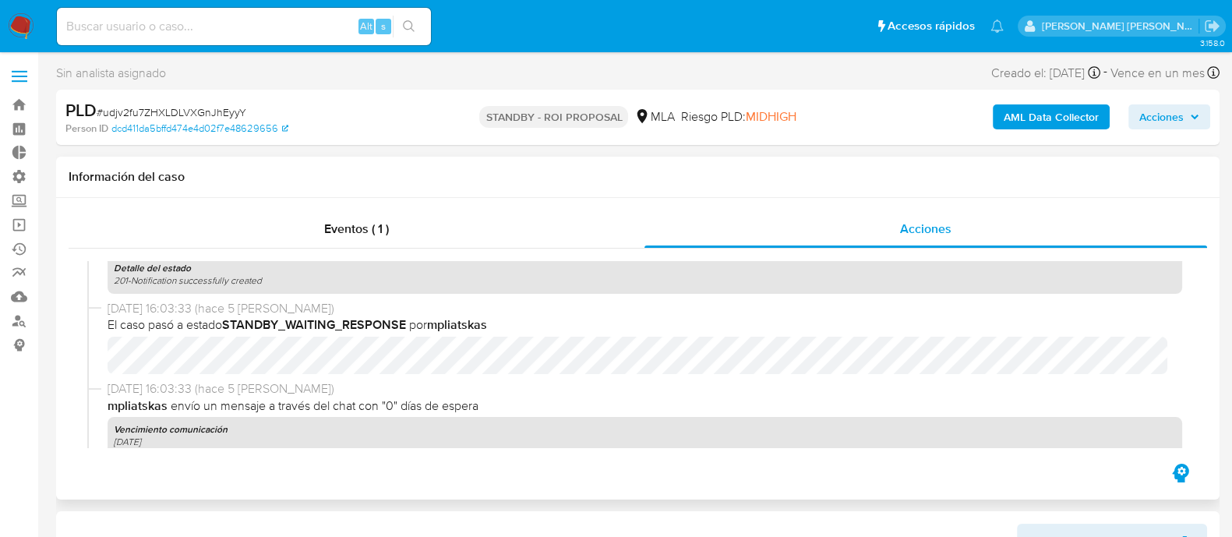
select select "10"
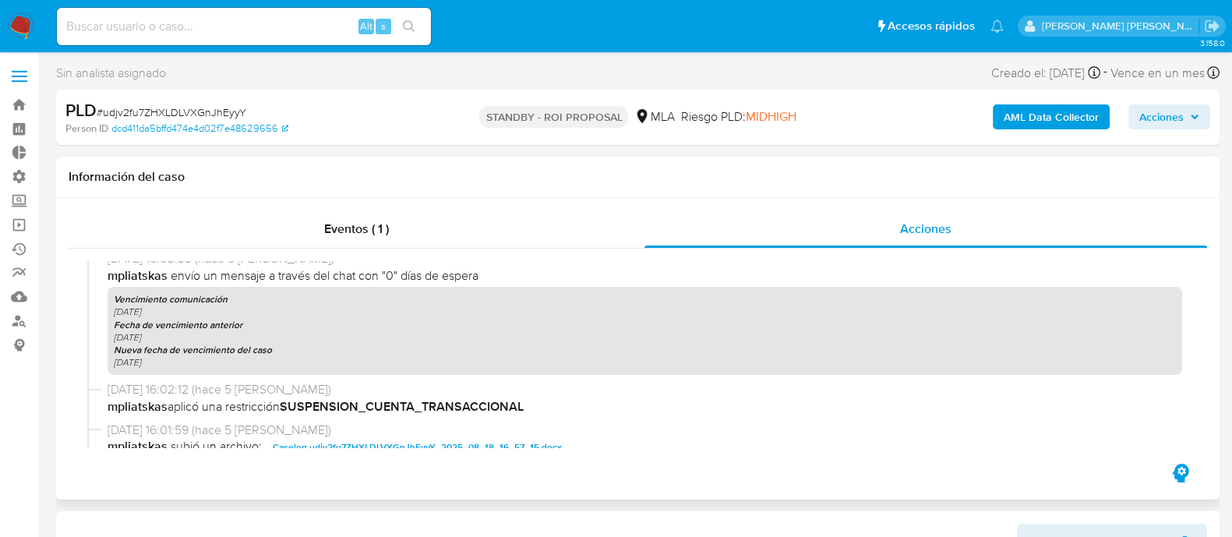
scroll to position [681, 0]
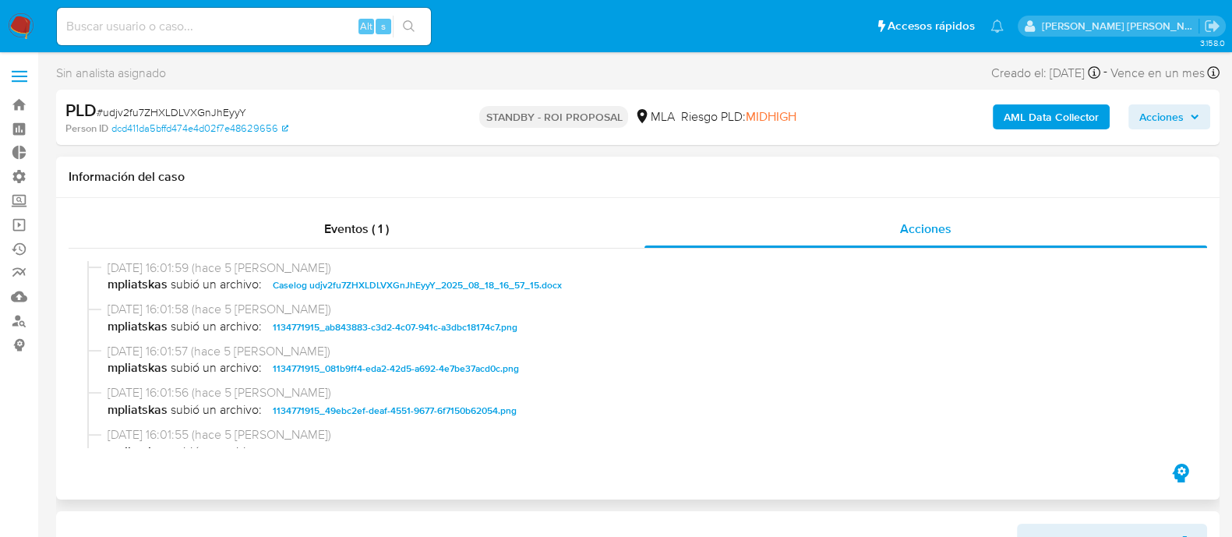
click at [341, 279] on span "Caselog udjv2fu7ZHXLDLVXGnJhEyyY_2025_08_18_16_57_15.docx" at bounding box center [417, 285] width 289 height 19
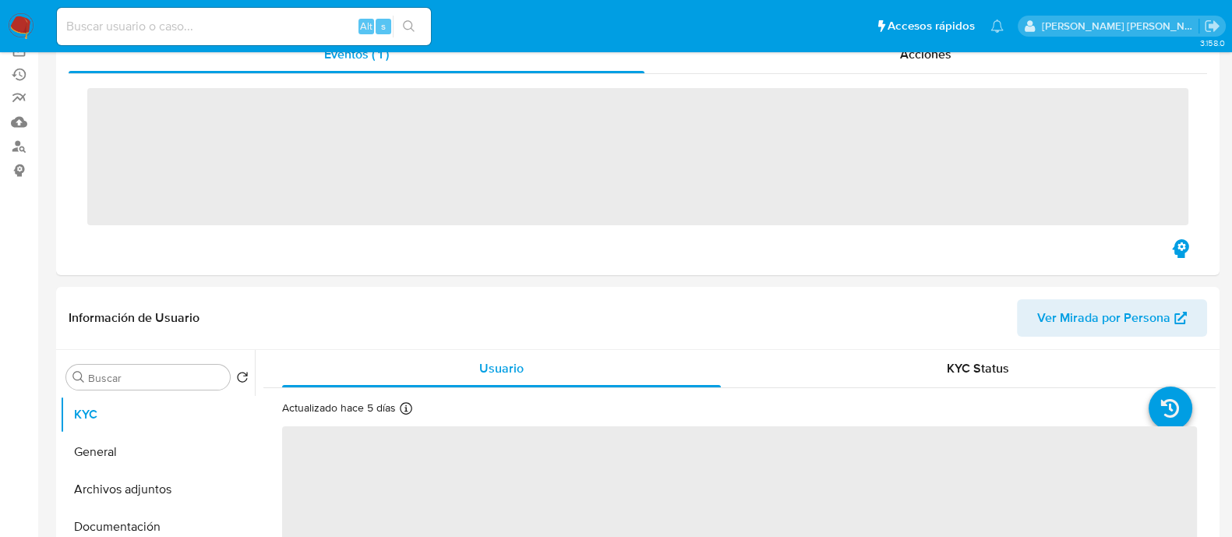
scroll to position [389, 0]
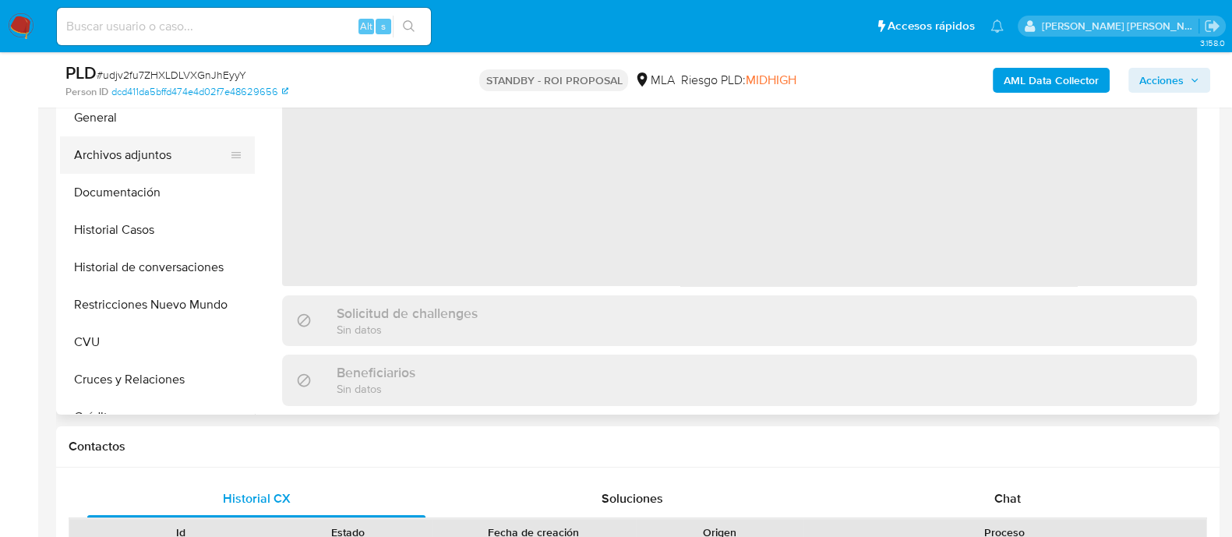
click at [187, 140] on button "Archivos adjuntos" at bounding box center [151, 154] width 182 height 37
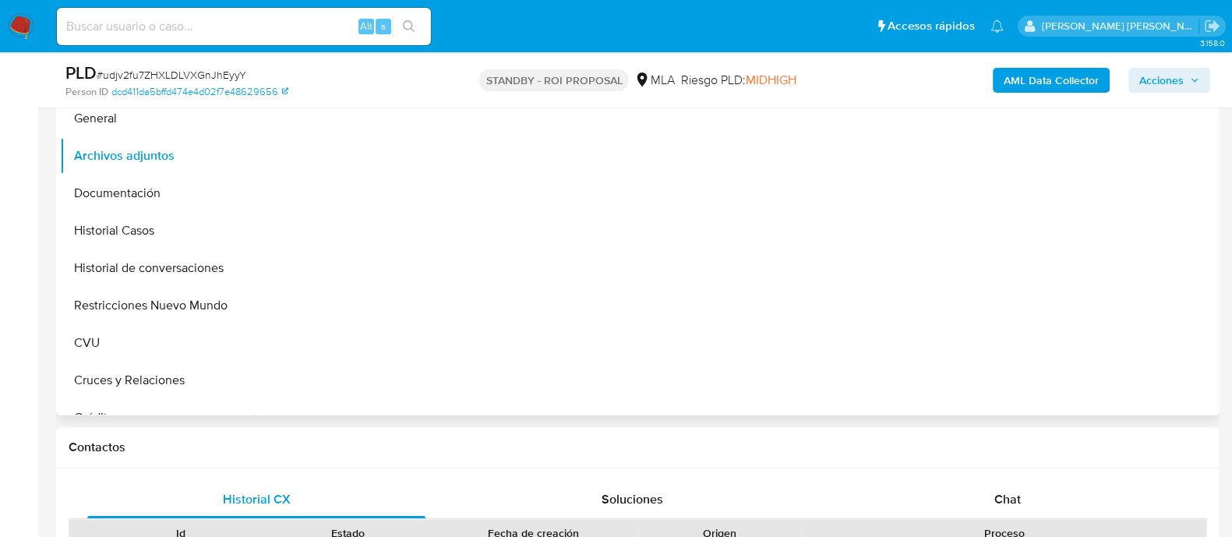
select select "10"
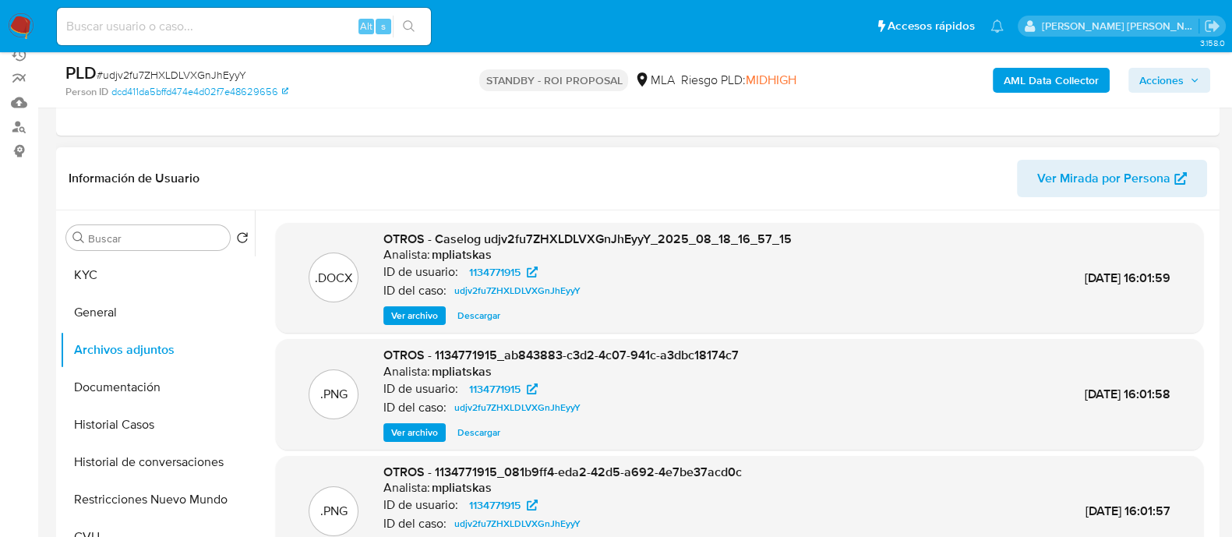
click at [487, 316] on span "Descargar" at bounding box center [479, 316] width 43 height 16
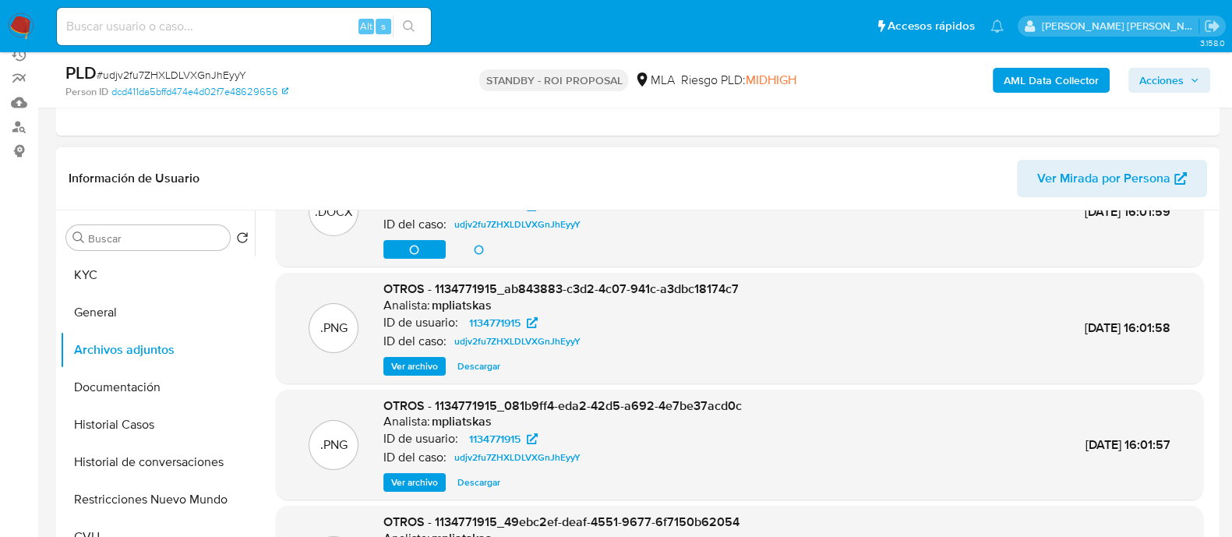
scroll to position [97, 0]
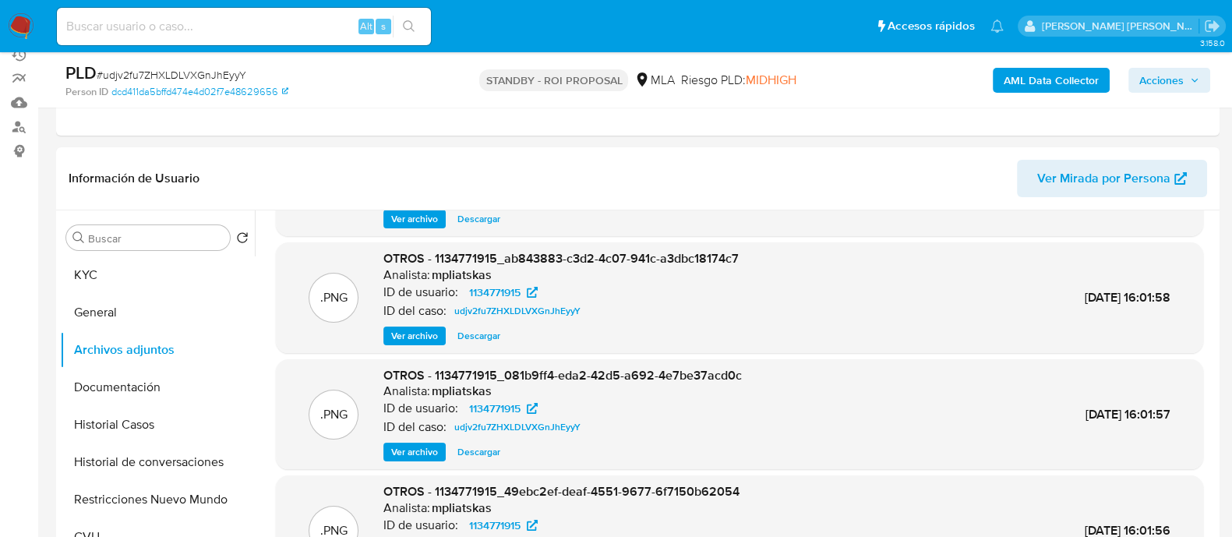
click at [21, 18] on img at bounding box center [21, 26] width 27 height 27
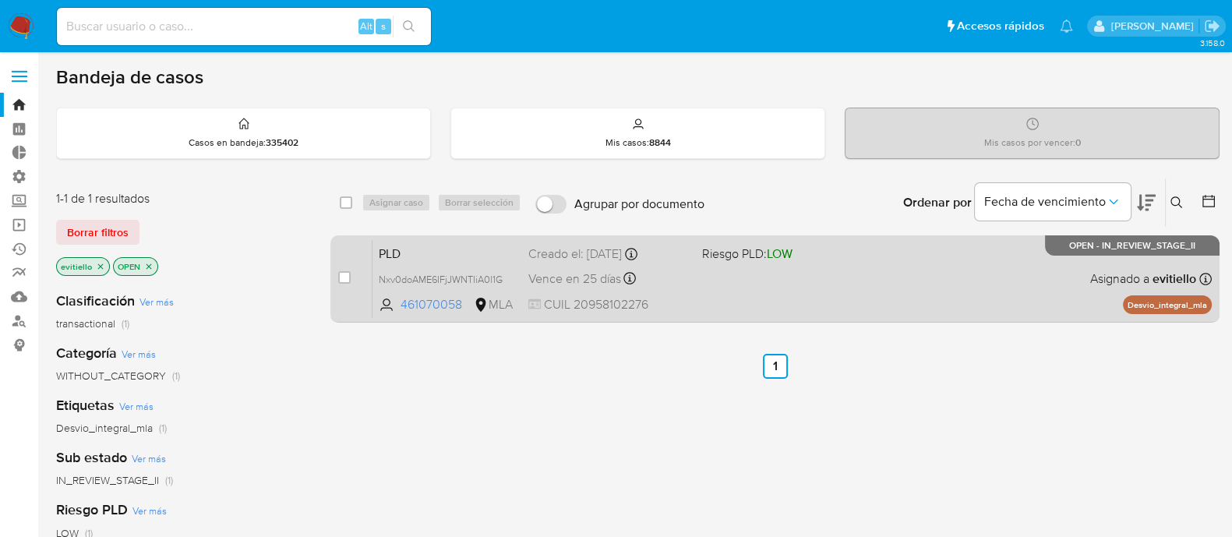
click at [825, 293] on div "PLD Nxv0doAME6IFjJWNTIiA0l1G 461070058 MLA Riesgo PLD: LOW Creado el: [DATE] Cr…" at bounding box center [793, 278] width 840 height 79
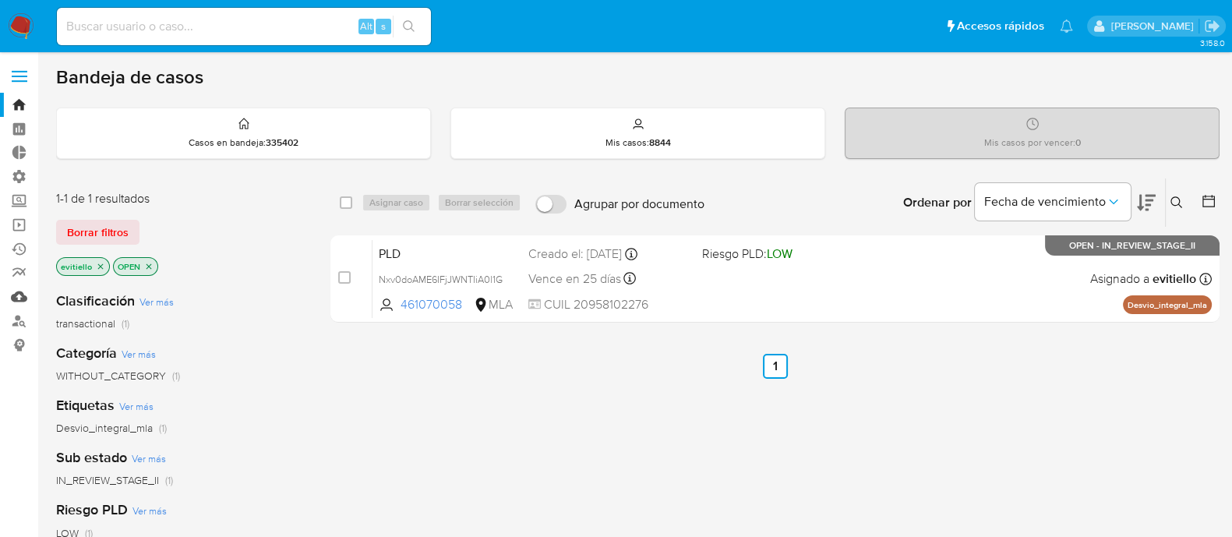
click at [19, 296] on link "Mulan" at bounding box center [93, 297] width 186 height 24
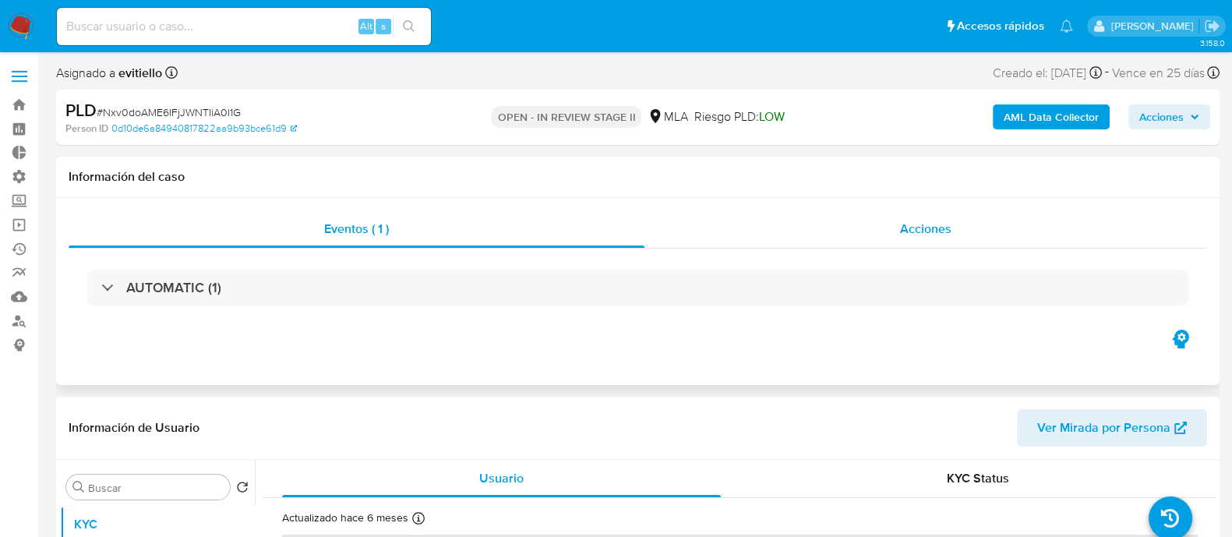
click at [908, 225] on span "Acciones" at bounding box center [925, 229] width 51 height 18
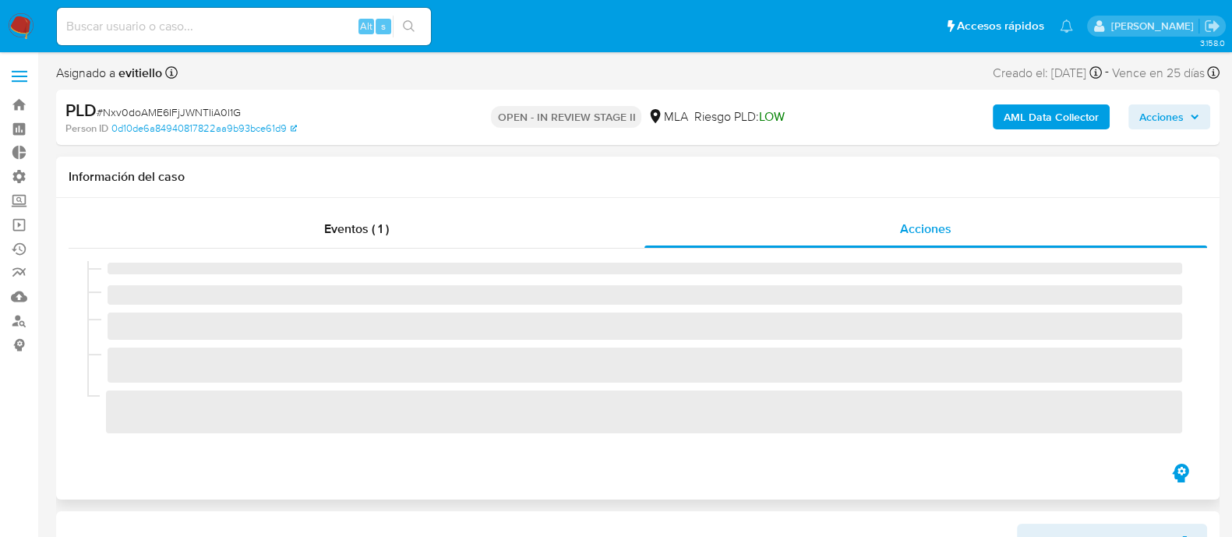
select select "10"
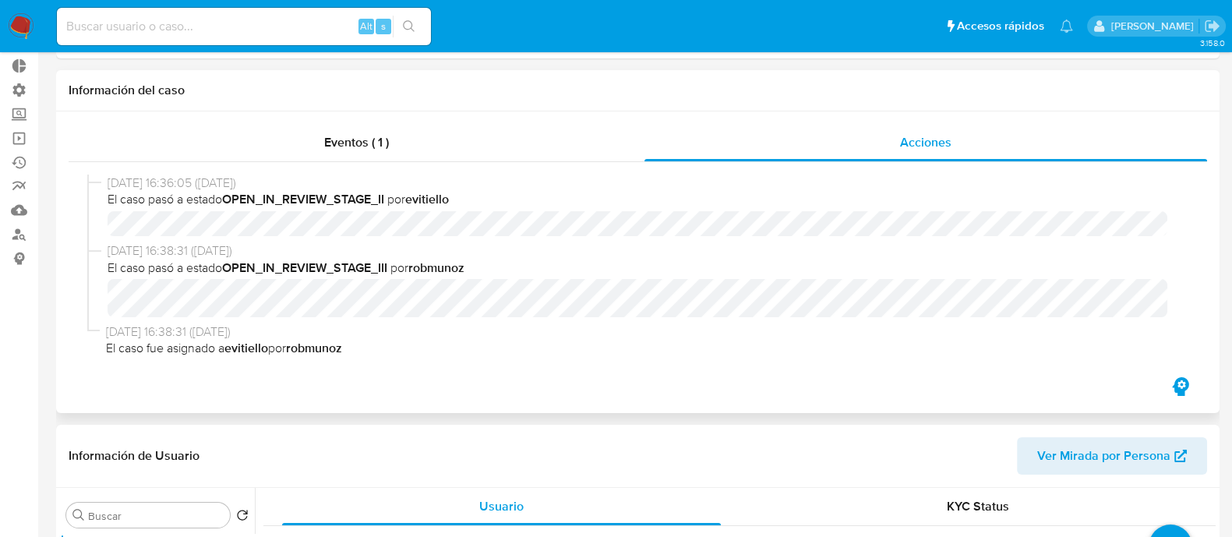
scroll to position [194, 0]
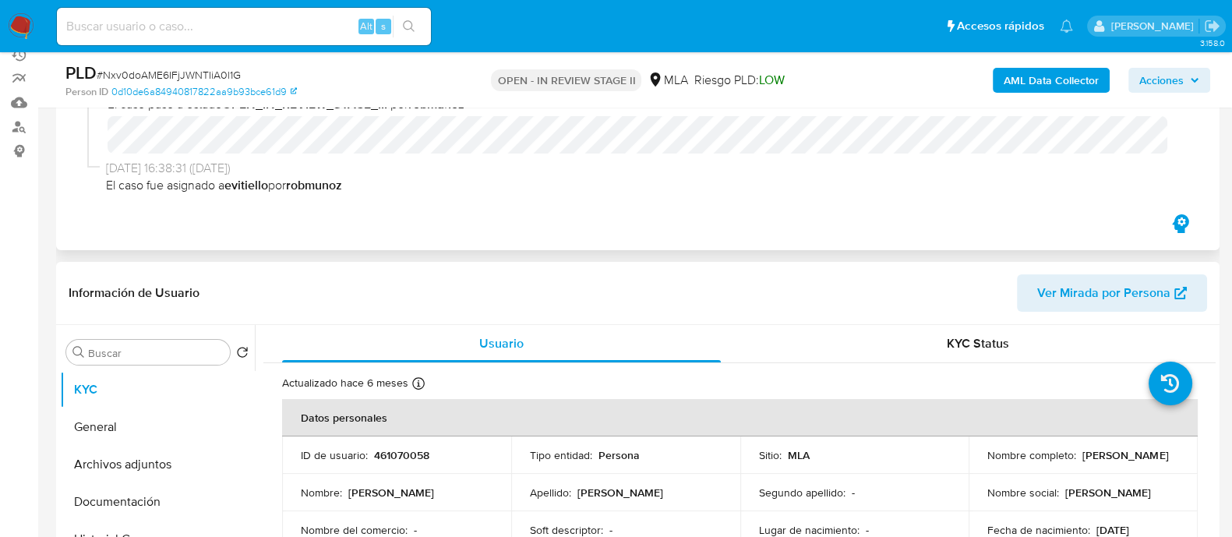
click at [396, 456] on p "461070058" at bounding box center [401, 455] width 55 height 14
copy p "461070058"
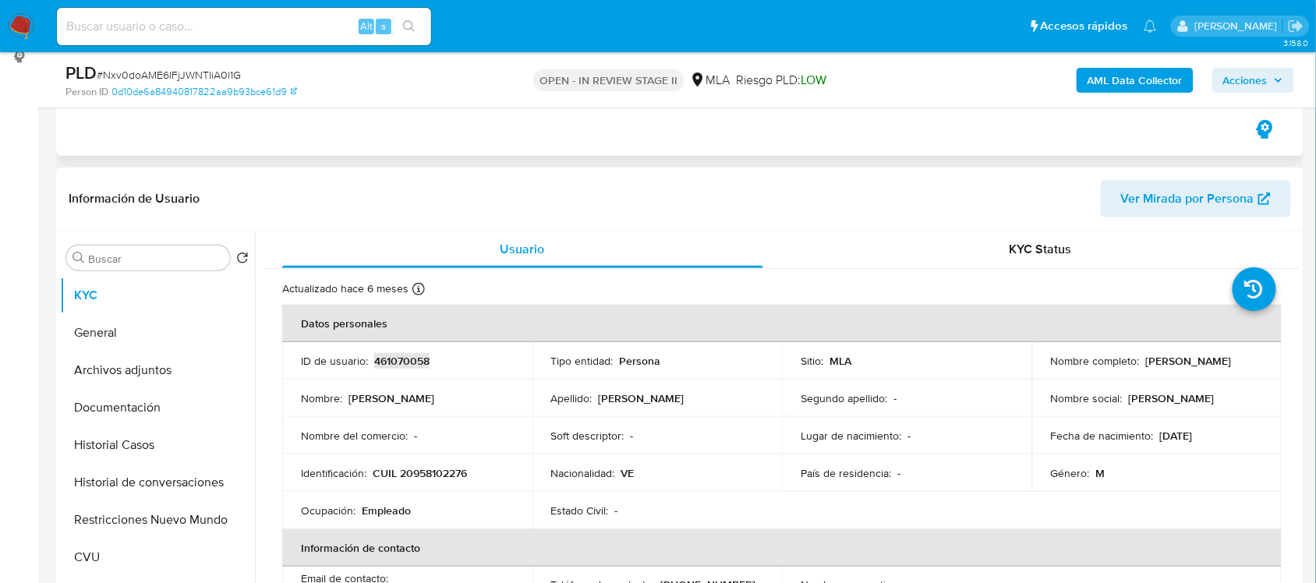
scroll to position [390, 0]
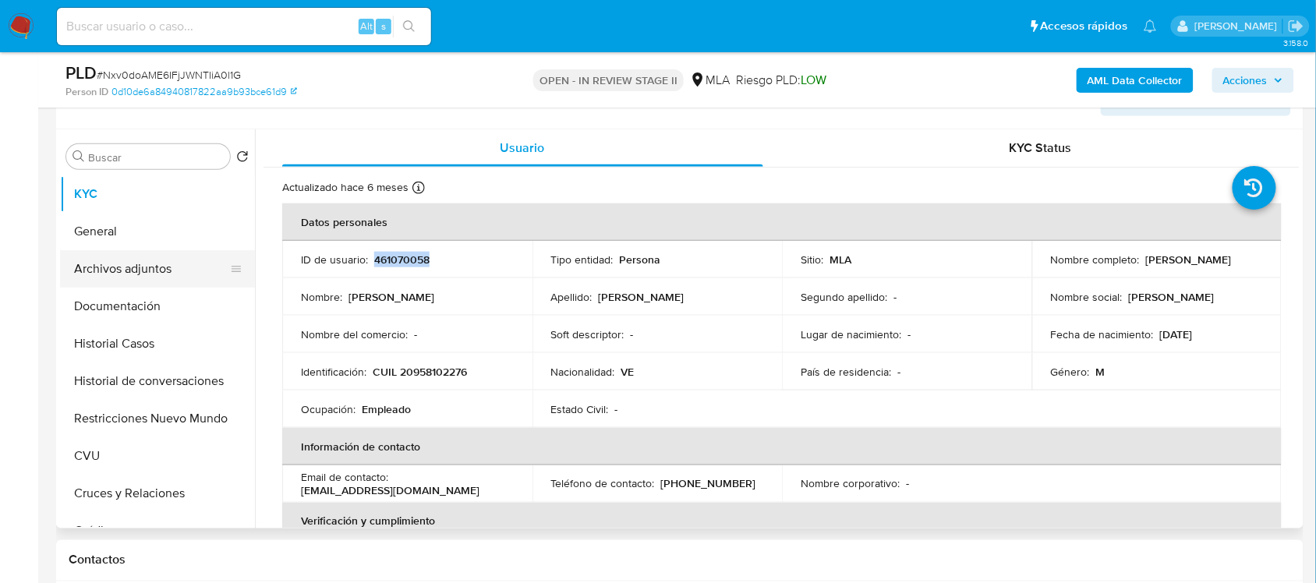
drag, startPoint x: 168, startPoint y: 267, endPoint x: 186, endPoint y: 271, distance: 18.2
click at [168, 267] on button "Archivos adjuntos" at bounding box center [151, 268] width 182 height 37
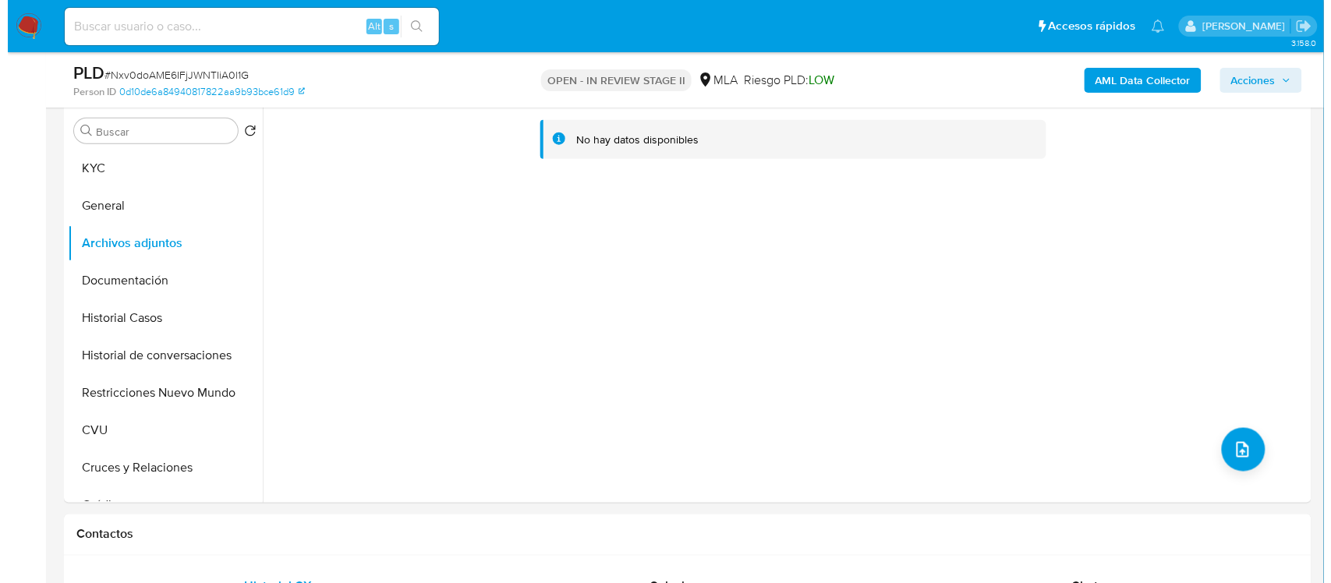
scroll to position [408, 0]
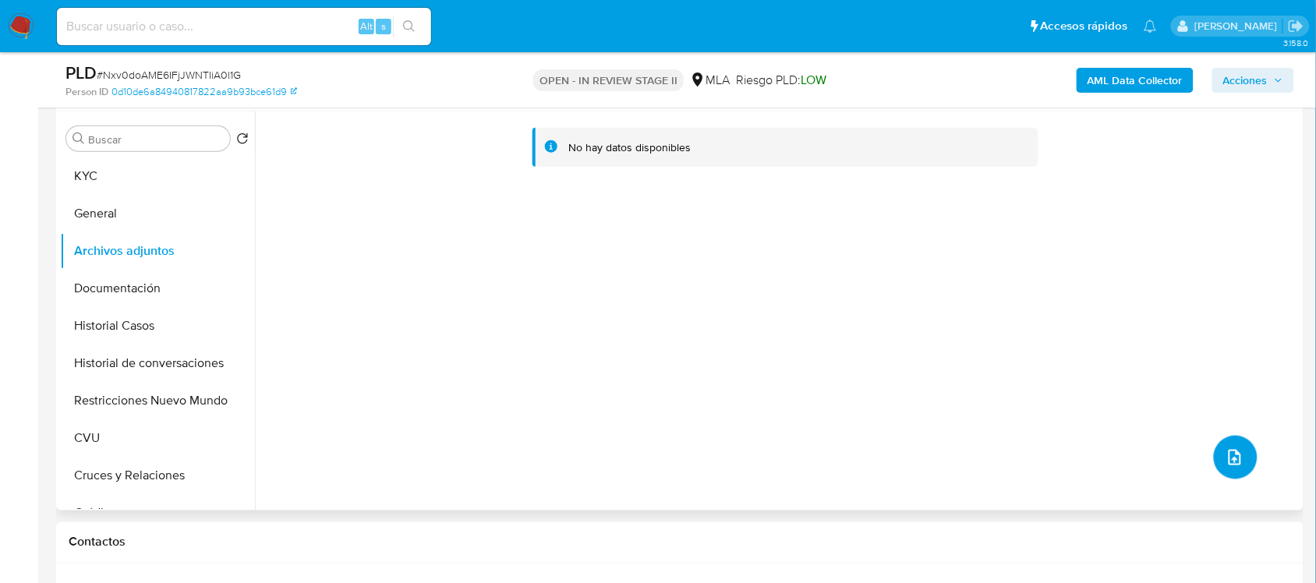
click at [1229, 452] on icon "upload-file" at bounding box center [1234, 457] width 19 height 19
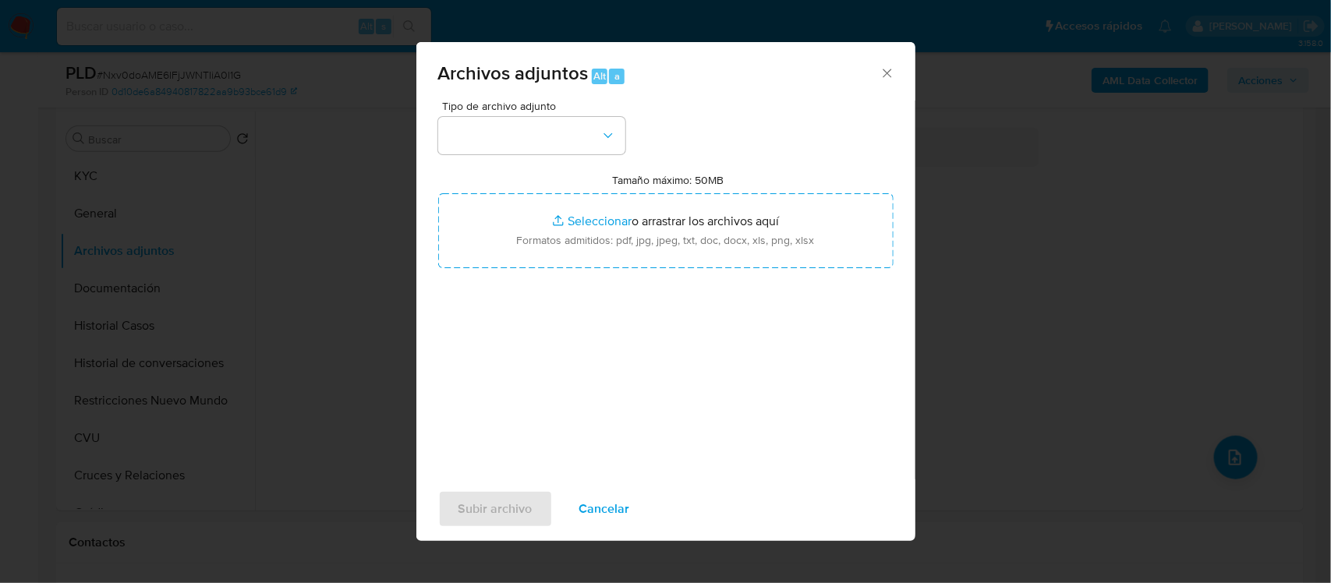
click at [882, 74] on icon "Cerrar" at bounding box center [887, 73] width 16 height 16
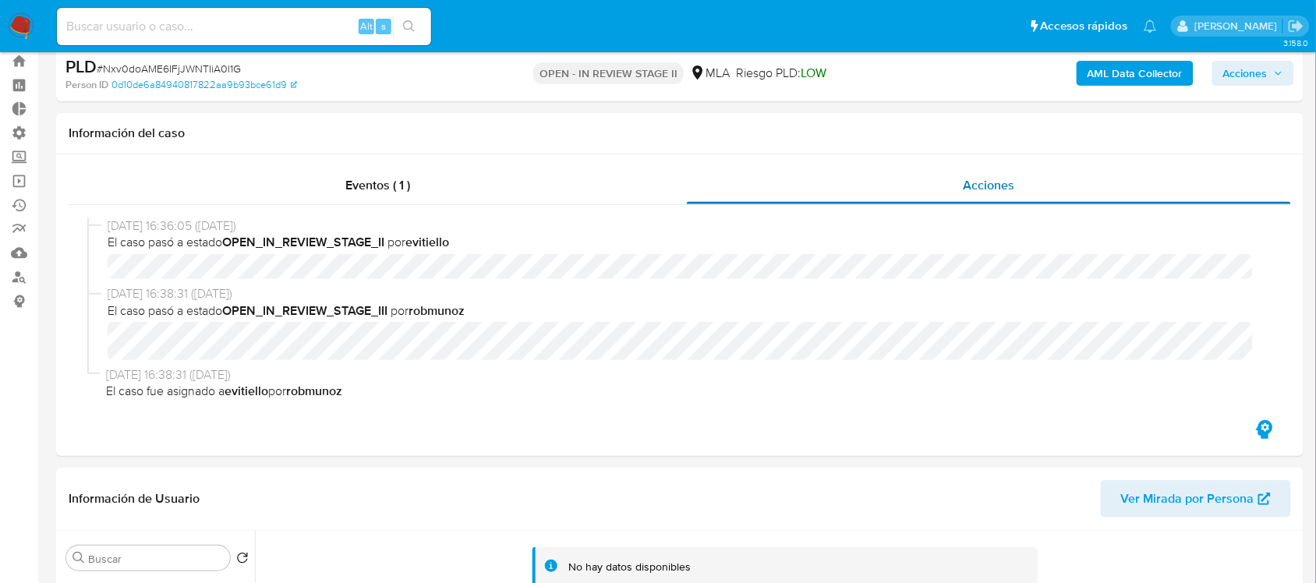
scroll to position [0, 0]
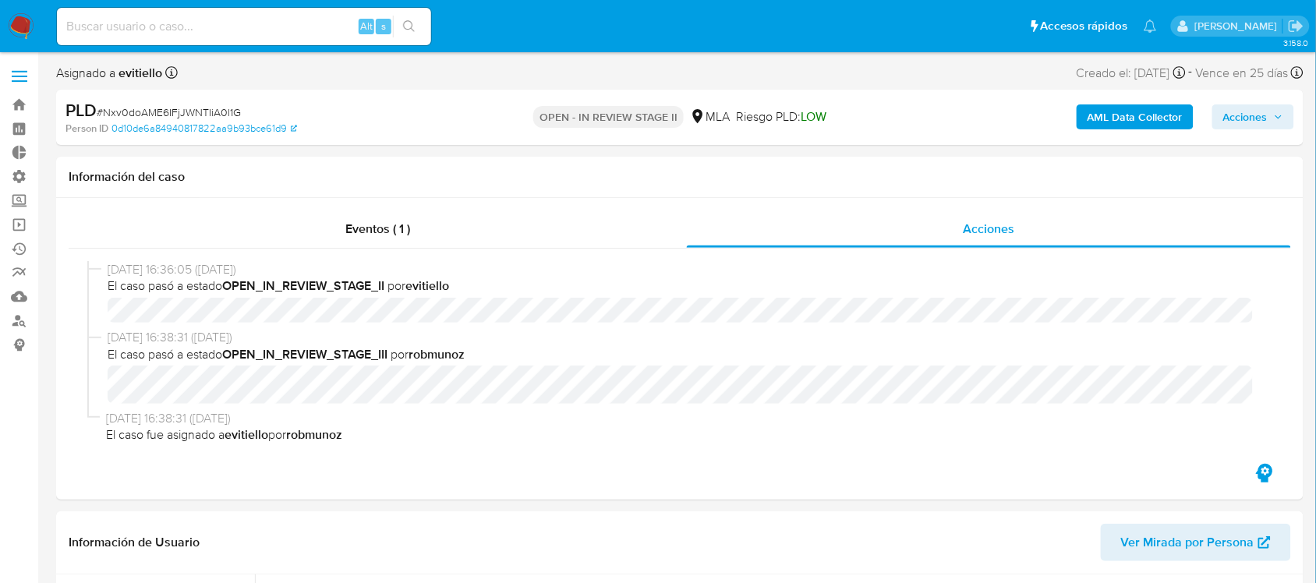
click at [1098, 114] on b "AML Data Collector" at bounding box center [1134, 116] width 95 height 25
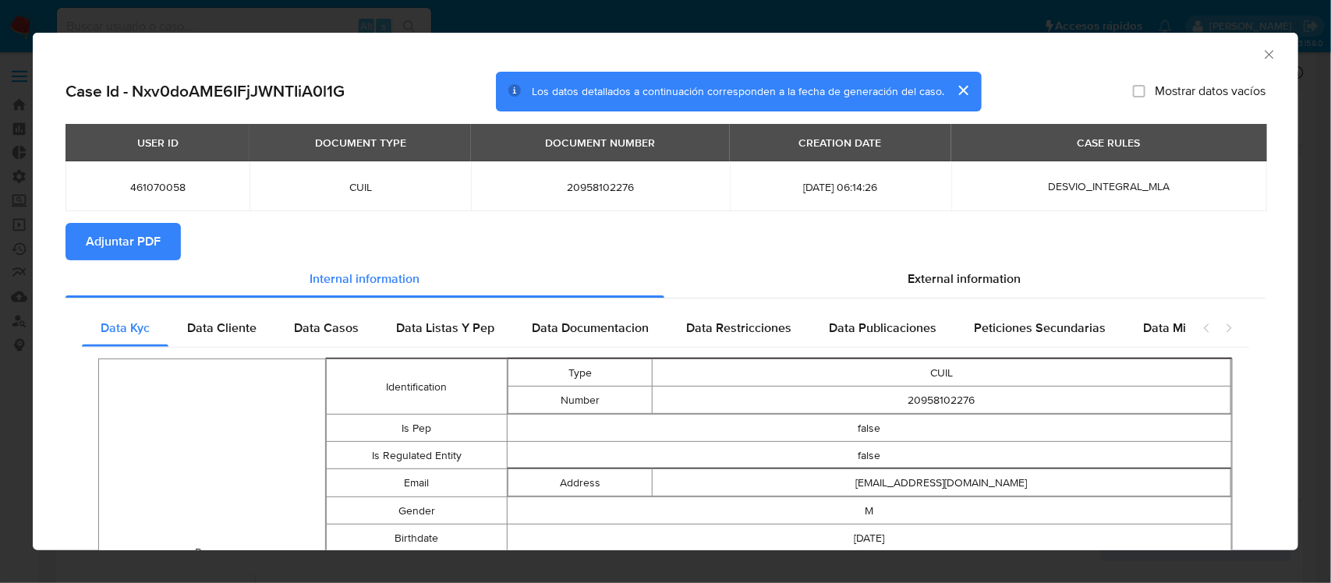
click at [162, 242] on button "Adjuntar PDF" at bounding box center [122, 241] width 115 height 37
click at [949, 275] on span "External information" at bounding box center [964, 279] width 113 height 18
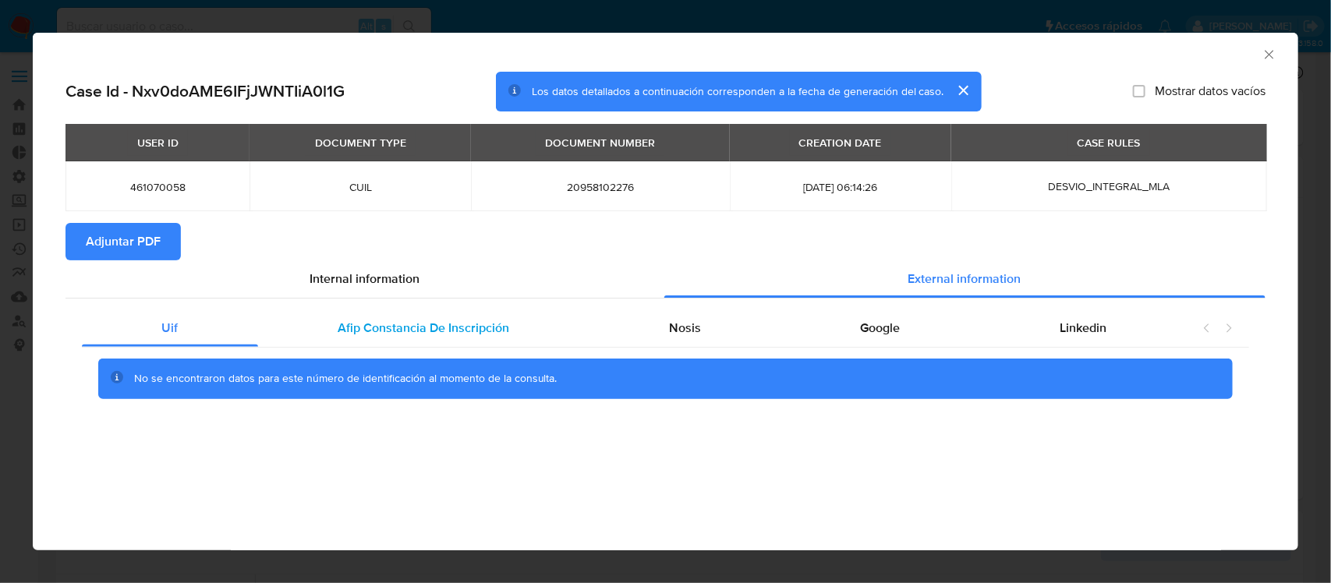
click at [489, 336] on span "Afip Constancia De Inscripción" at bounding box center [423, 328] width 171 height 18
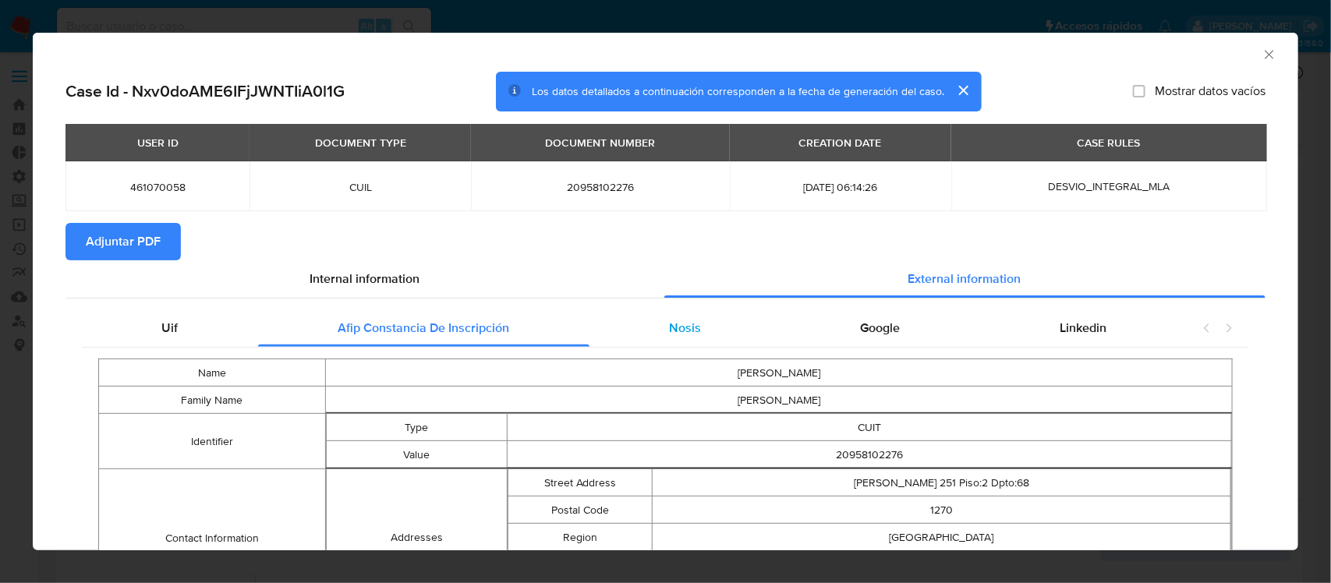
click at [735, 335] on div "Nosis" at bounding box center [685, 327] width 192 height 37
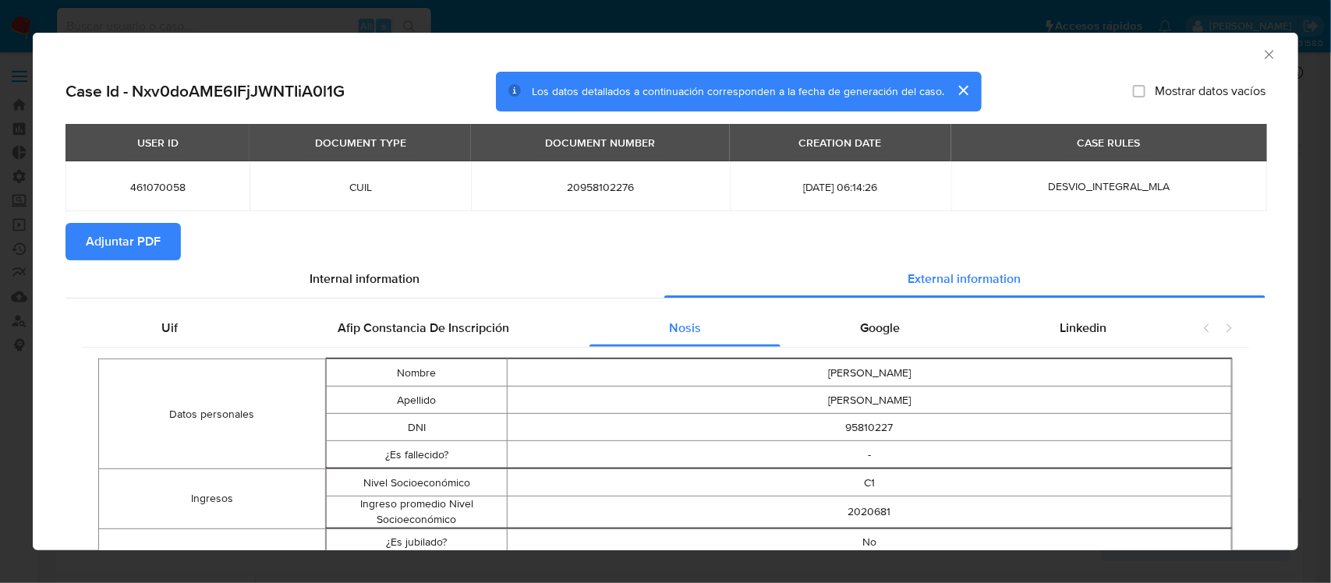
click at [1246, 52] on icon "Cerrar ventana" at bounding box center [1269, 55] width 16 height 16
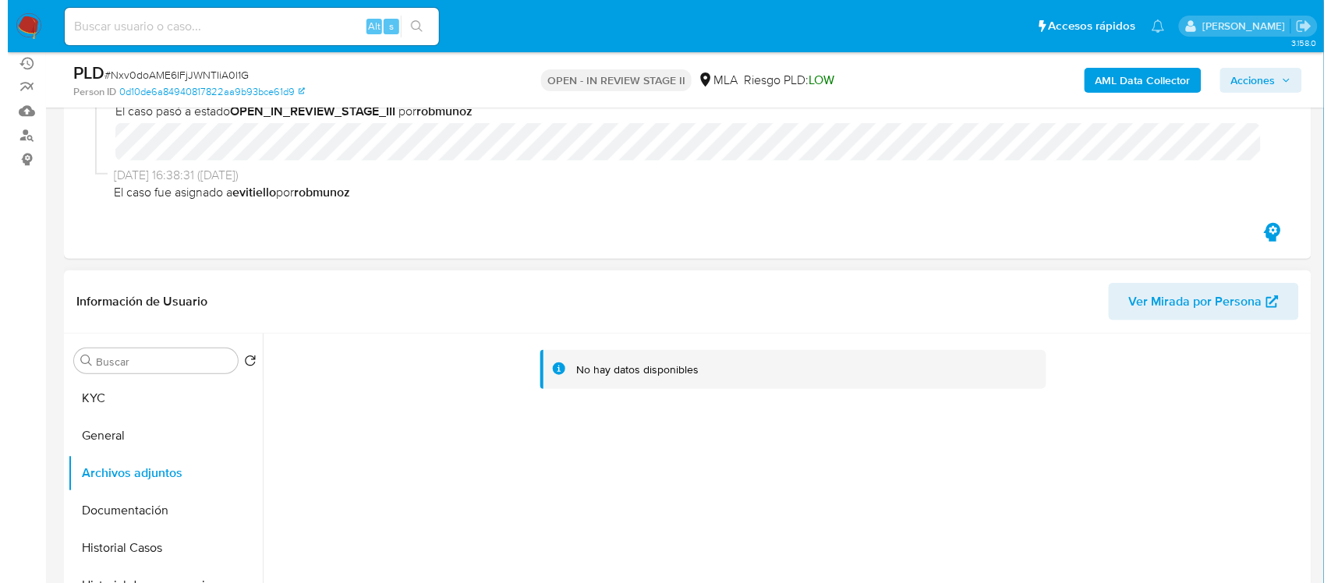
scroll to position [390, 0]
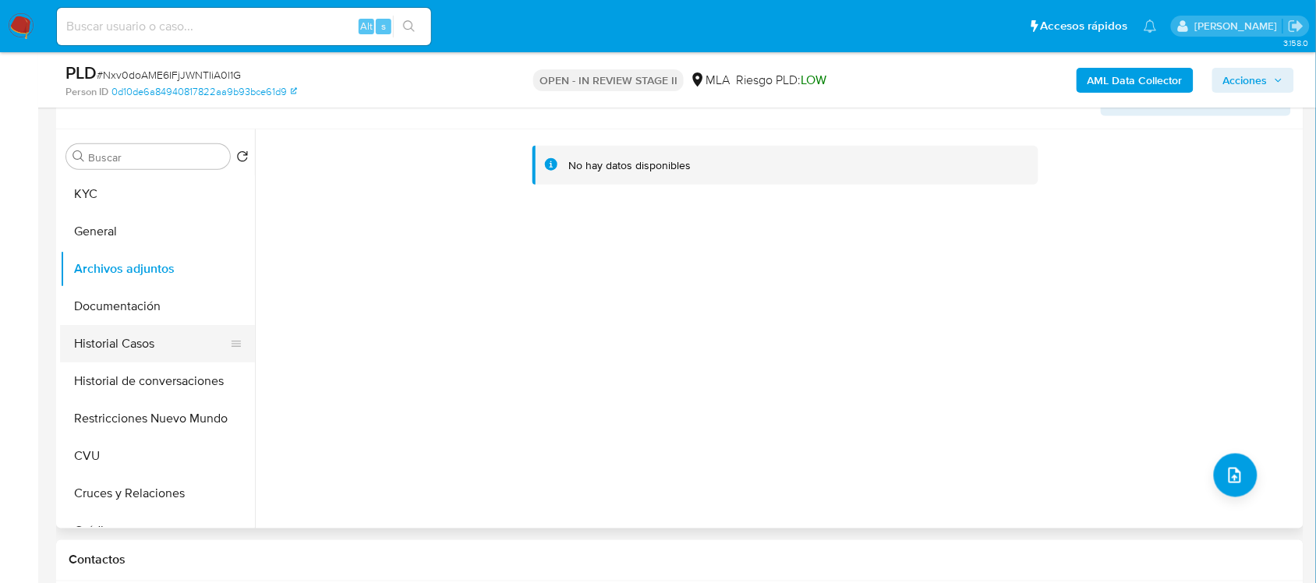
click at [168, 328] on button "Historial Casos" at bounding box center [151, 343] width 182 height 37
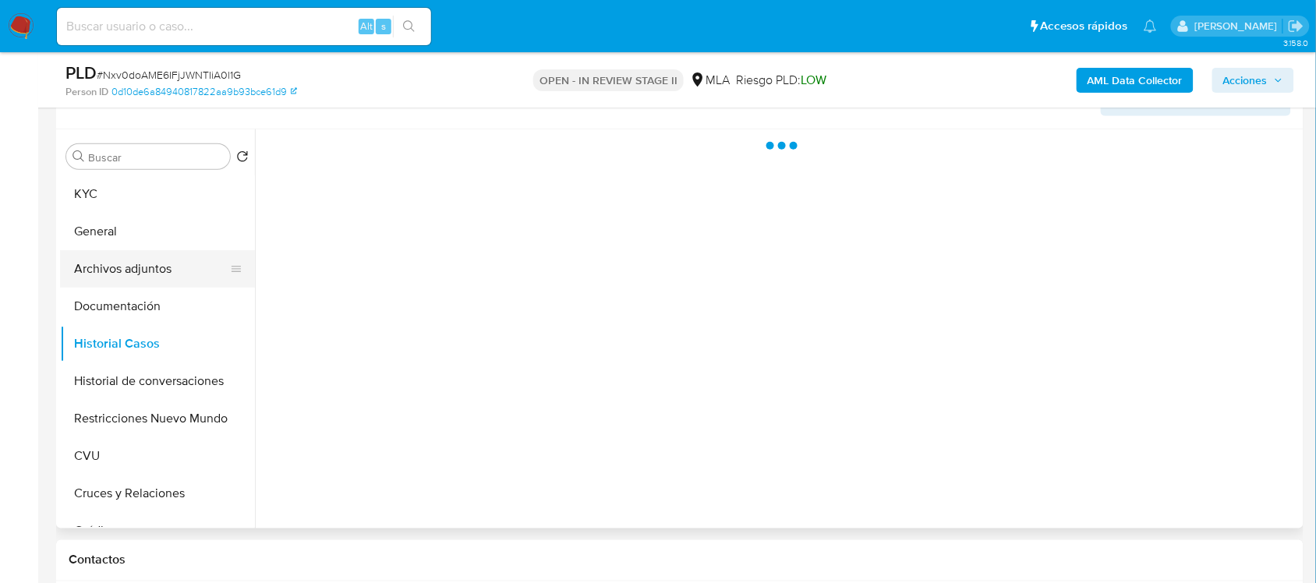
click at [175, 277] on button "Archivos adjuntos" at bounding box center [151, 268] width 182 height 37
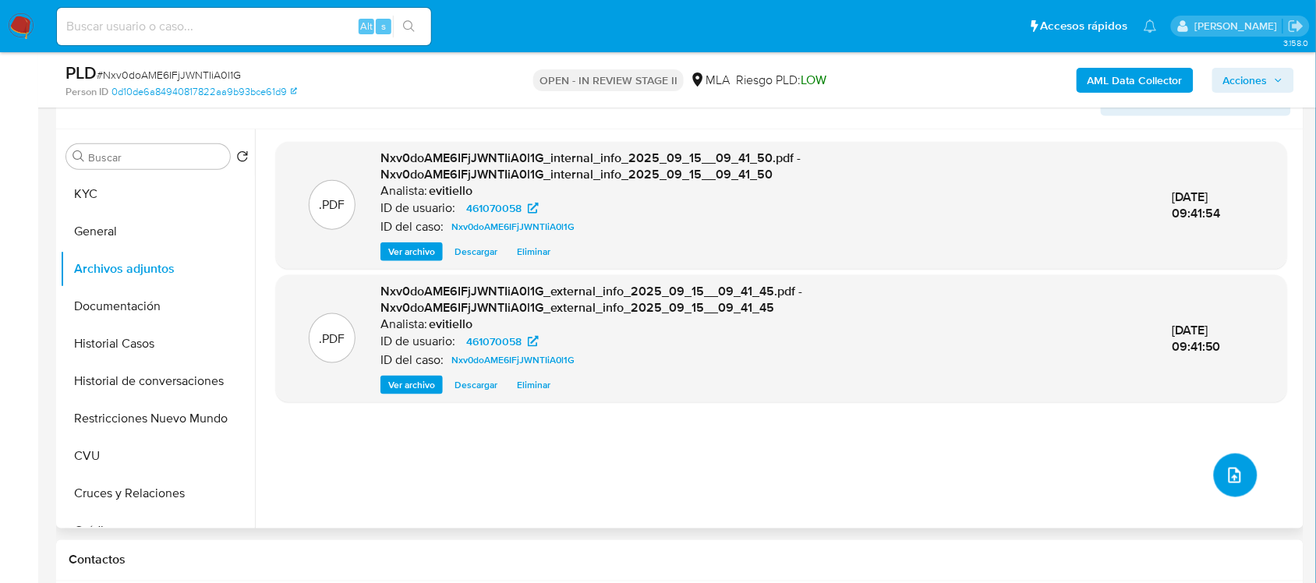
click at [1229, 462] on button "upload-file" at bounding box center [1236, 476] width 44 height 44
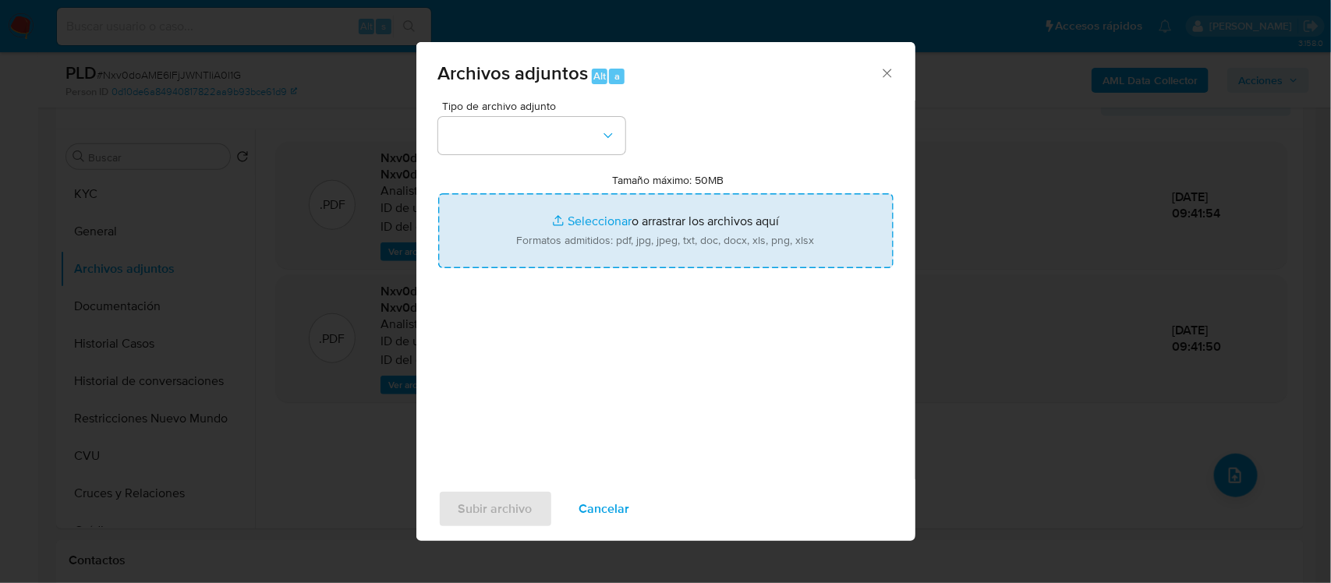
click at [653, 260] on input "Tamaño máximo: 50MB Seleccionar archivos" at bounding box center [665, 230] width 455 height 75
type input "C:\fakepath\Acta de Nacimiento.jpeg"
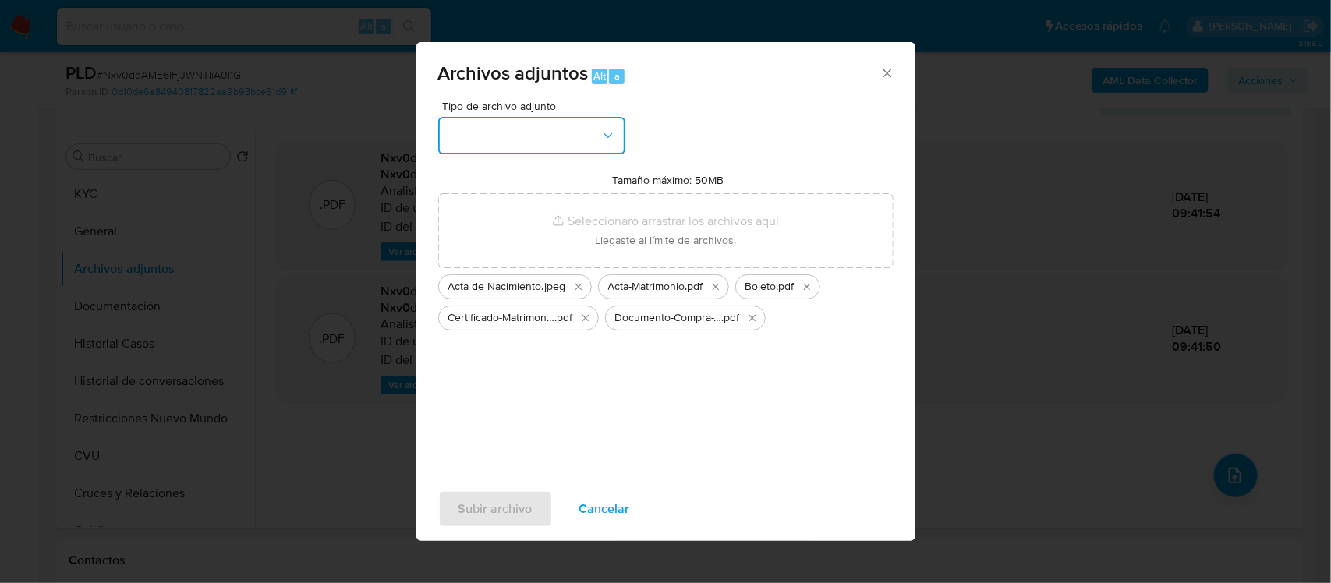
click at [558, 123] on button "button" at bounding box center [531, 135] width 187 height 37
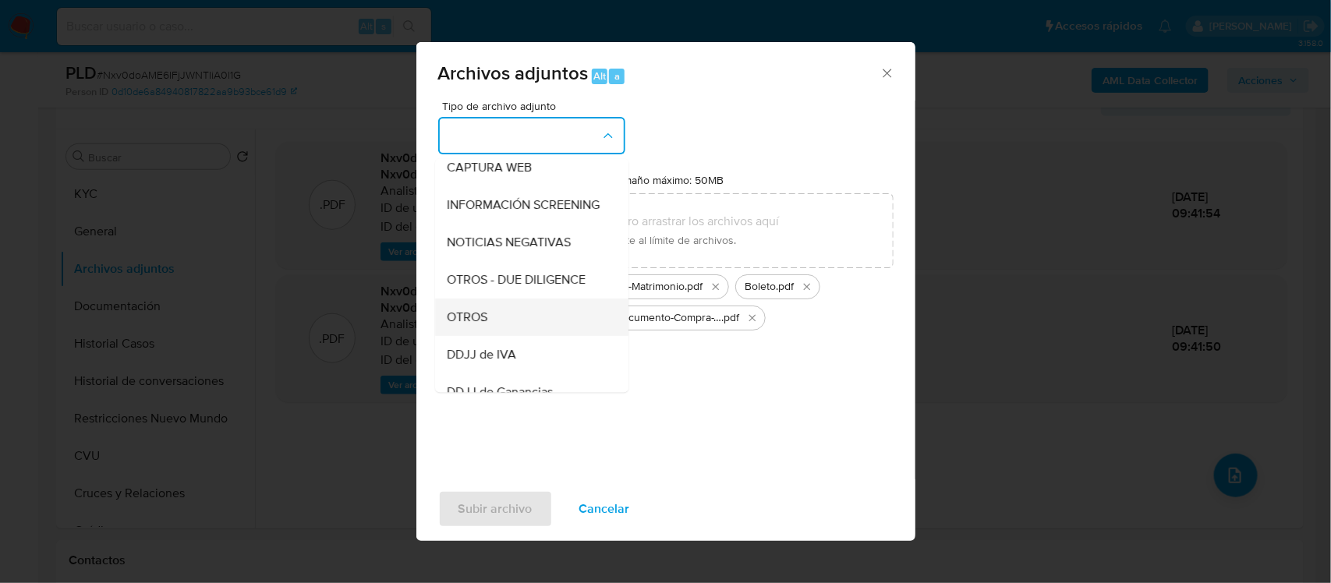
scroll to position [195, 0]
click at [504, 295] on div "OTROS" at bounding box center [526, 281] width 159 height 37
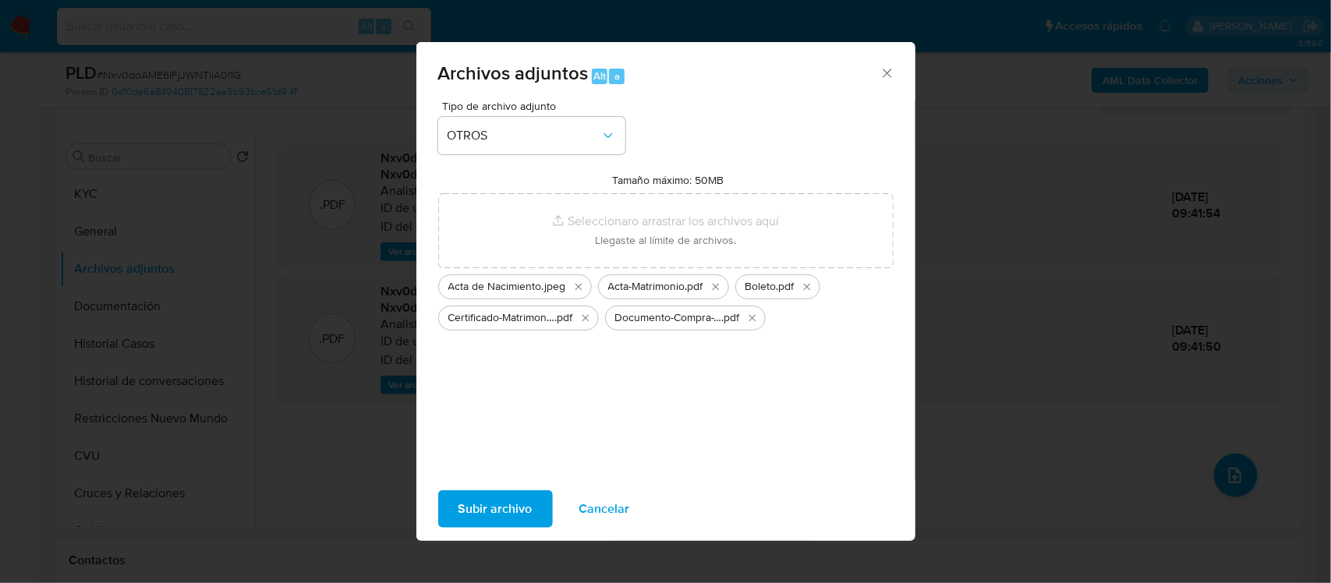
click at [488, 513] on span "Subir archivo" at bounding box center [495, 509] width 74 height 34
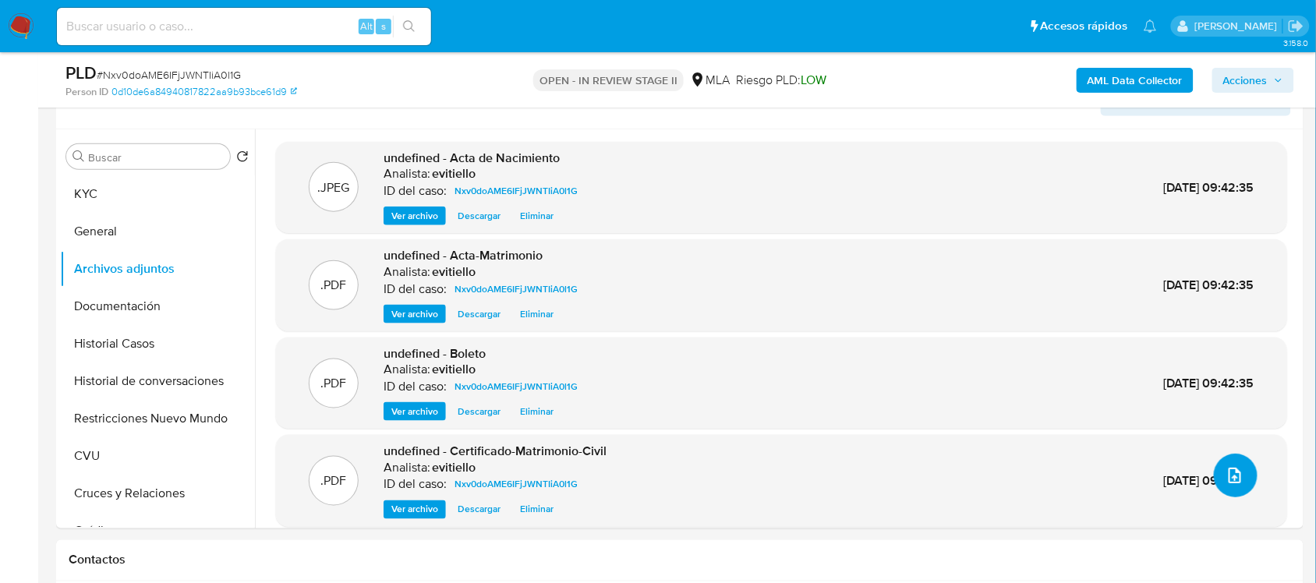
click at [1218, 469] on button "upload-file" at bounding box center [1236, 476] width 44 height 44
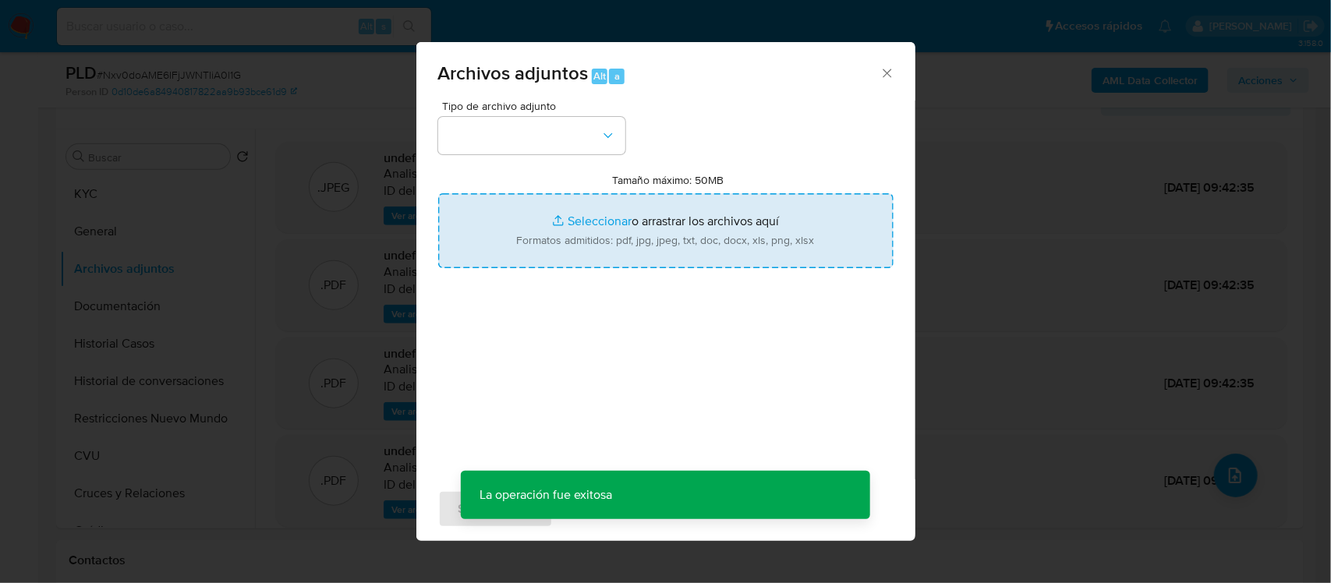
click at [645, 227] on input "Tamaño máximo: 50MB Seleccionar archivos" at bounding box center [665, 230] width 455 height 75
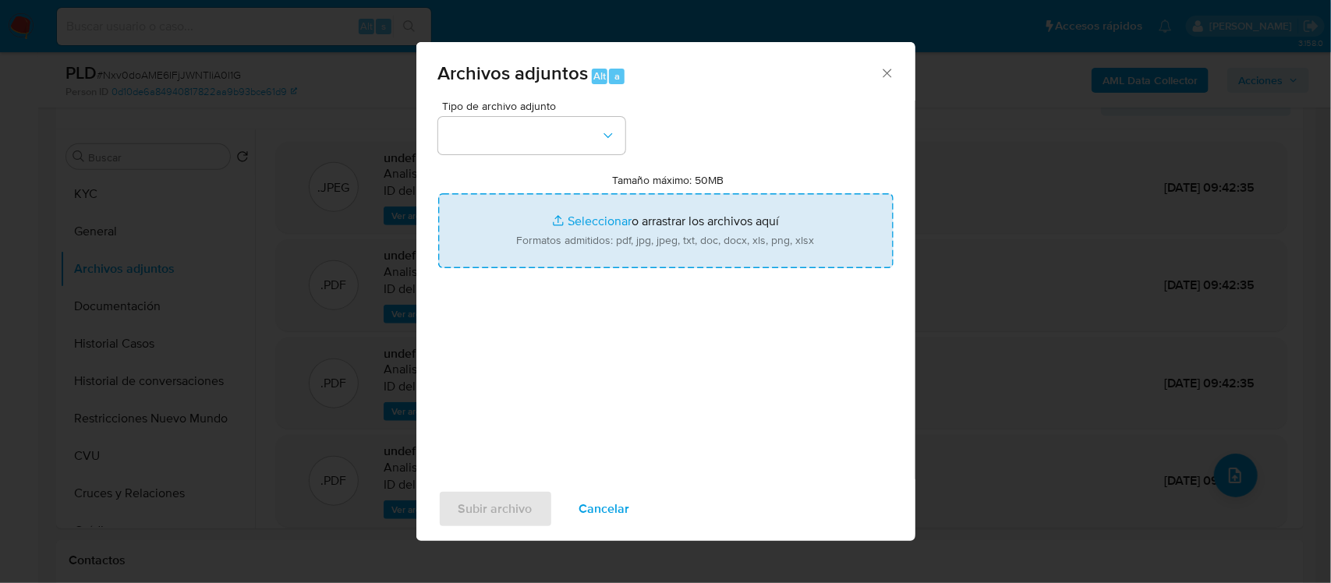
type input "C:\fakepath\Caselog Nxv0doAME6IFjJWNTIiA0l1G_2025_08_13_07_45_06.docx"
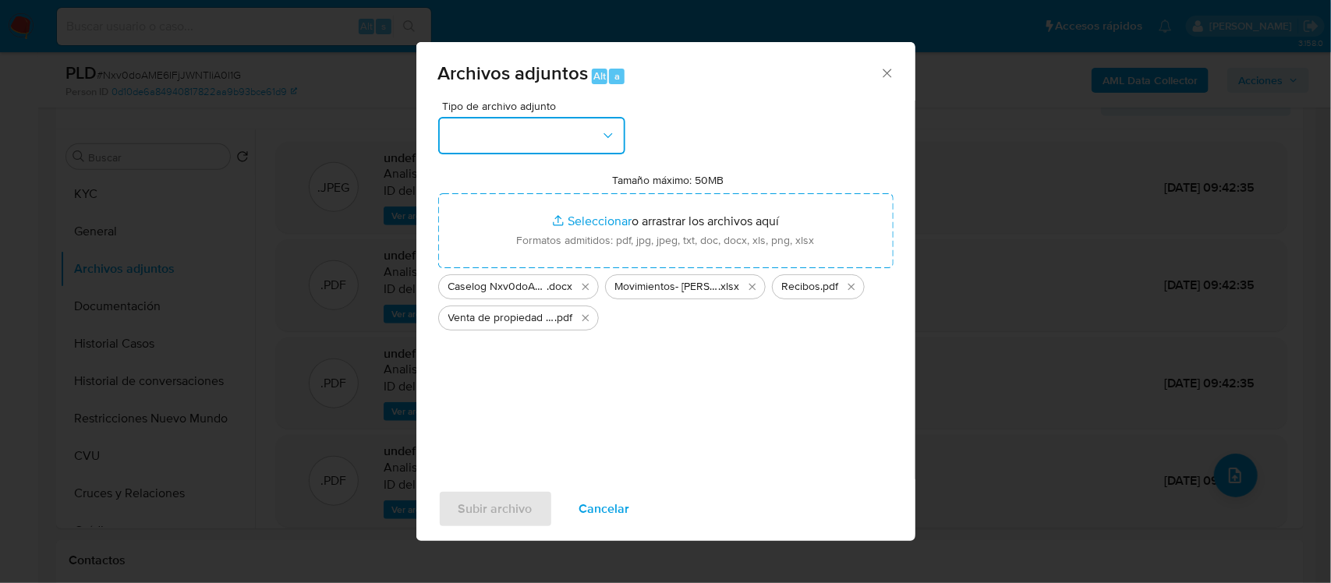
click at [520, 129] on button "button" at bounding box center [531, 135] width 187 height 37
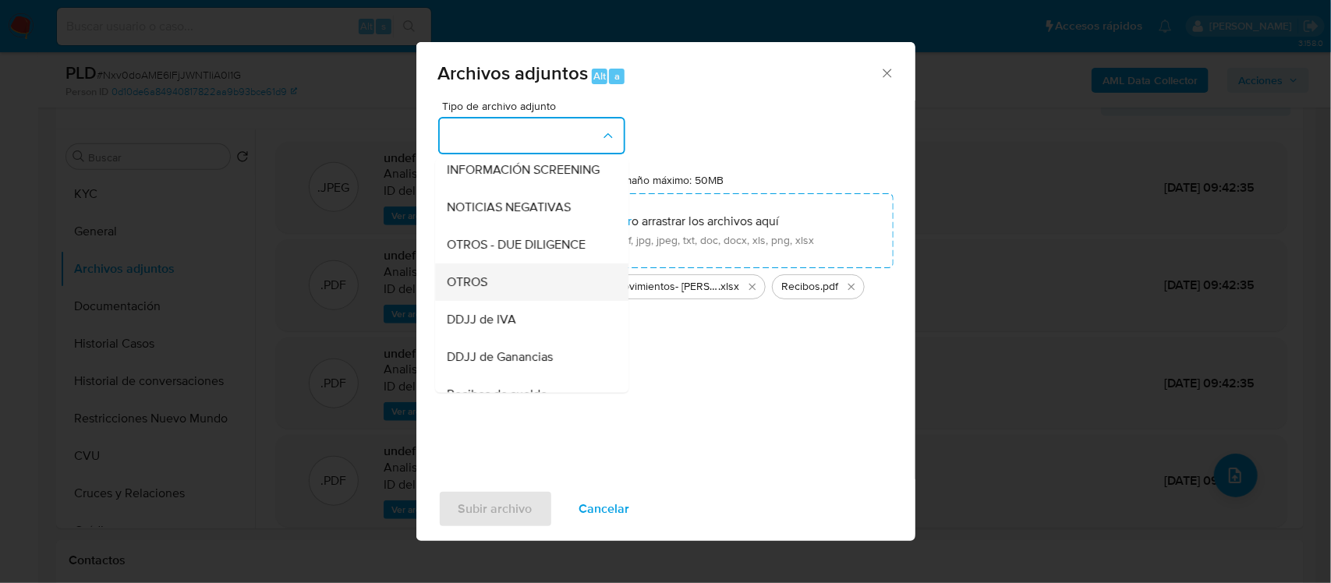
click at [529, 300] on div "OTROS" at bounding box center [526, 281] width 159 height 37
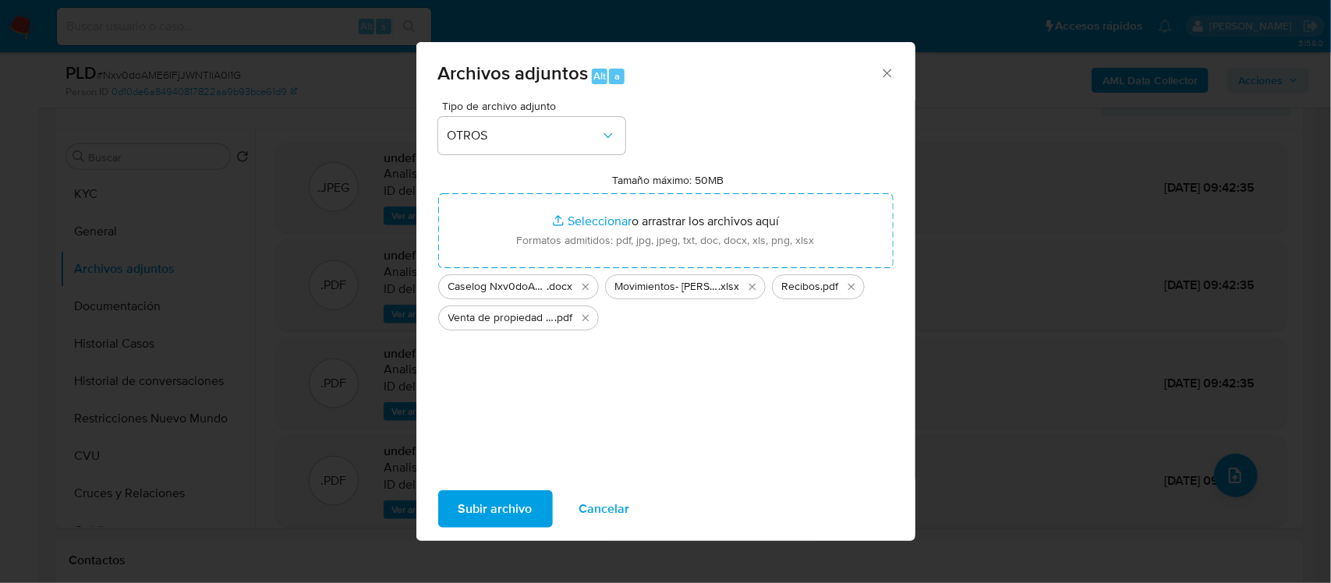
click at [512, 499] on span "Subir archivo" at bounding box center [495, 509] width 74 height 34
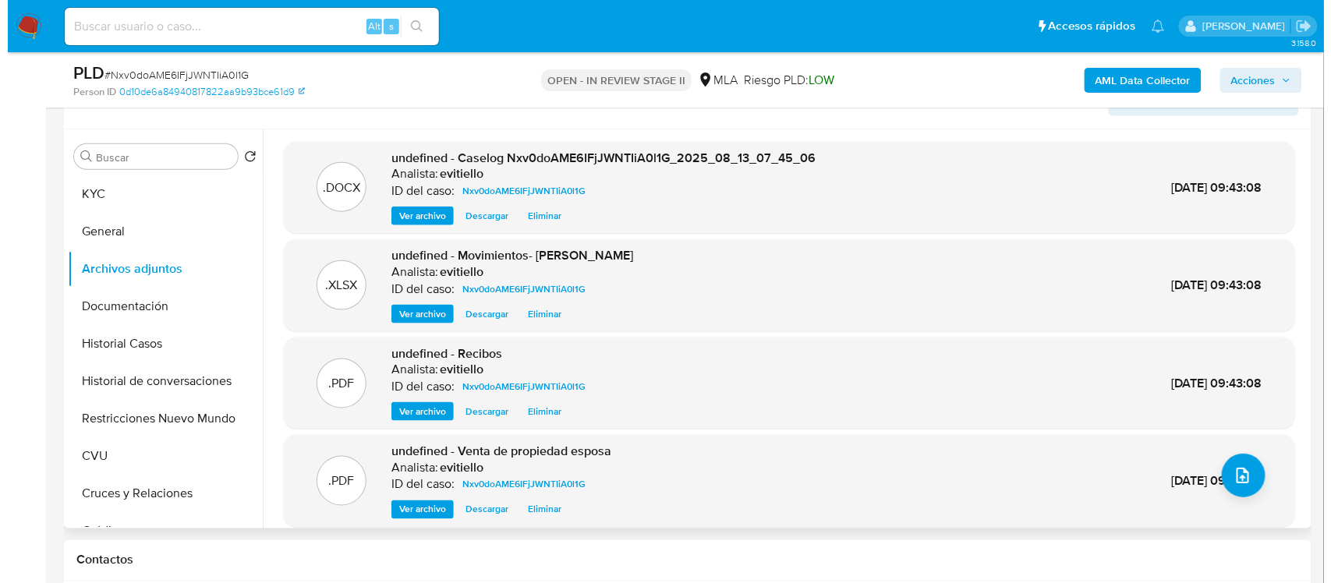
scroll to position [12, 0]
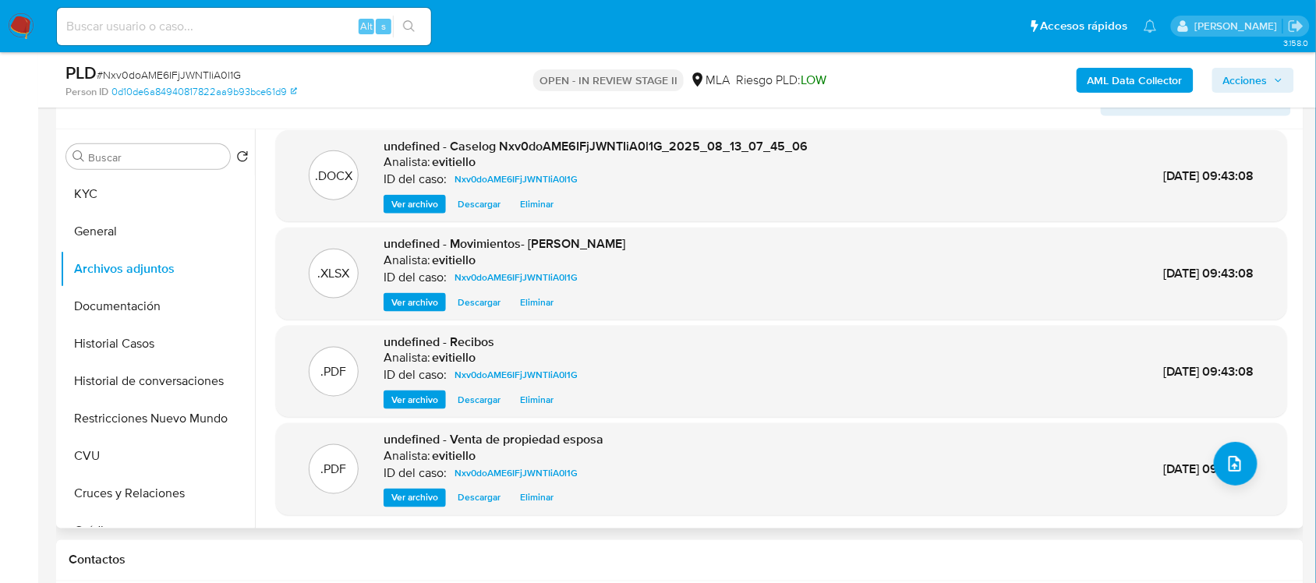
click at [534, 394] on span "Eliminar" at bounding box center [537, 400] width 34 height 16
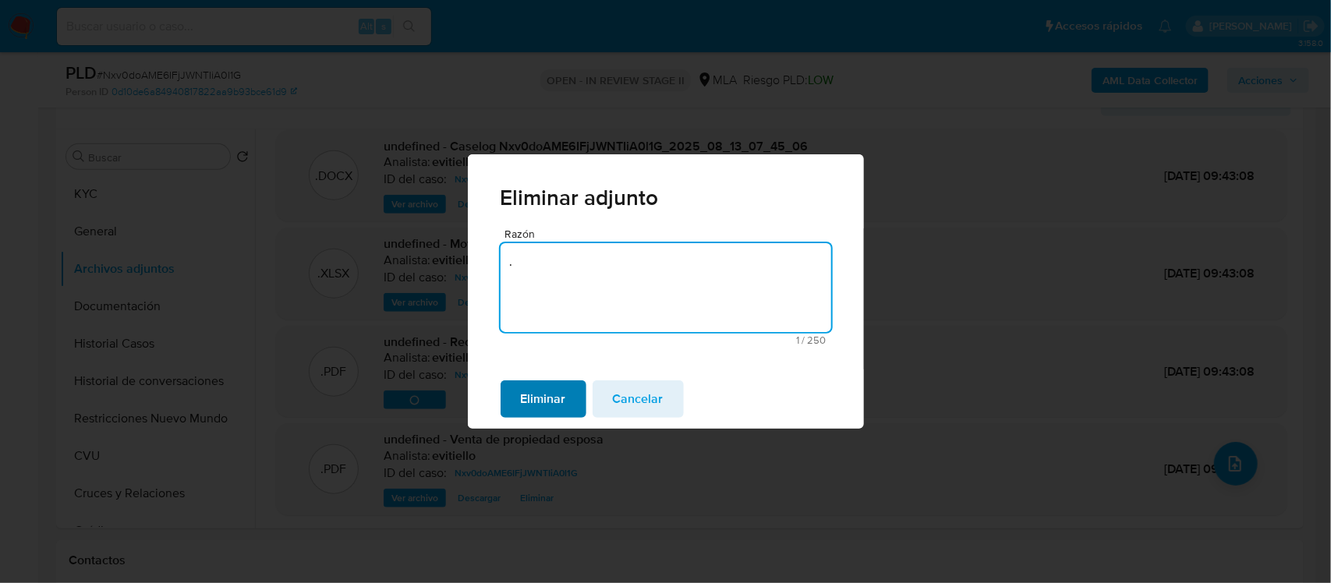
type textarea "."
click at [554, 396] on span "Eliminar" at bounding box center [543, 399] width 45 height 34
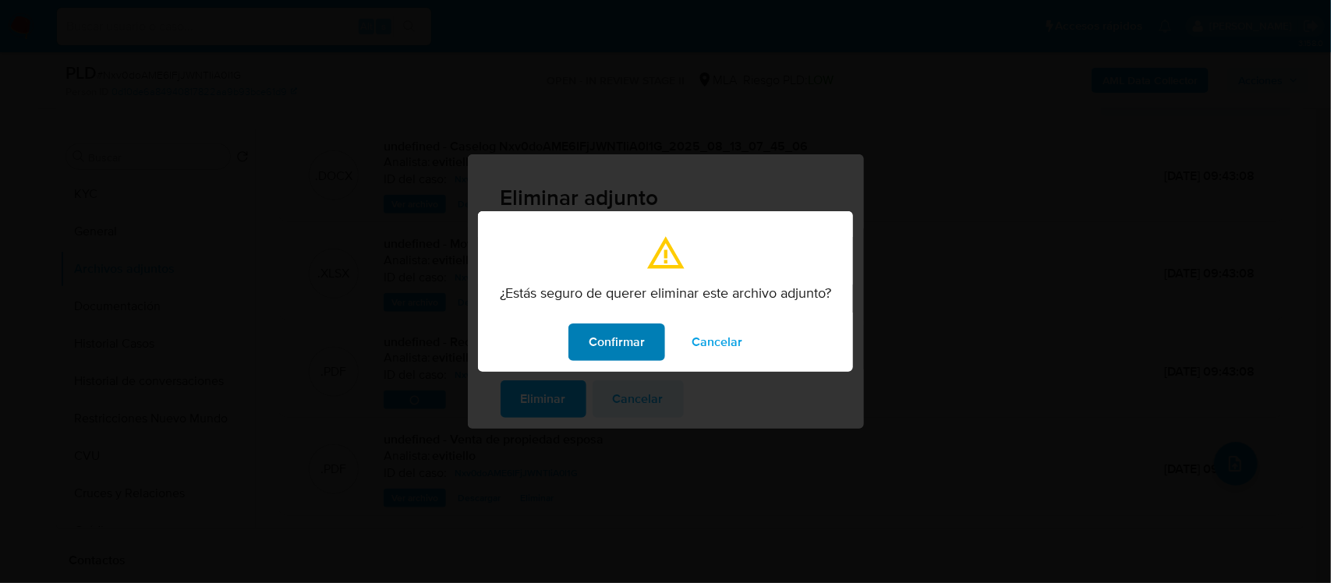
click at [638, 331] on span "Confirmar" at bounding box center [617, 342] width 56 height 34
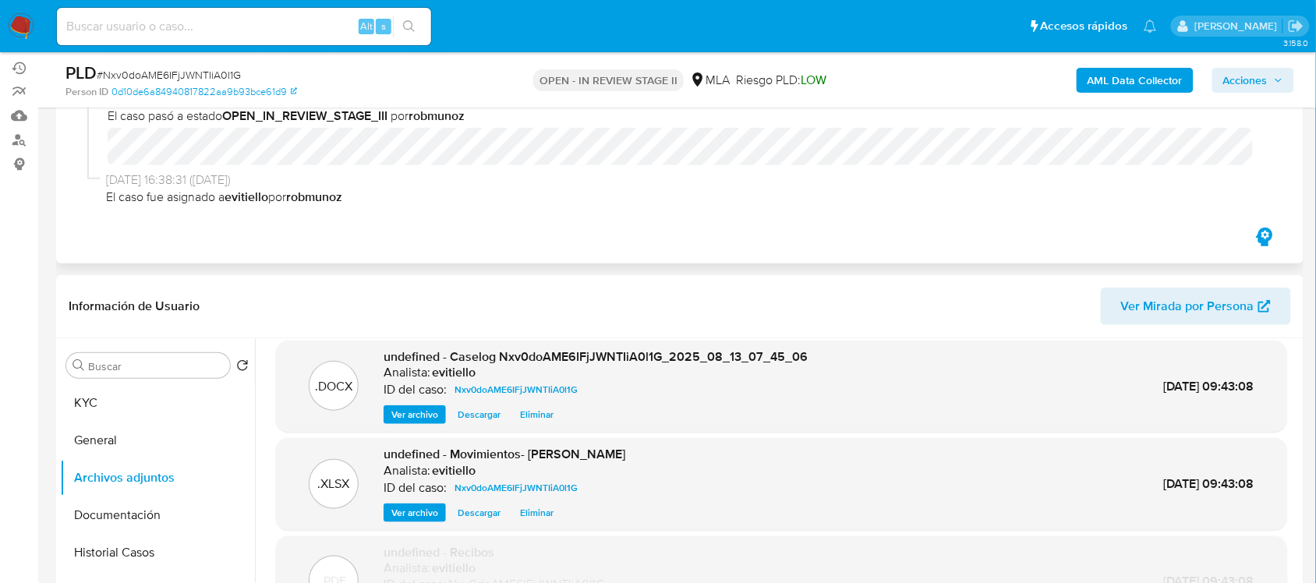
scroll to position [0, 0]
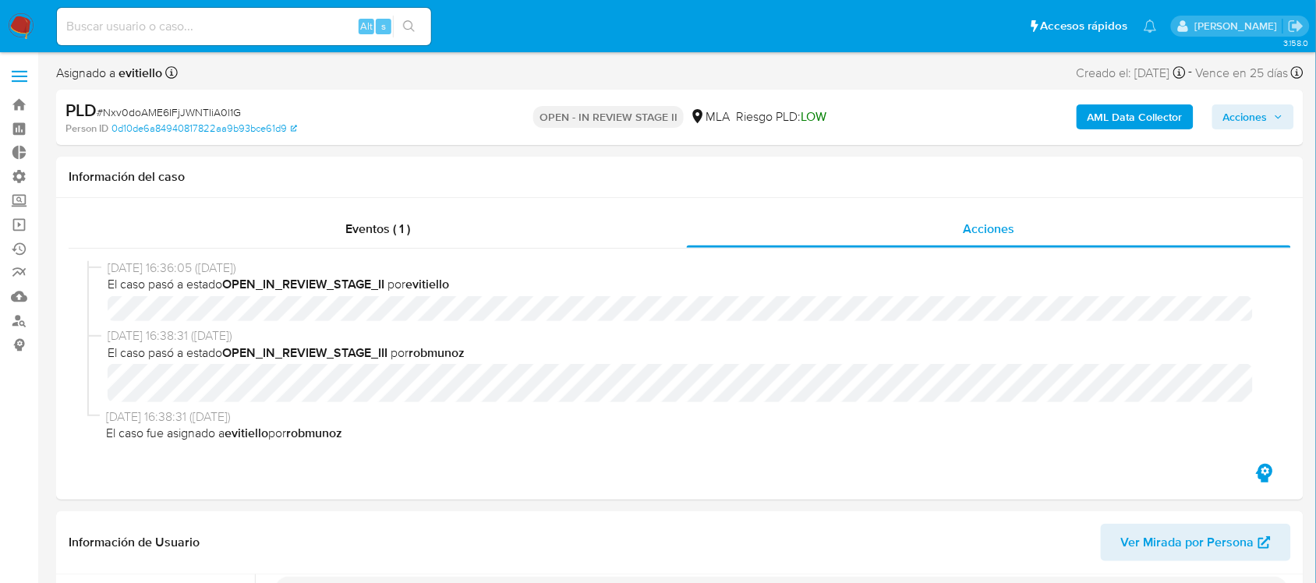
click at [1246, 111] on span "Acciones" at bounding box center [1245, 116] width 44 height 25
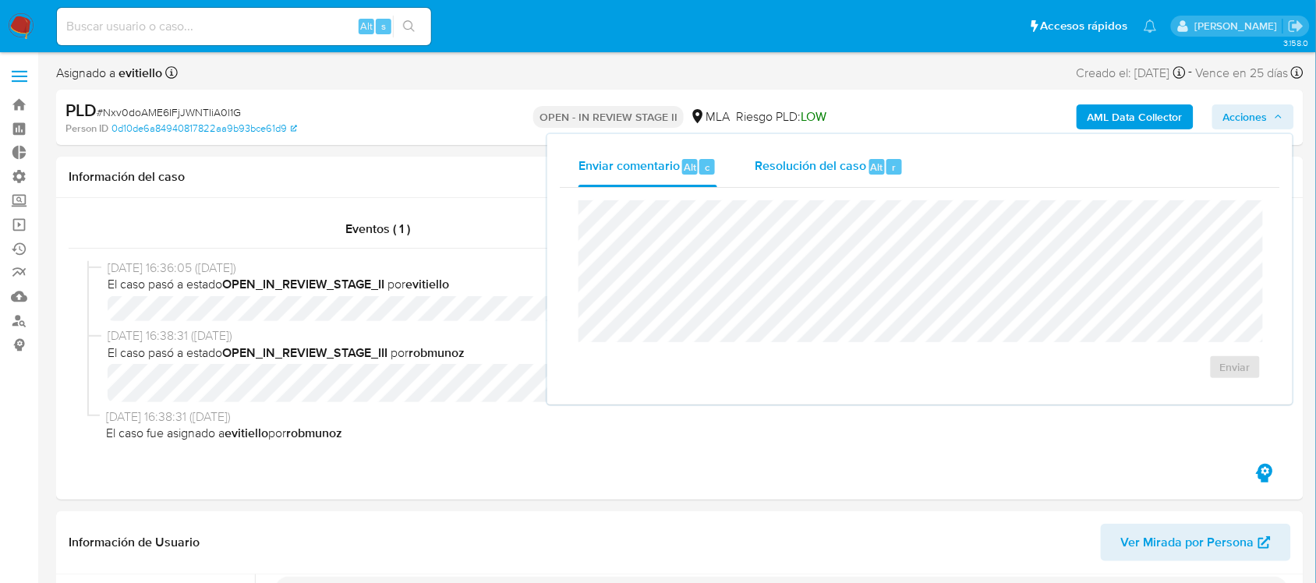
click at [892, 165] on span "r" at bounding box center [894, 167] width 4 height 15
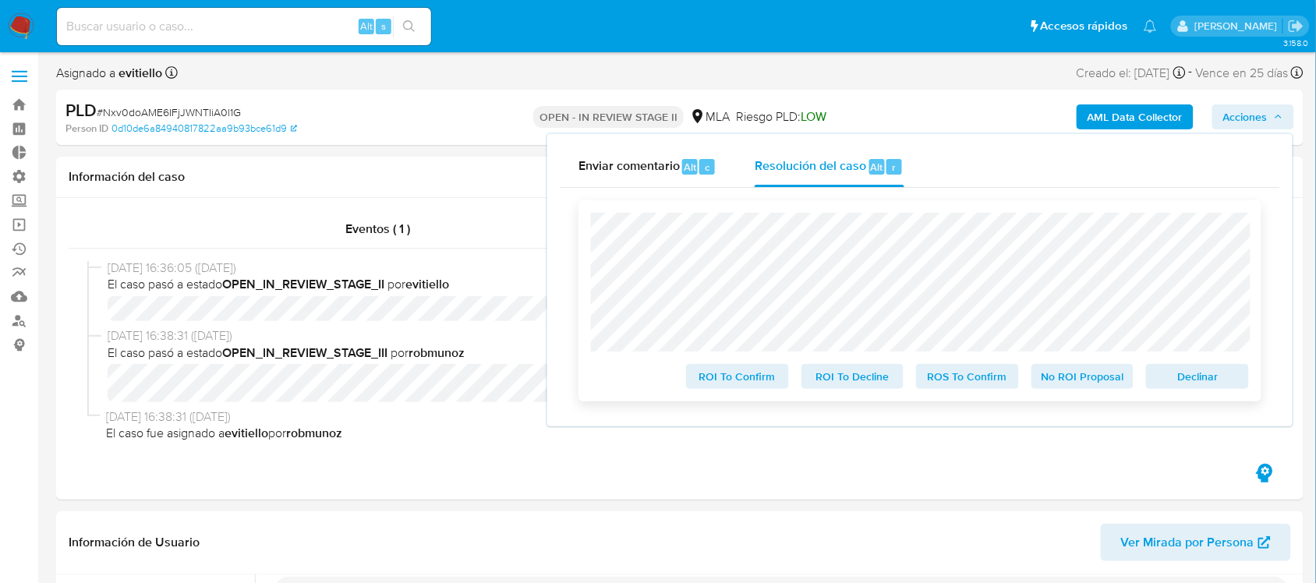
click at [1090, 382] on span "No ROI Proposal" at bounding box center [1082, 377] width 81 height 22
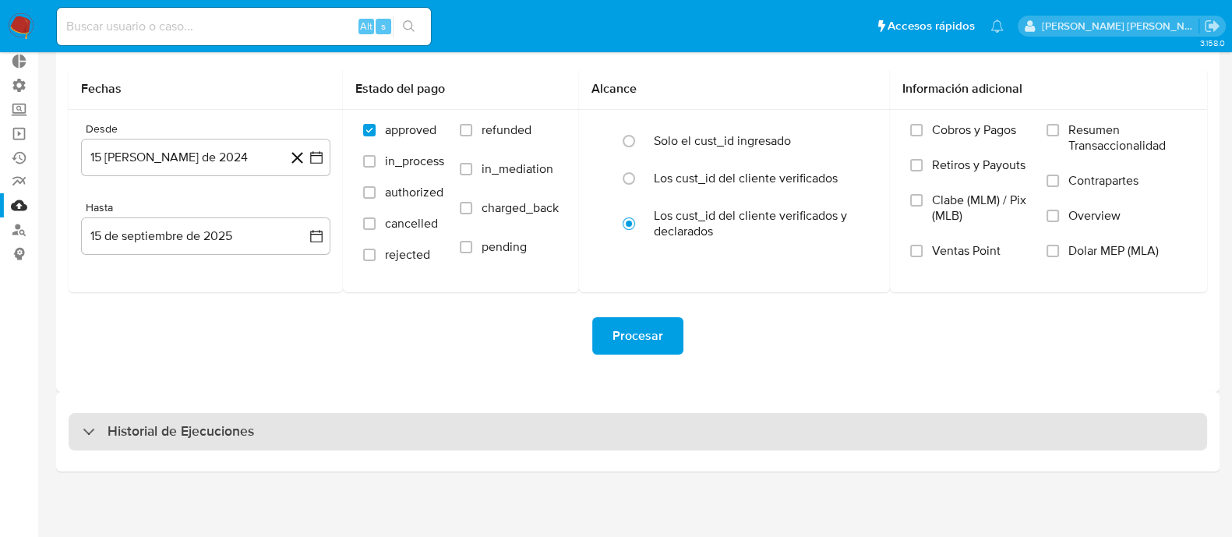
click at [281, 421] on div "Historial de Ejecuciones" at bounding box center [638, 431] width 1139 height 37
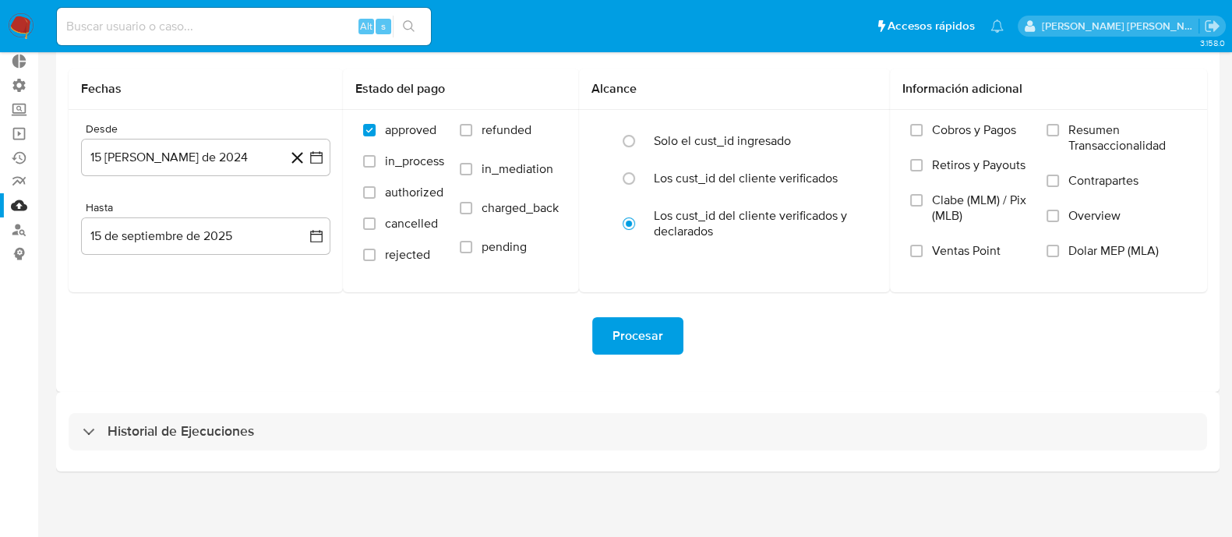
select select "10"
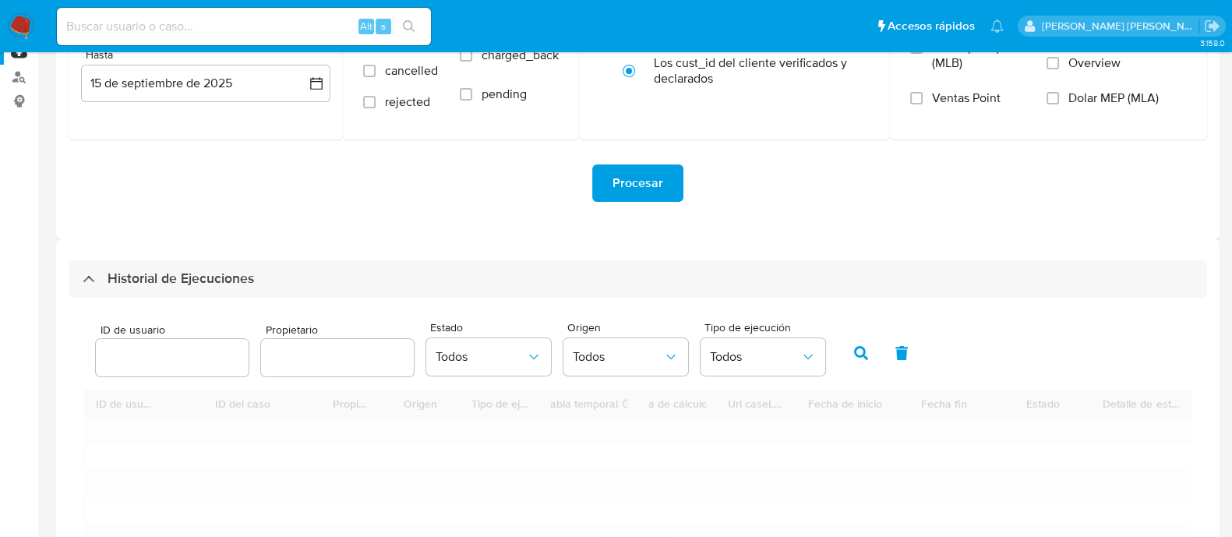
scroll to position [384, 0]
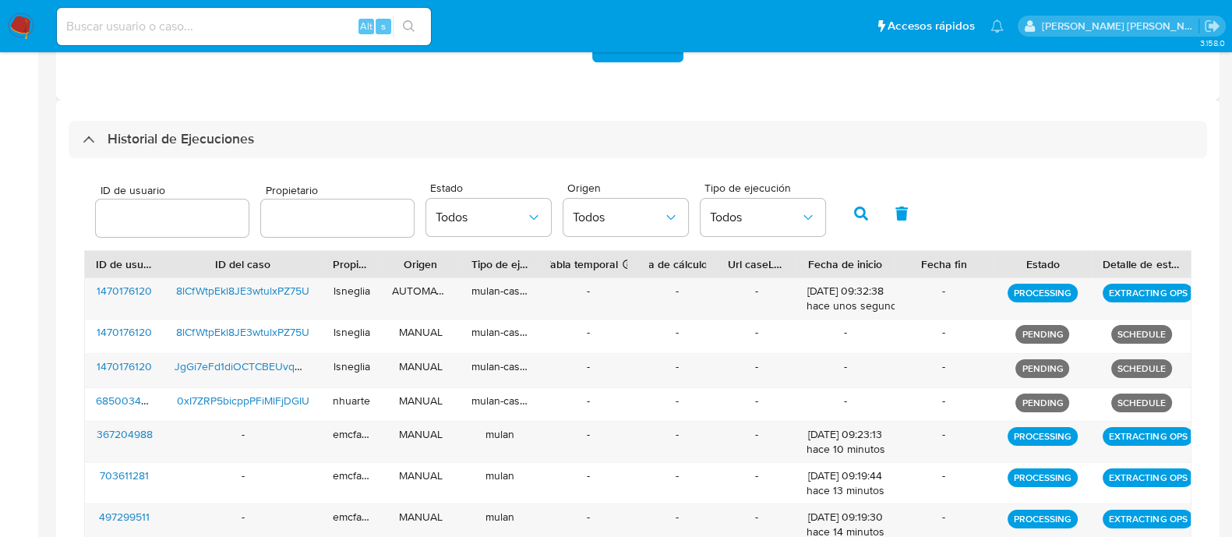
click at [191, 215] on input "number" at bounding box center [172, 218] width 153 height 20
type input "461070058"
click at [861, 214] on button "button" at bounding box center [861, 213] width 41 height 37
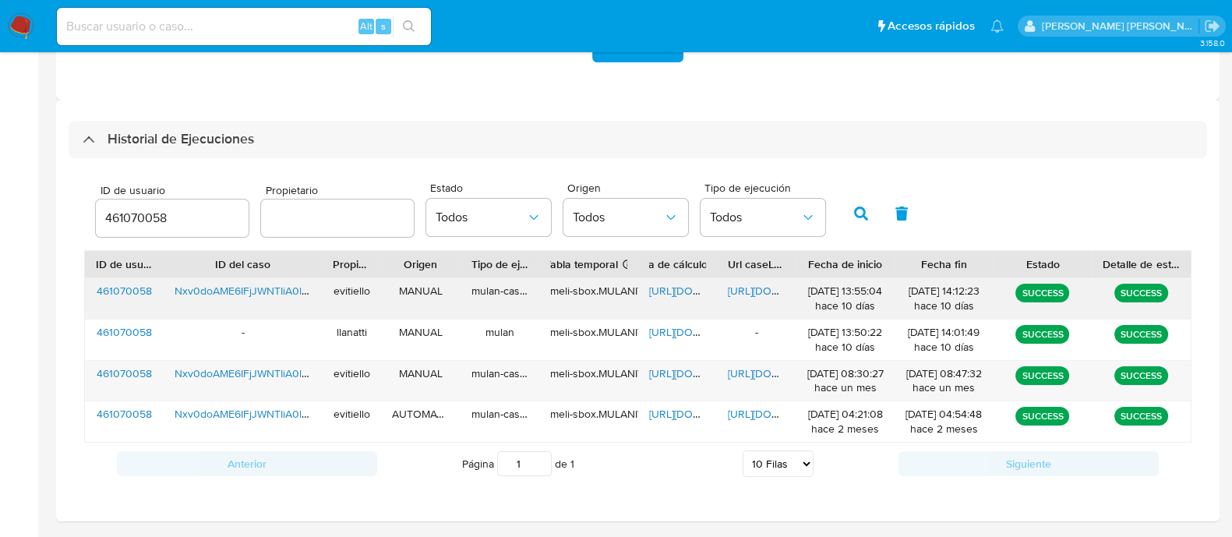
click at [760, 285] on span "[URL][DOMAIN_NAME]" at bounding box center [782, 291] width 108 height 16
click at [762, 285] on span "[URL][DOMAIN_NAME]" at bounding box center [782, 291] width 108 height 16
click at [736, 372] on span "[URL][DOMAIN_NAME]" at bounding box center [782, 374] width 108 height 16
click at [27, 20] on img at bounding box center [21, 26] width 27 height 27
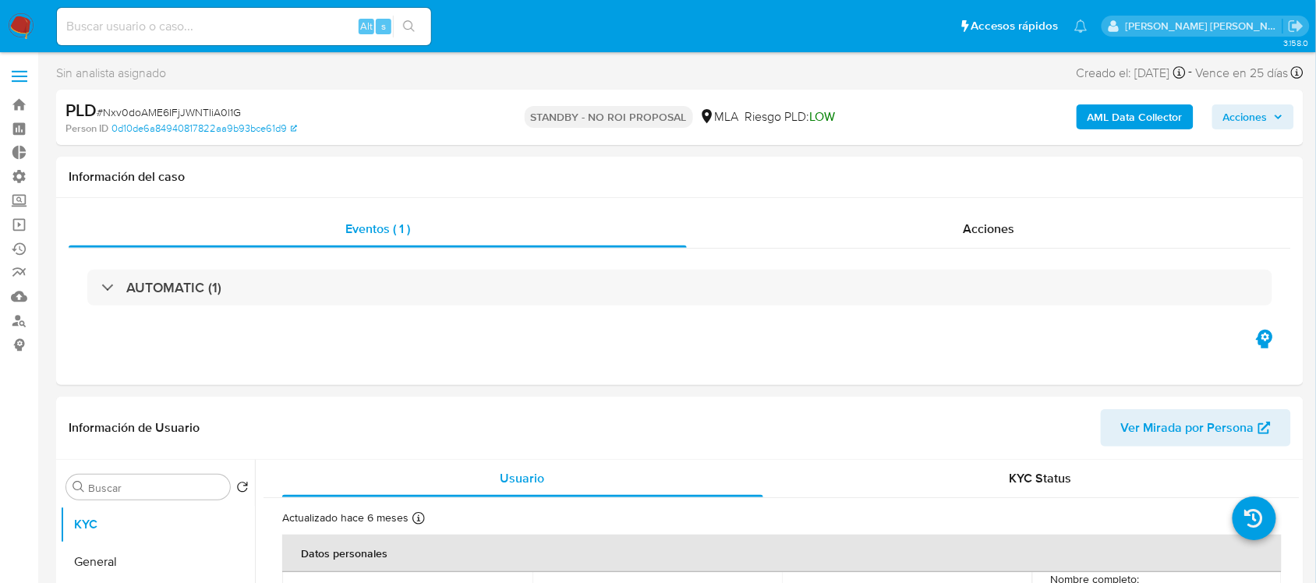
select select "10"
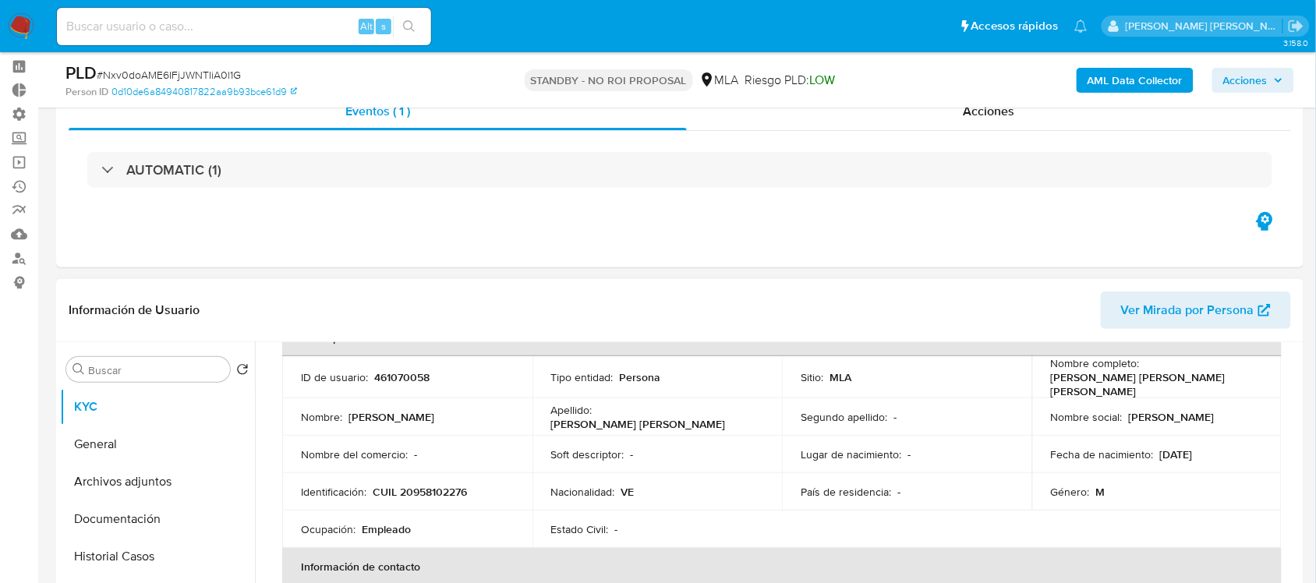
scroll to position [97, 0]
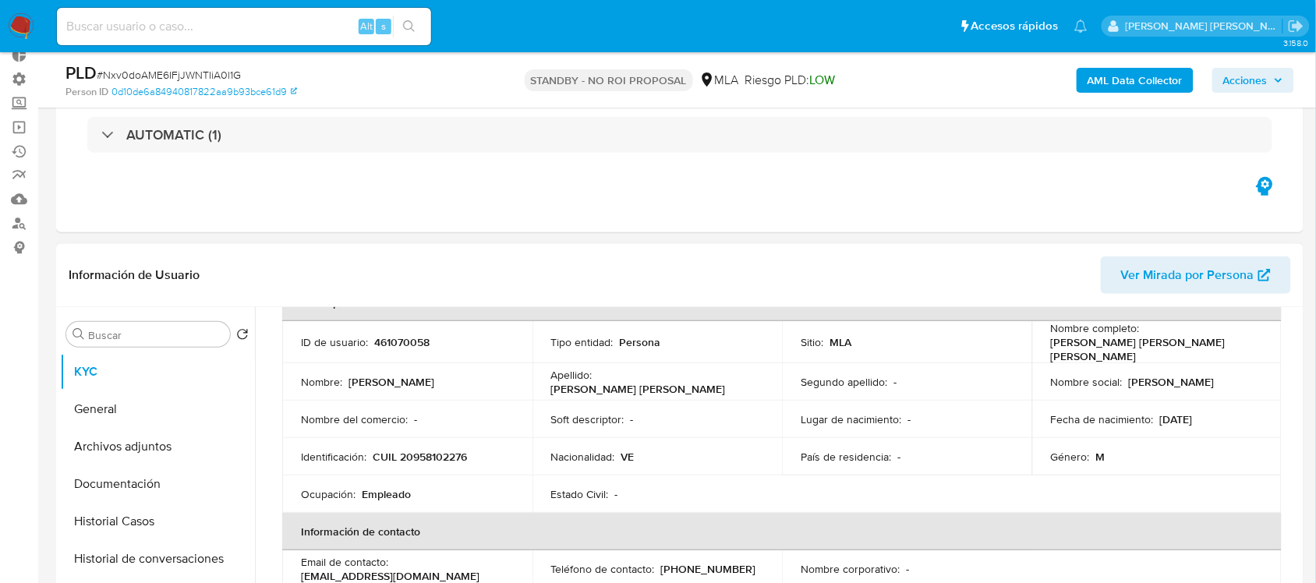
click at [398, 335] on p "461070058" at bounding box center [401, 342] width 55 height 14
copy p "461070058"
drag, startPoint x: 1229, startPoint y: 348, endPoint x: 1047, endPoint y: 355, distance: 182.5
click at [1051, 355] on div "Nombre completo : Edgar Yoexi Colmenares Borges" at bounding box center [1157, 342] width 213 height 42
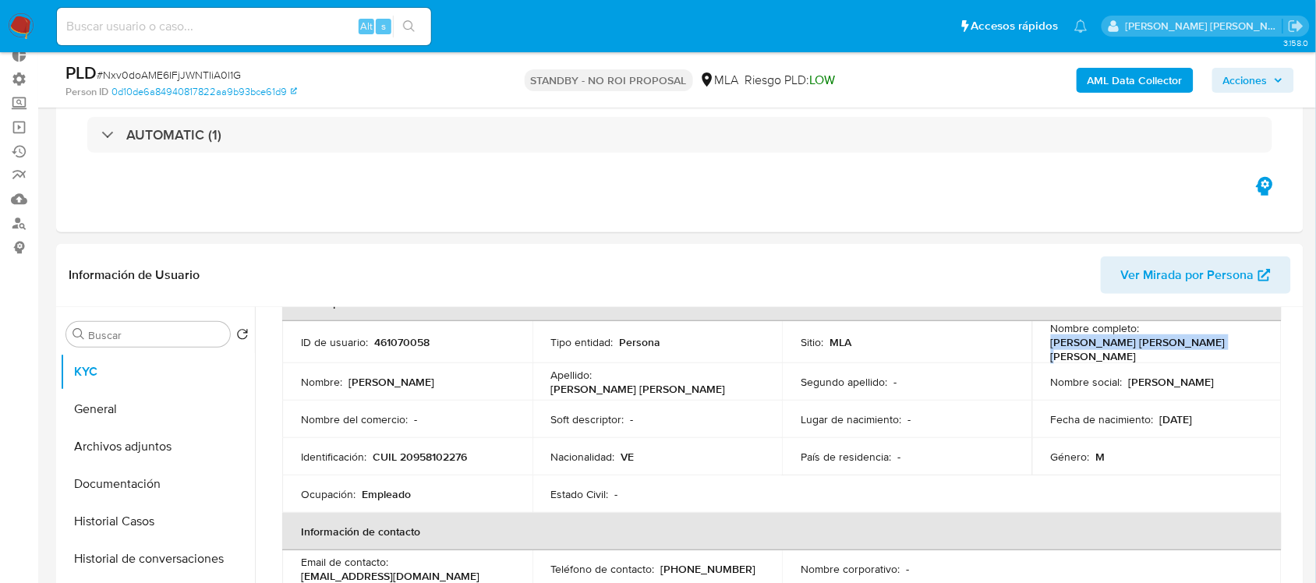
copy p "Edgar Yoexi Colmenares Borges"
